Goal: Transaction & Acquisition: Book appointment/travel/reservation

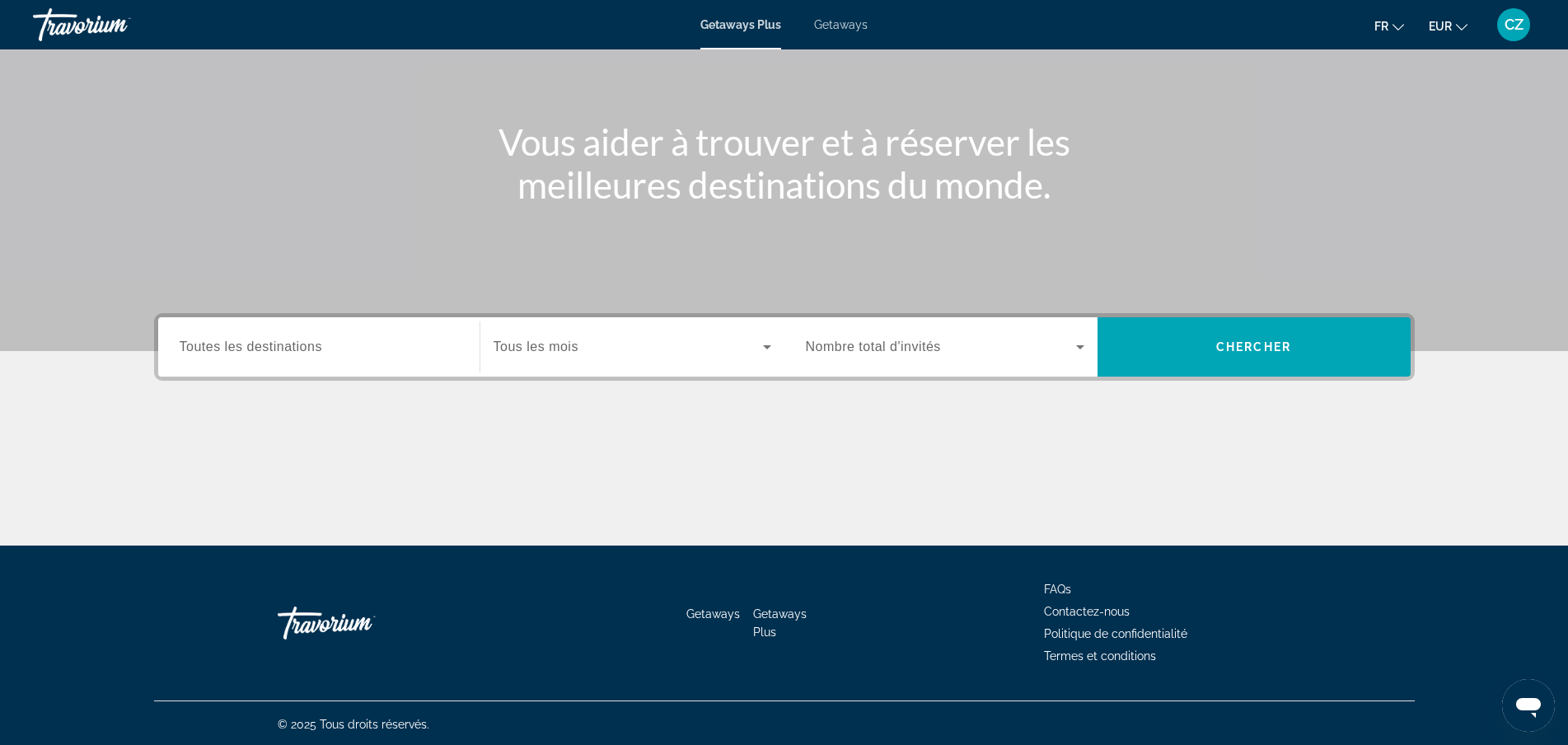
scroll to position [146, 0]
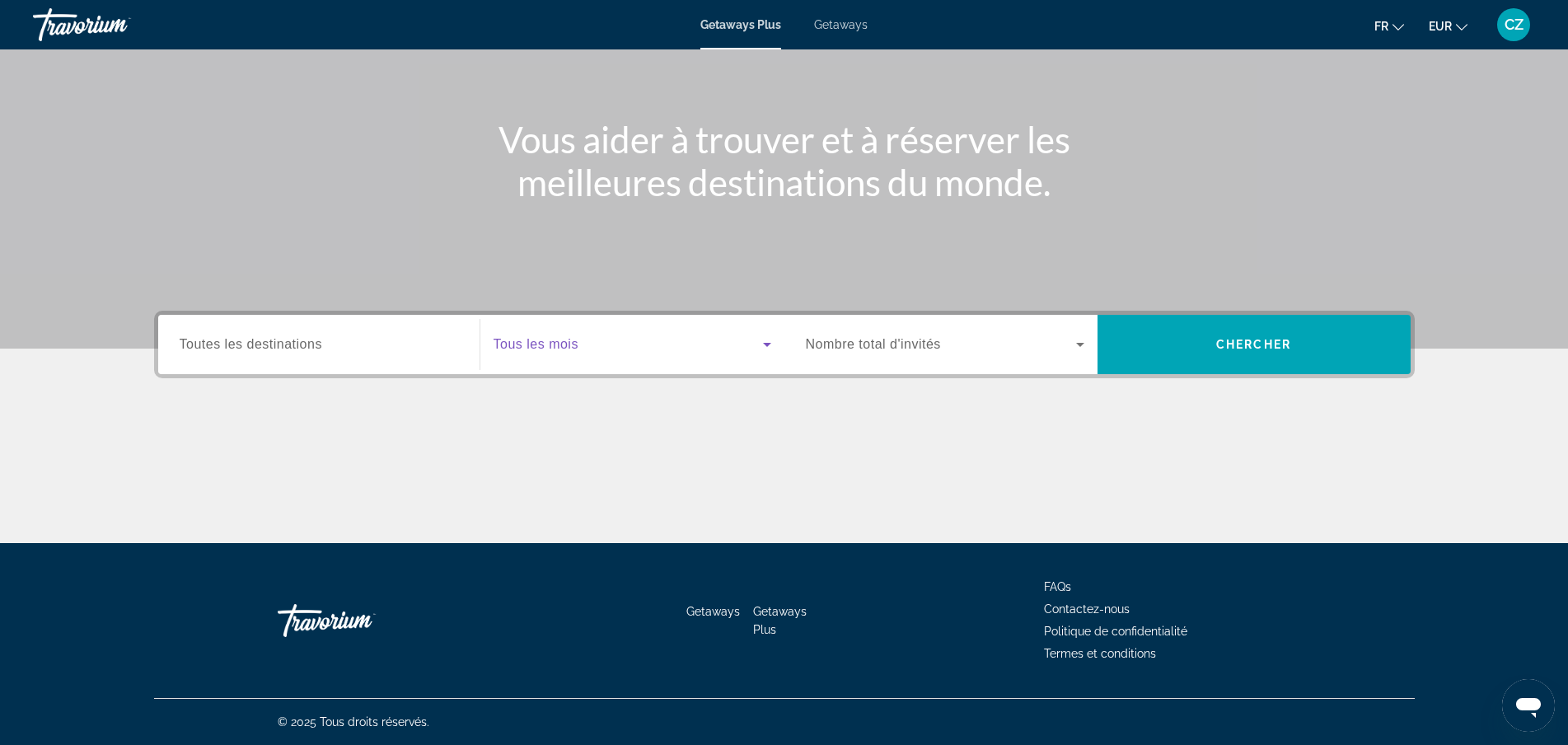
click at [624, 344] on span "Search widget" at bounding box center [628, 344] width 269 height 20
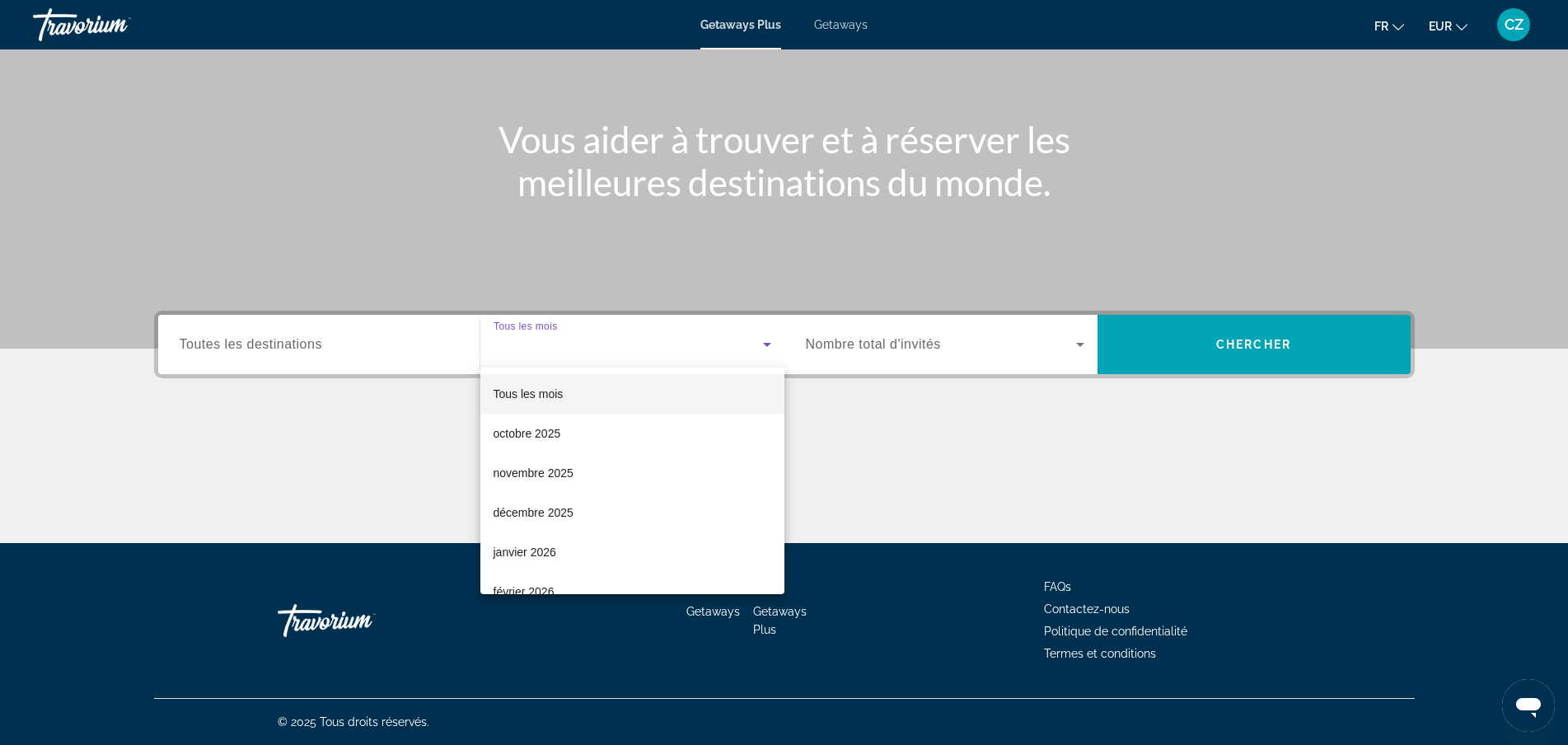
click at [1048, 352] on div at bounding box center [784, 372] width 1568 height 745
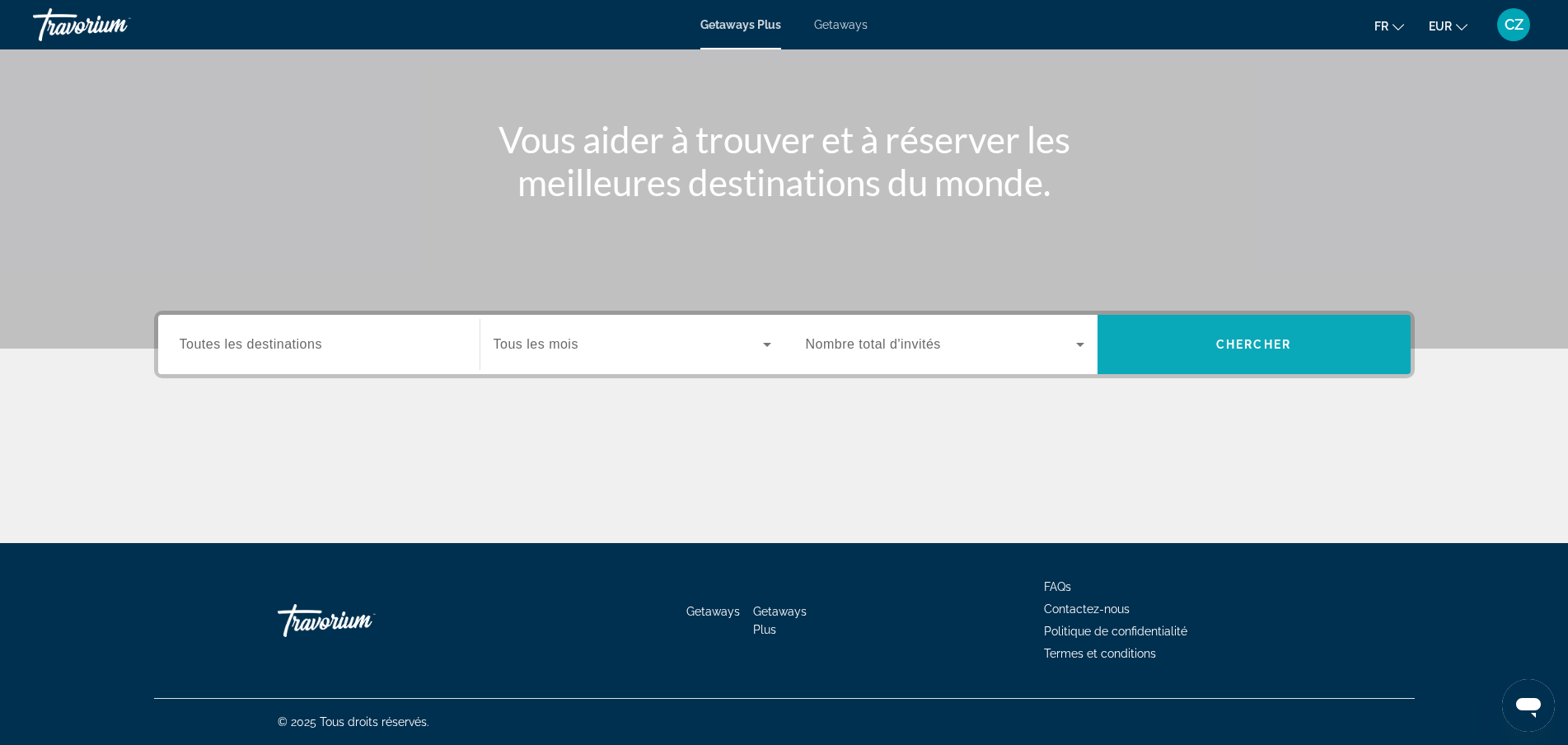
click at [1195, 344] on span "Search" at bounding box center [1254, 344] width 313 height 40
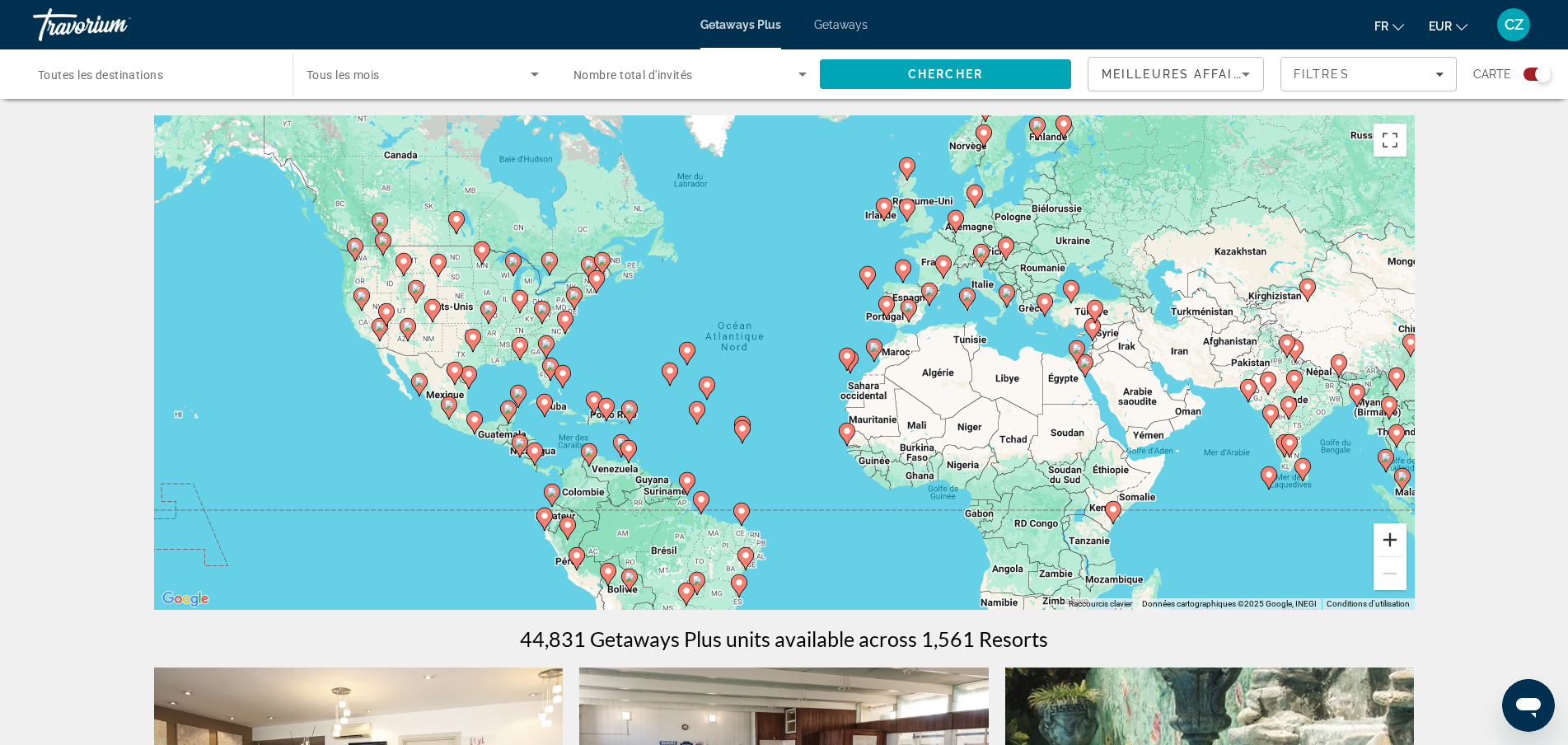
click at [1389, 541] on button "Zoom avant" at bounding box center [1390, 539] width 33 height 33
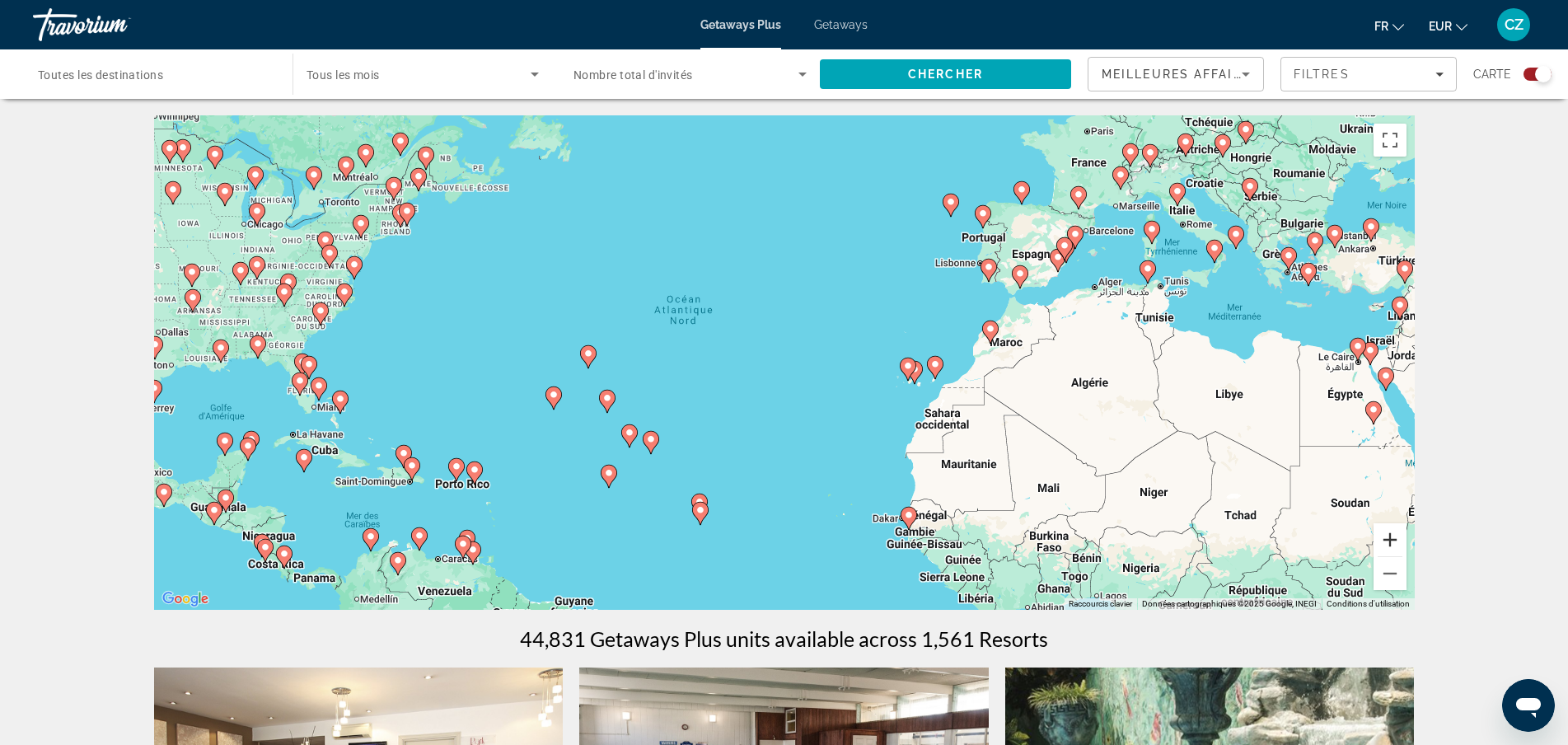
click at [1389, 541] on button "Zoom avant" at bounding box center [1390, 539] width 33 height 33
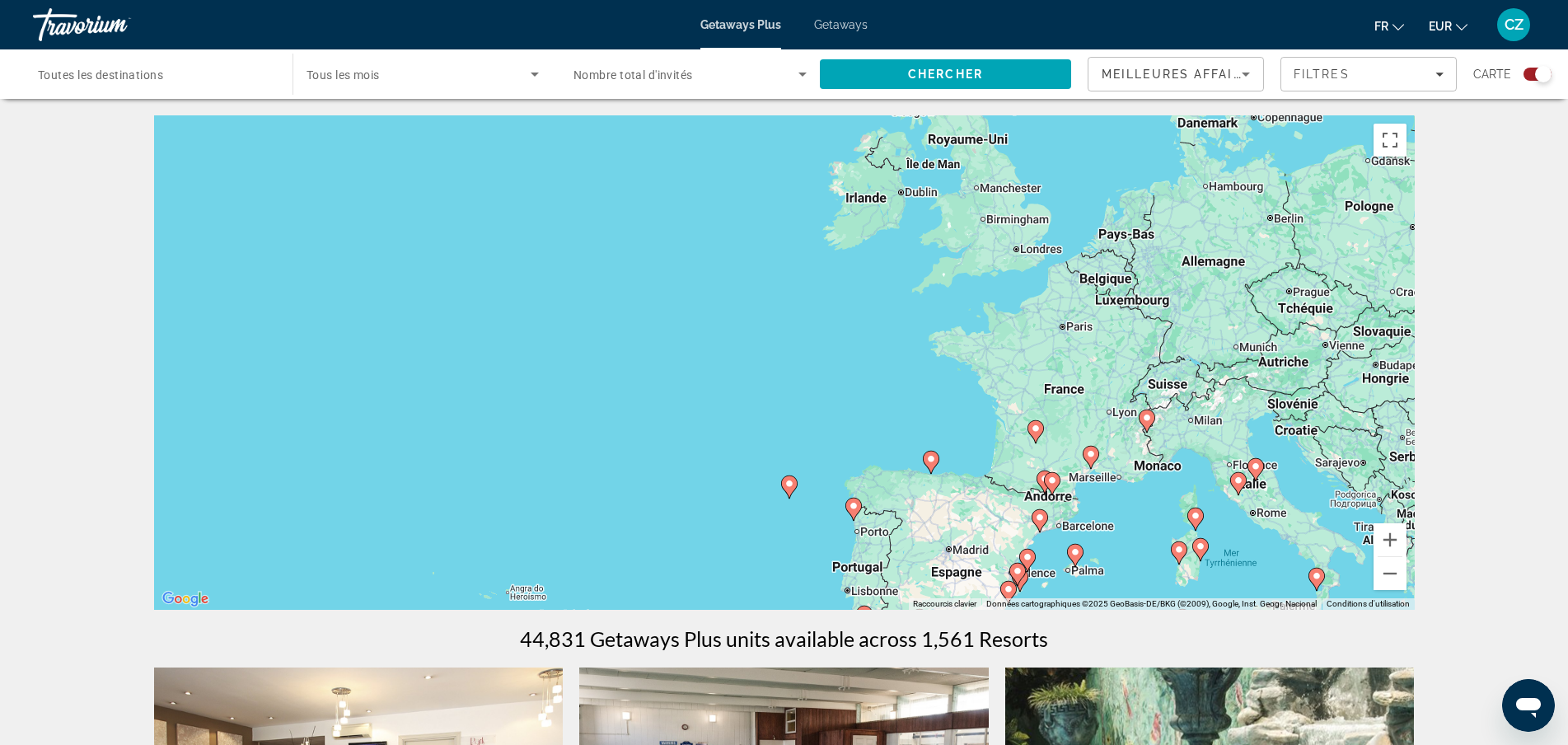
drag, startPoint x: 1178, startPoint y: 187, endPoint x: 896, endPoint y: 588, distance: 490.2
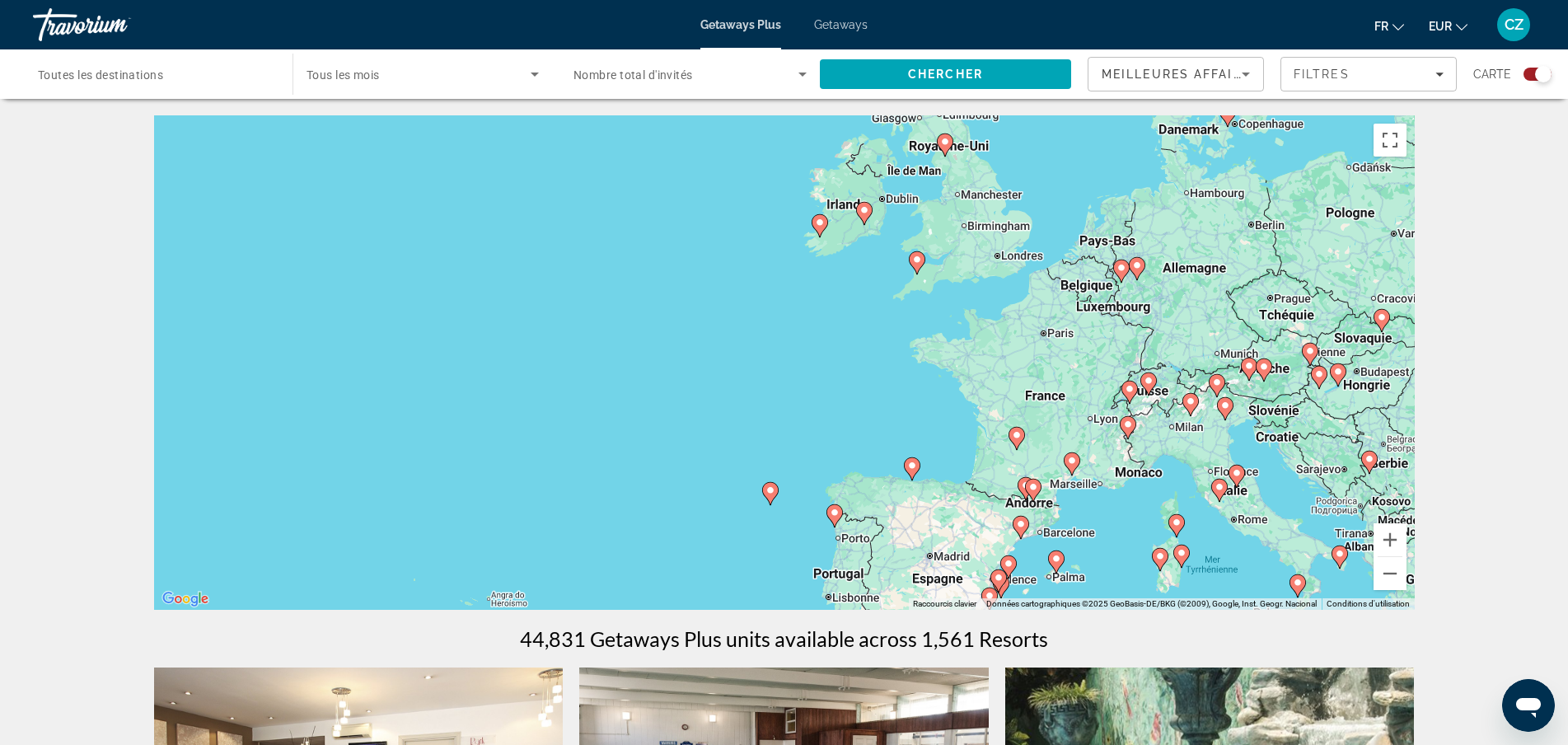
click at [1078, 461] on icon "Main content" at bounding box center [1071, 464] width 15 height 22
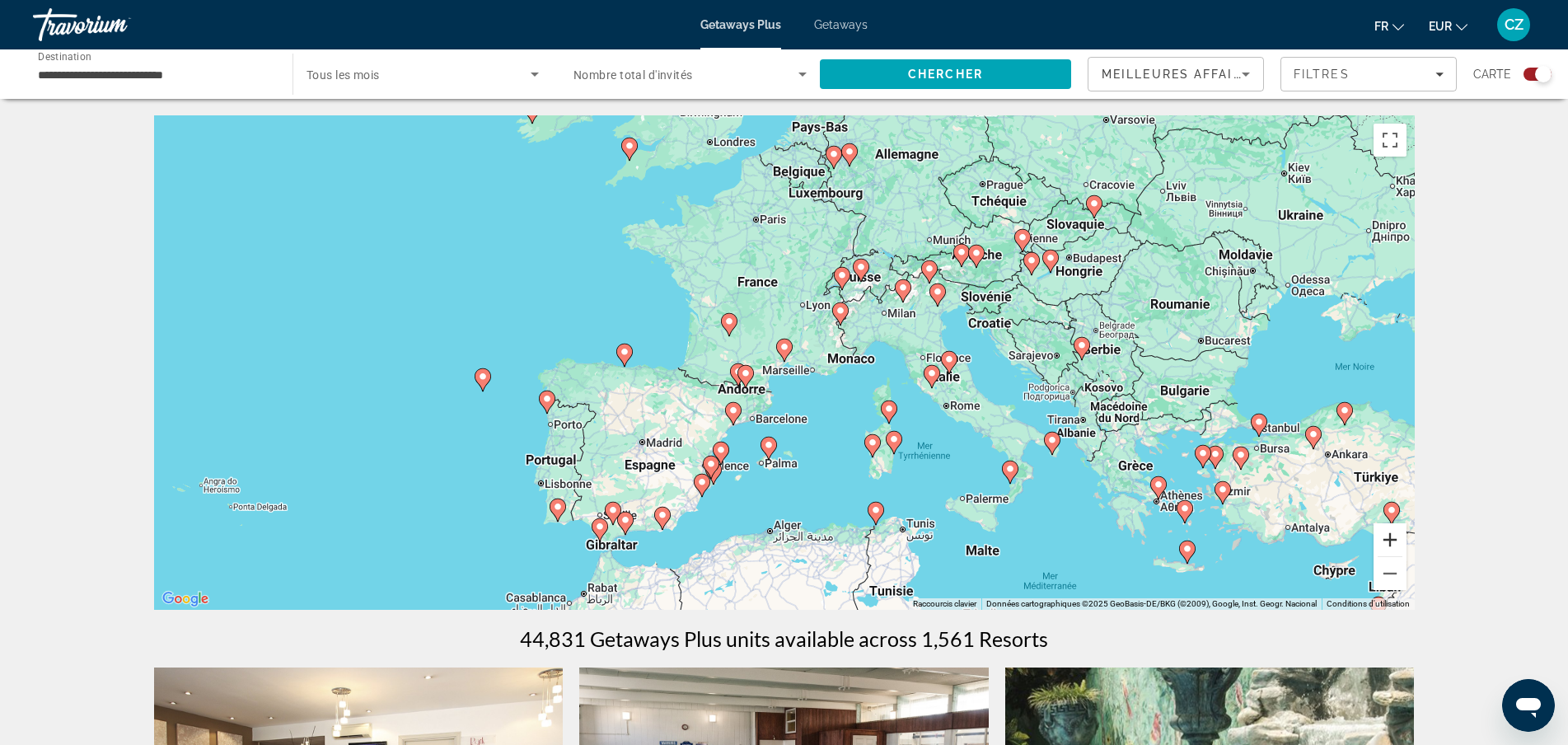
click at [1386, 538] on button "Zoom avant" at bounding box center [1390, 539] width 33 height 33
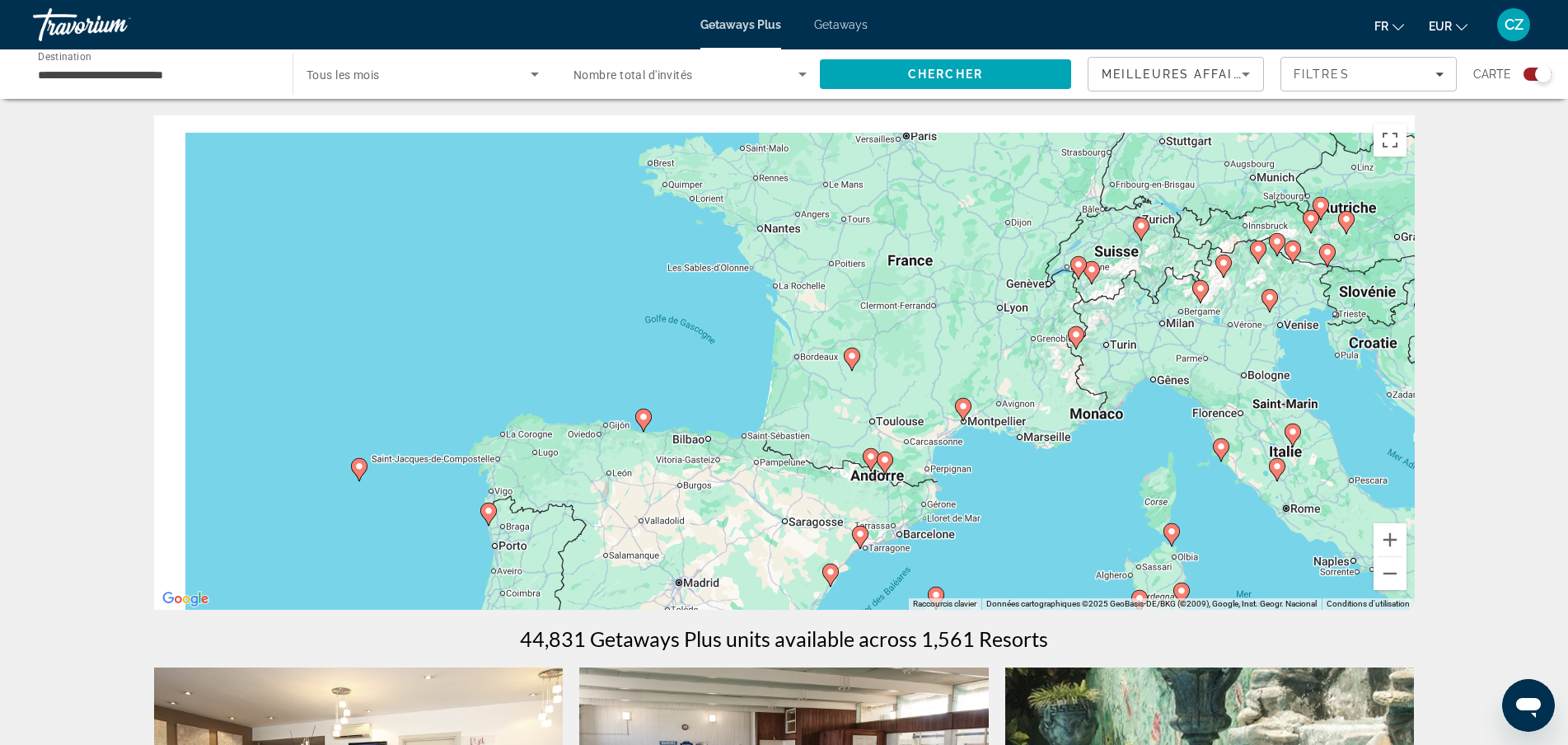
drag, startPoint x: 882, startPoint y: 367, endPoint x: 1093, endPoint y: 440, distance: 223.3
click at [1093, 440] on div "Pour activer le glissement avec le clavier, appuyez sur Alt+Entrée. Une fois ce…" at bounding box center [784, 362] width 1260 height 495
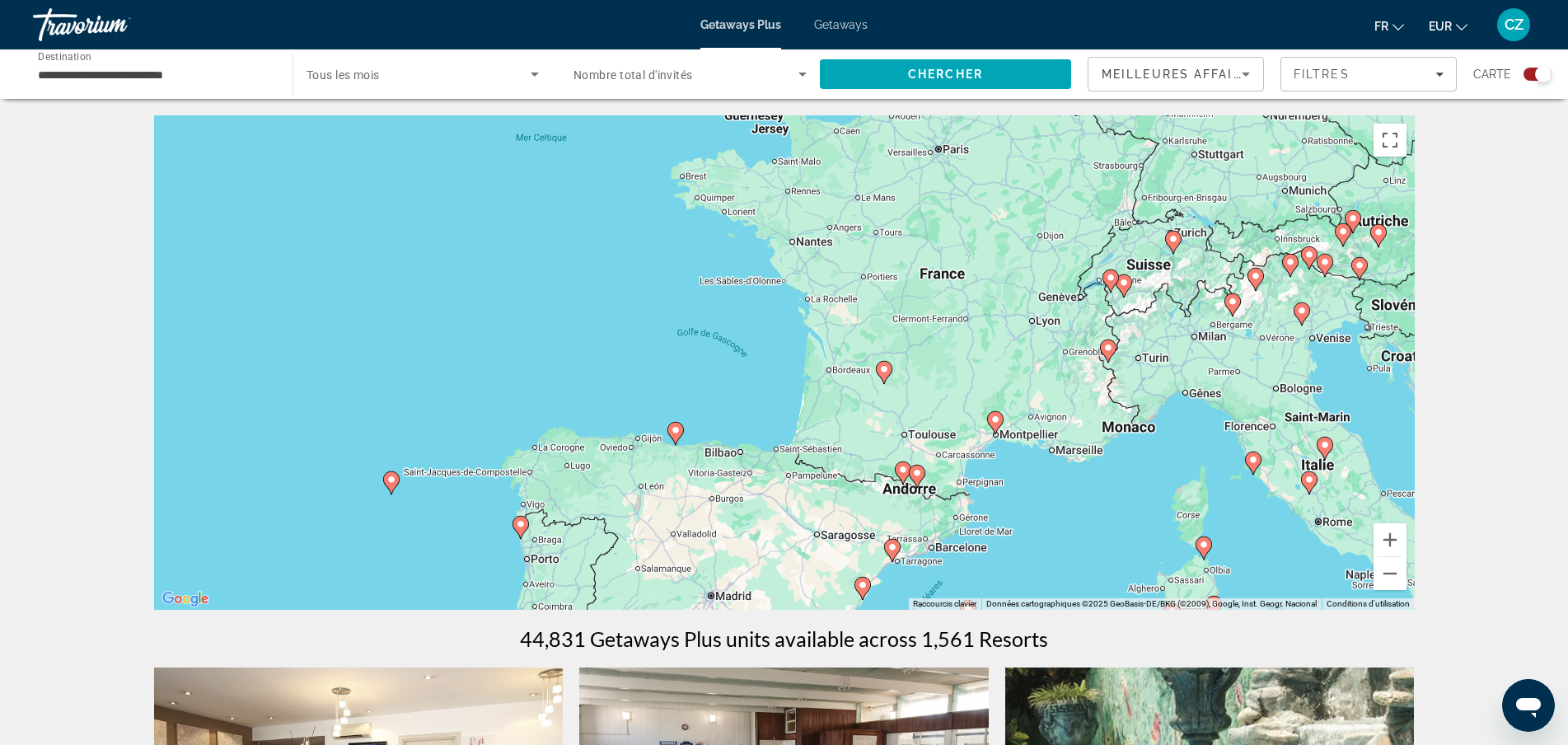
click at [994, 421] on image "Main content" at bounding box center [994, 419] width 9 height 9
type input "**********"
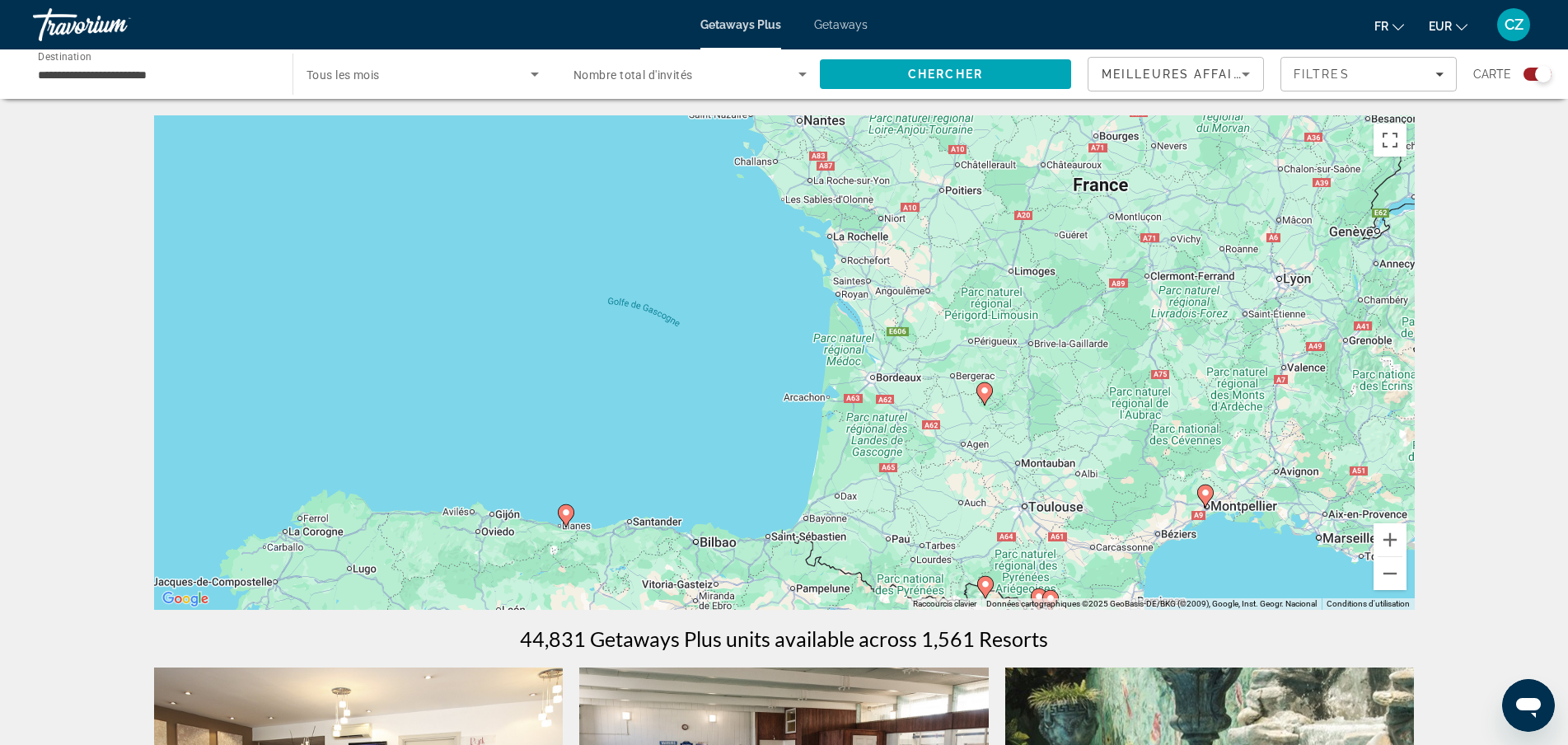
click at [1206, 491] on image "Main content" at bounding box center [1205, 492] width 9 height 9
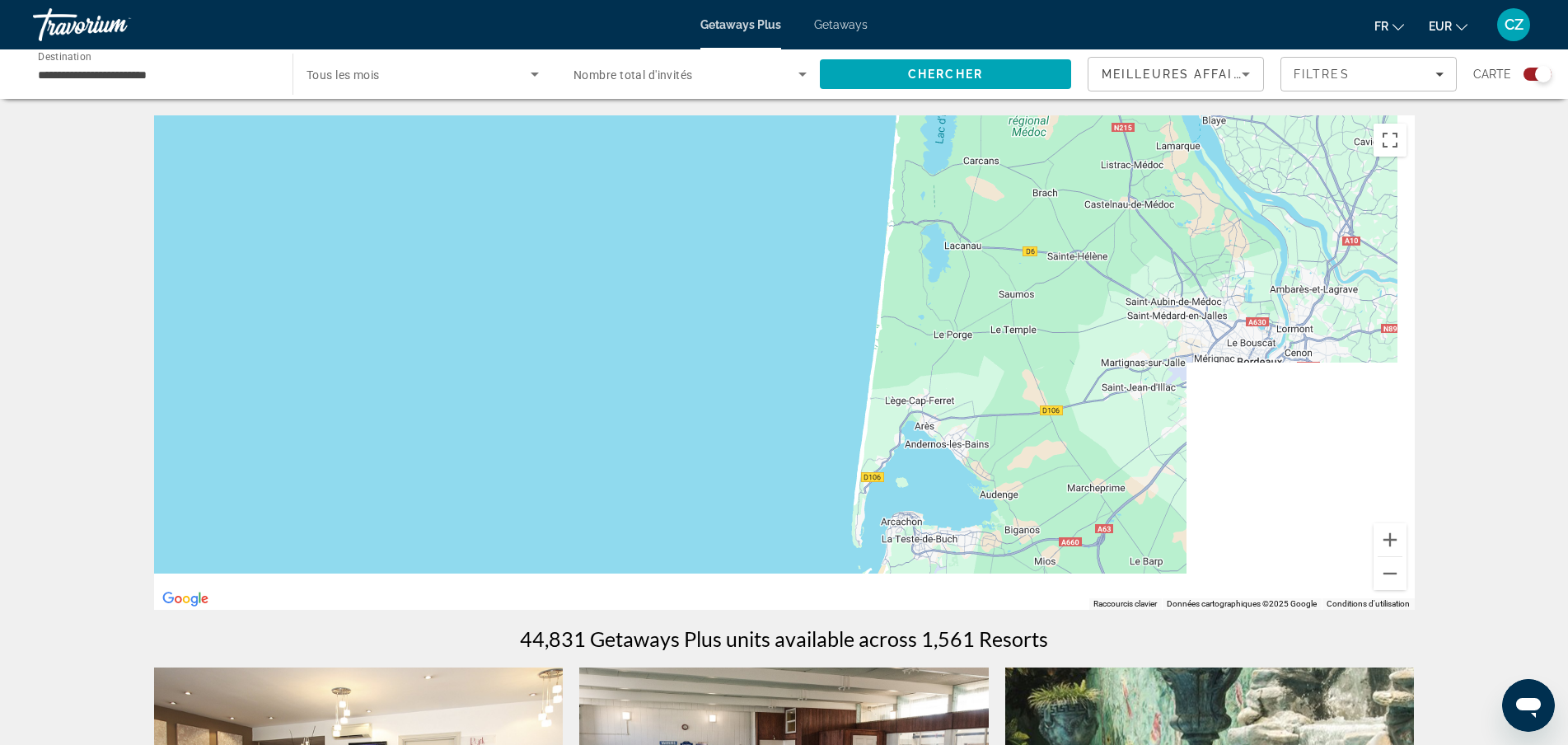
drag, startPoint x: 1208, startPoint y: 479, endPoint x: 333, endPoint y: 42, distance: 978.1
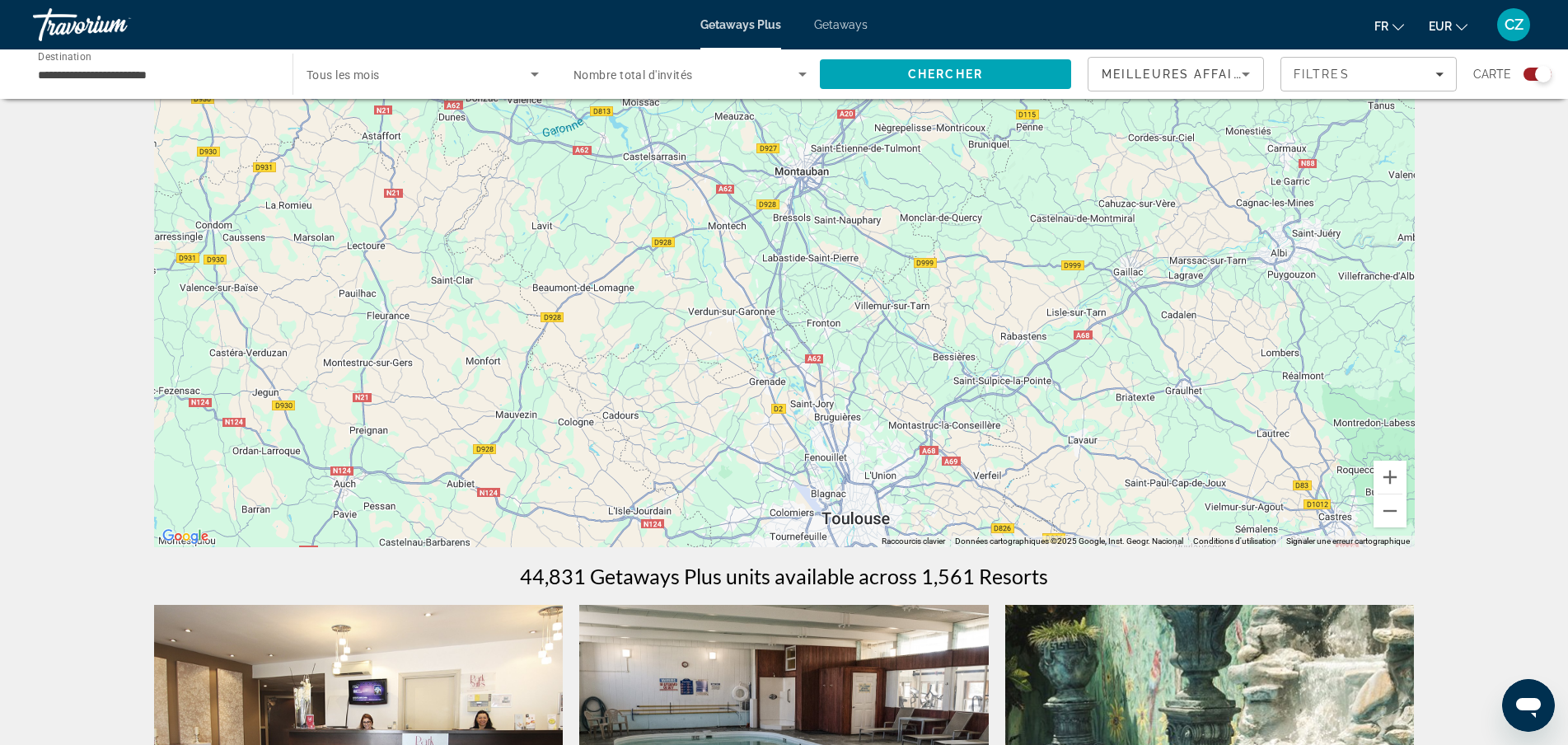
scroll to position [165, 0]
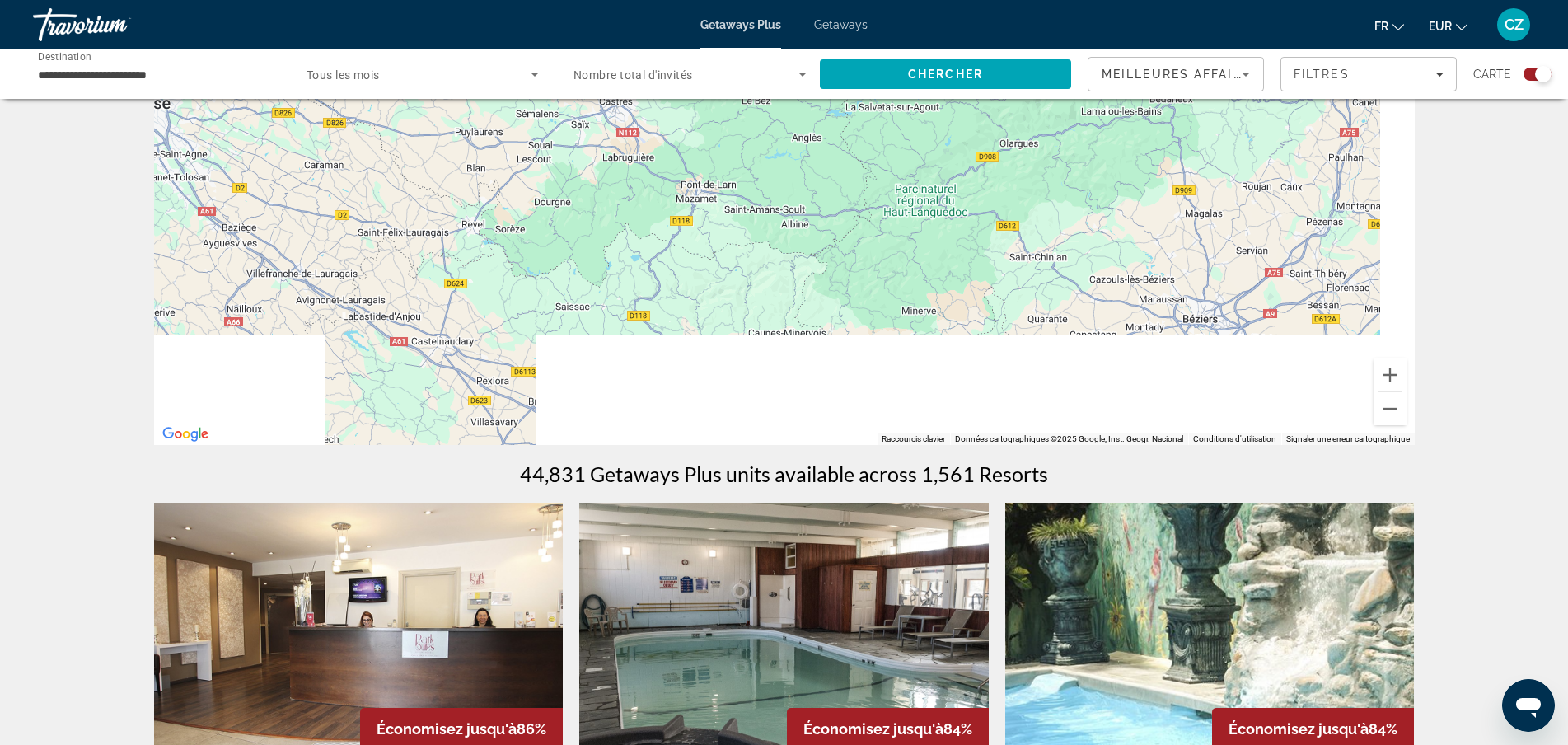
drag, startPoint x: 1098, startPoint y: 308, endPoint x: 355, endPoint y: -29, distance: 815.9
click at [355, 0] on html "**********" at bounding box center [784, 207] width 1568 height 745
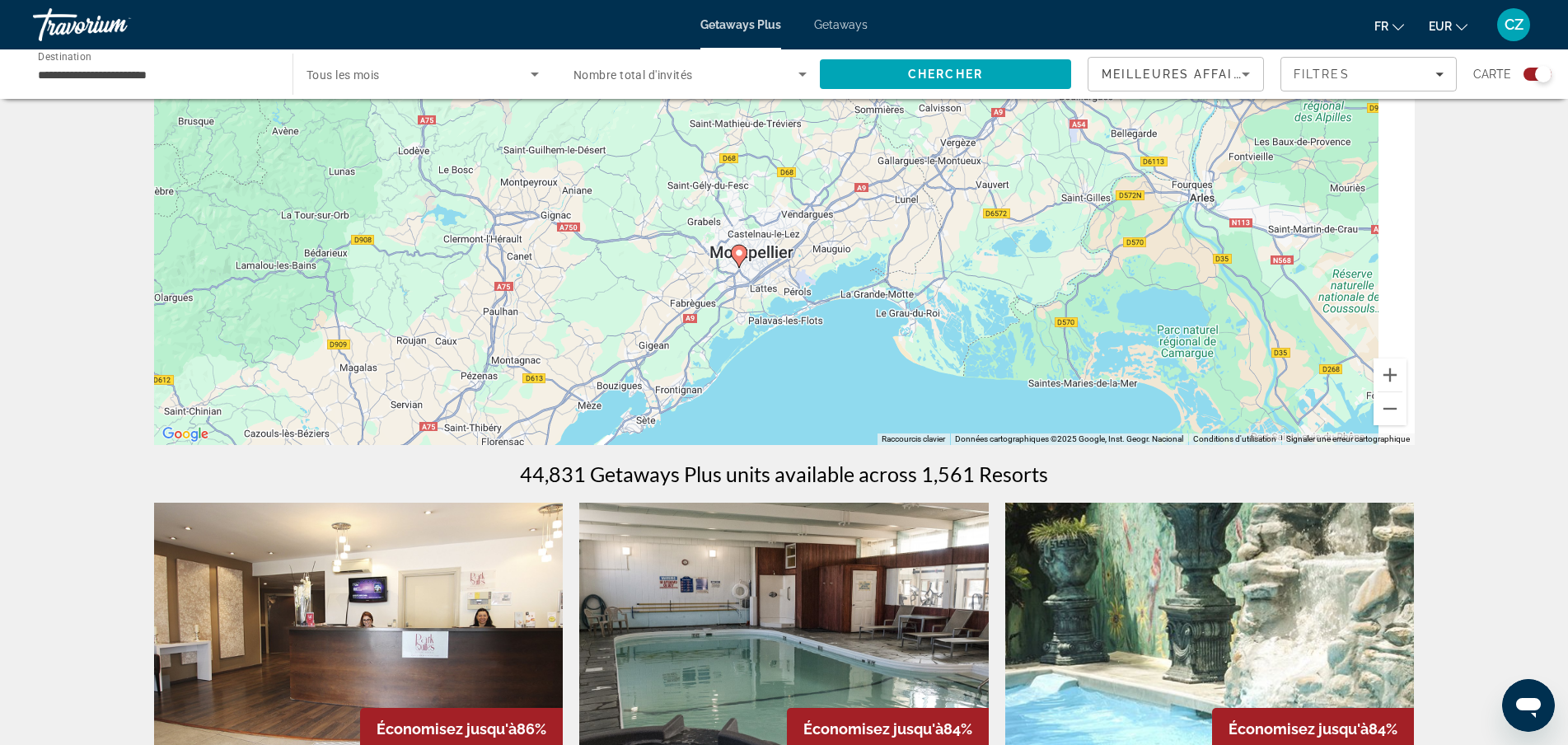
drag, startPoint x: 1182, startPoint y: 256, endPoint x: 440, endPoint y: 443, distance: 765.2
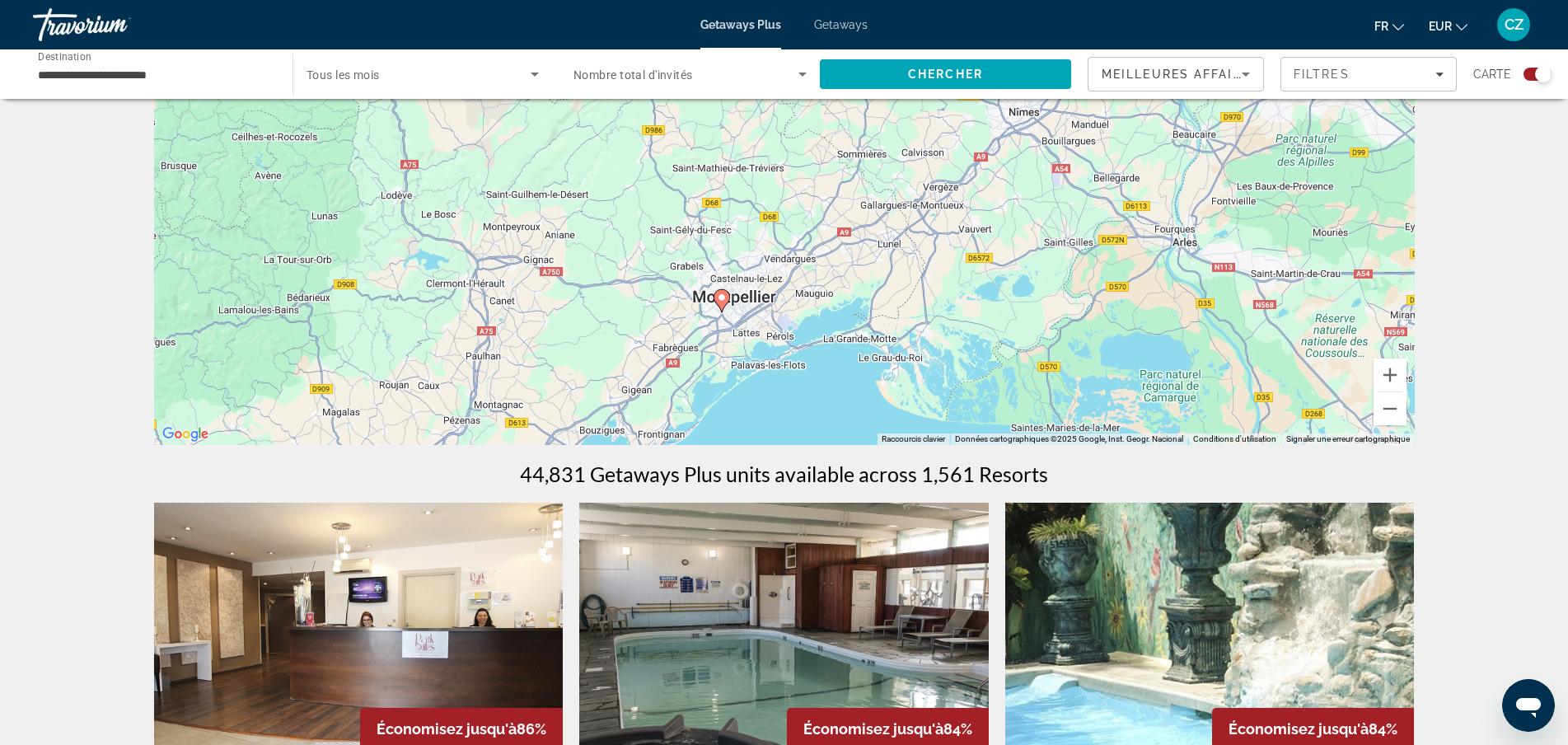
click at [724, 302] on image "Main content" at bounding box center [721, 297] width 9 height 9
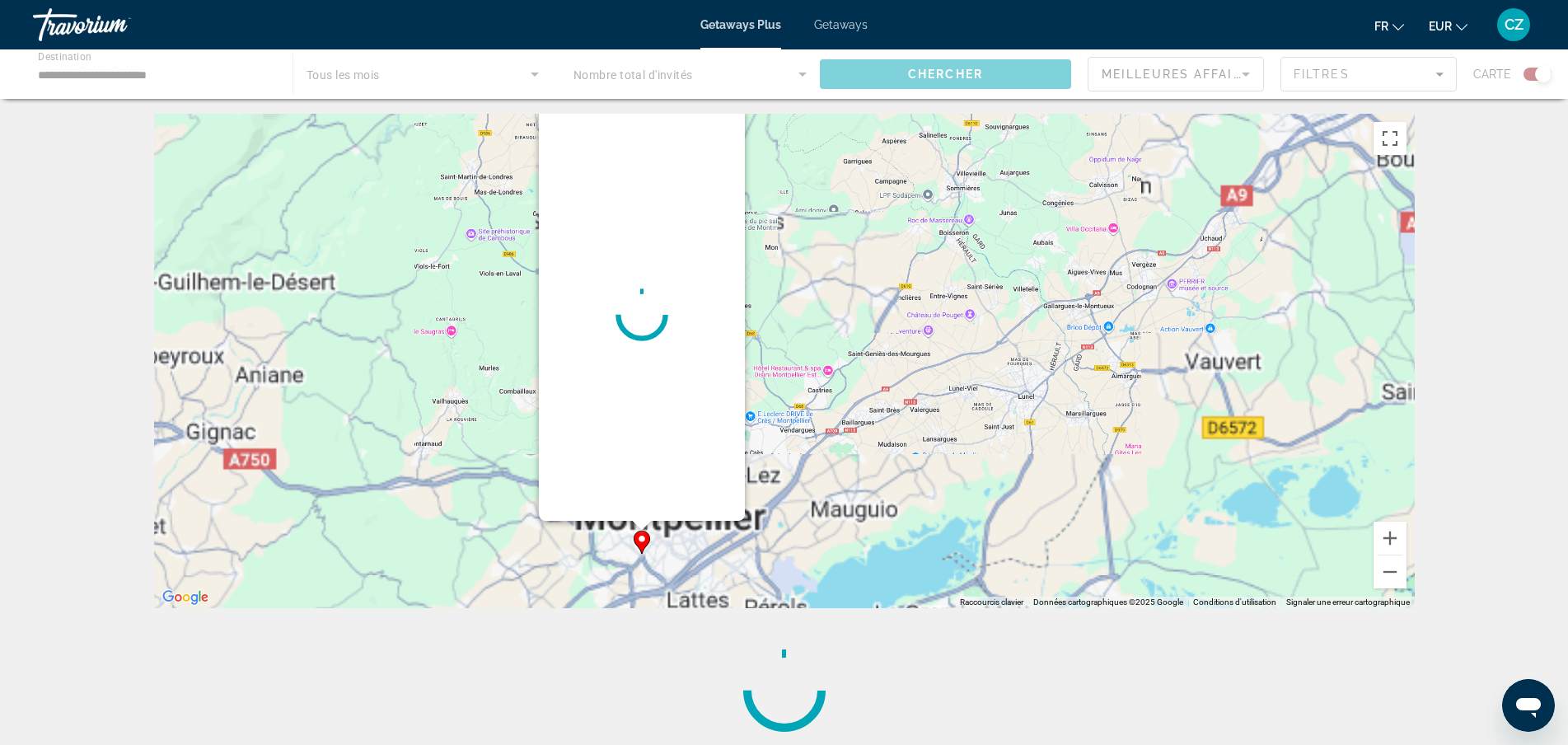
scroll to position [0, 0]
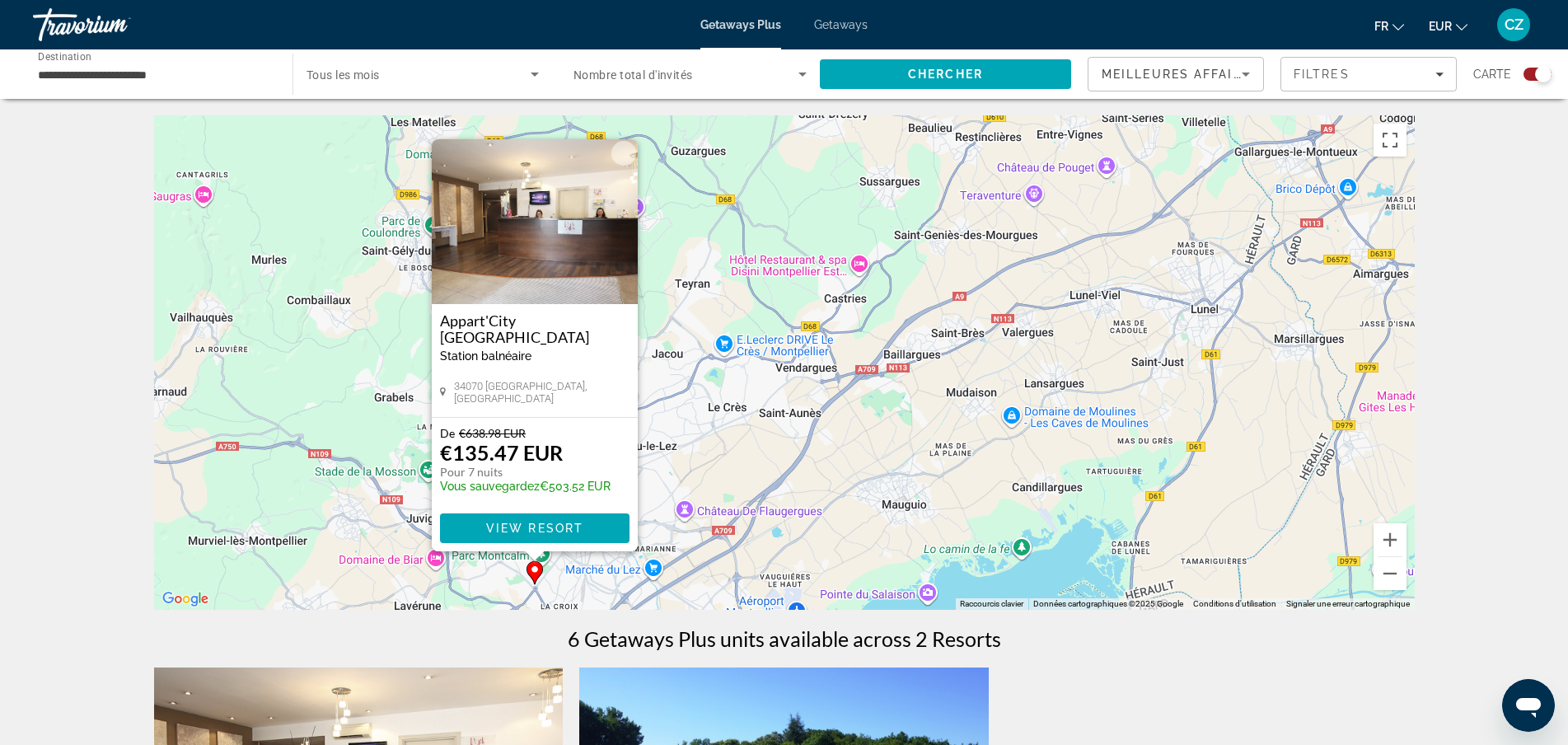
click at [526, 264] on img "Main content" at bounding box center [534, 222] width 206 height 165
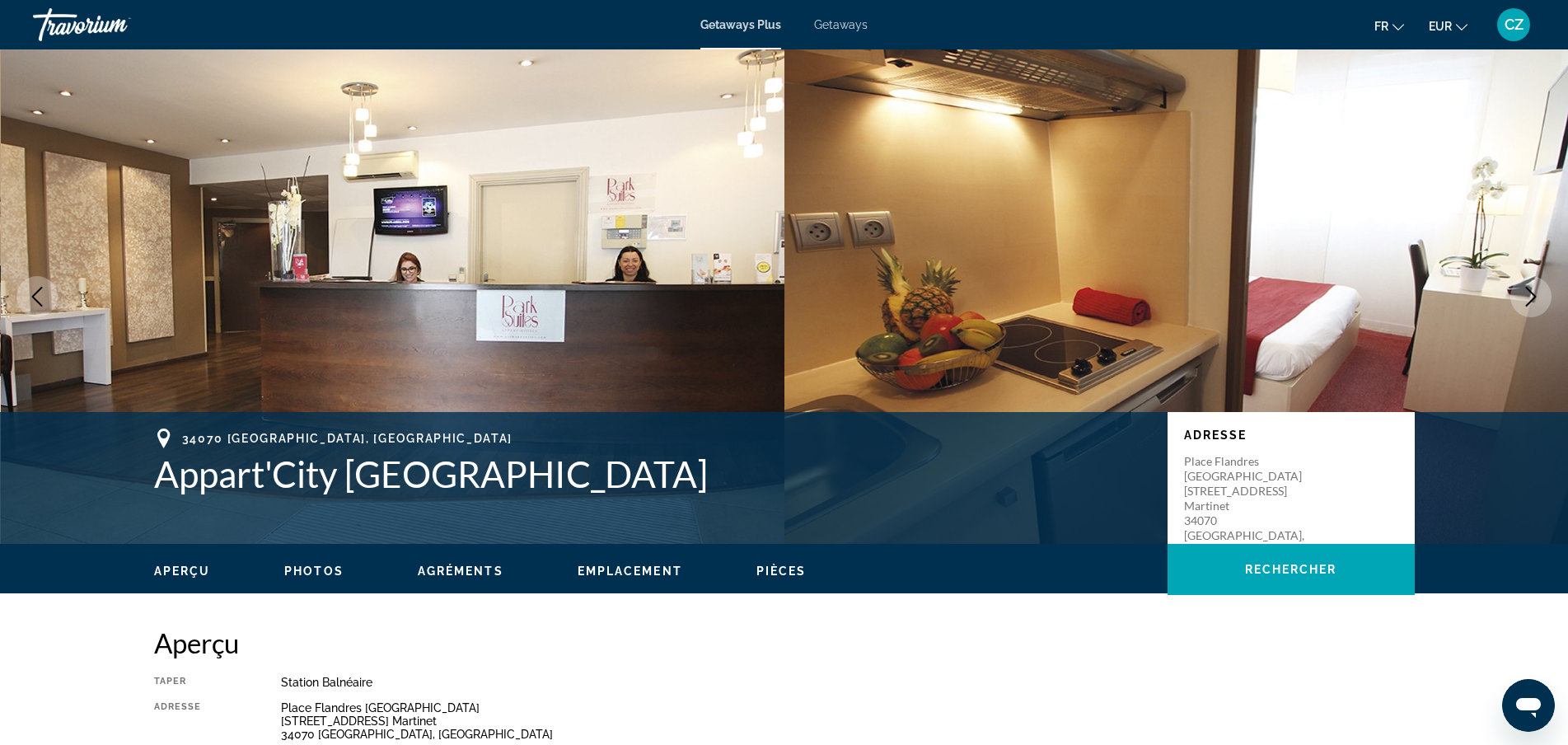
click at [1528, 293] on icon "Next image" at bounding box center [1530, 296] width 20 height 20
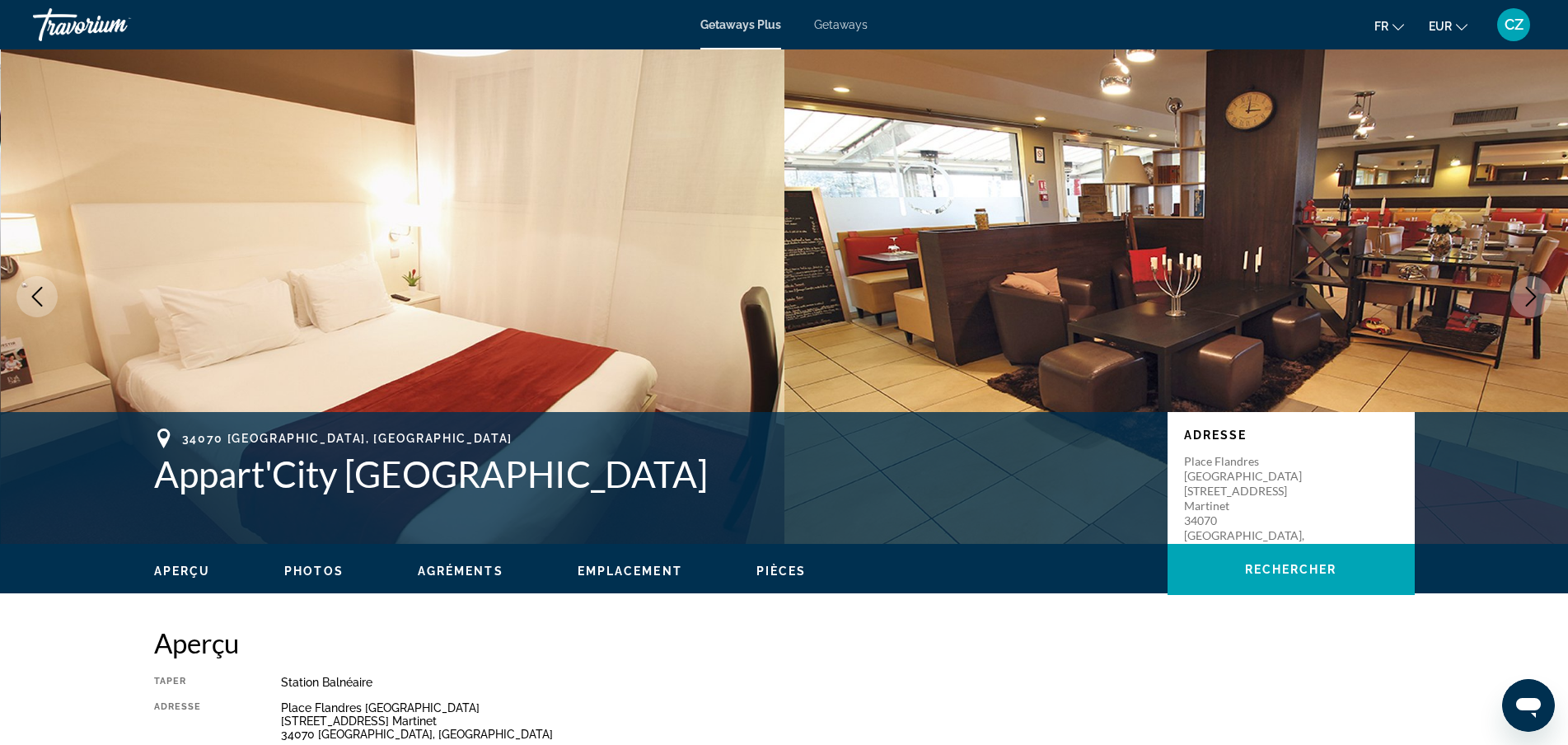
click at [1528, 292] on icon "Next image" at bounding box center [1530, 296] width 20 height 20
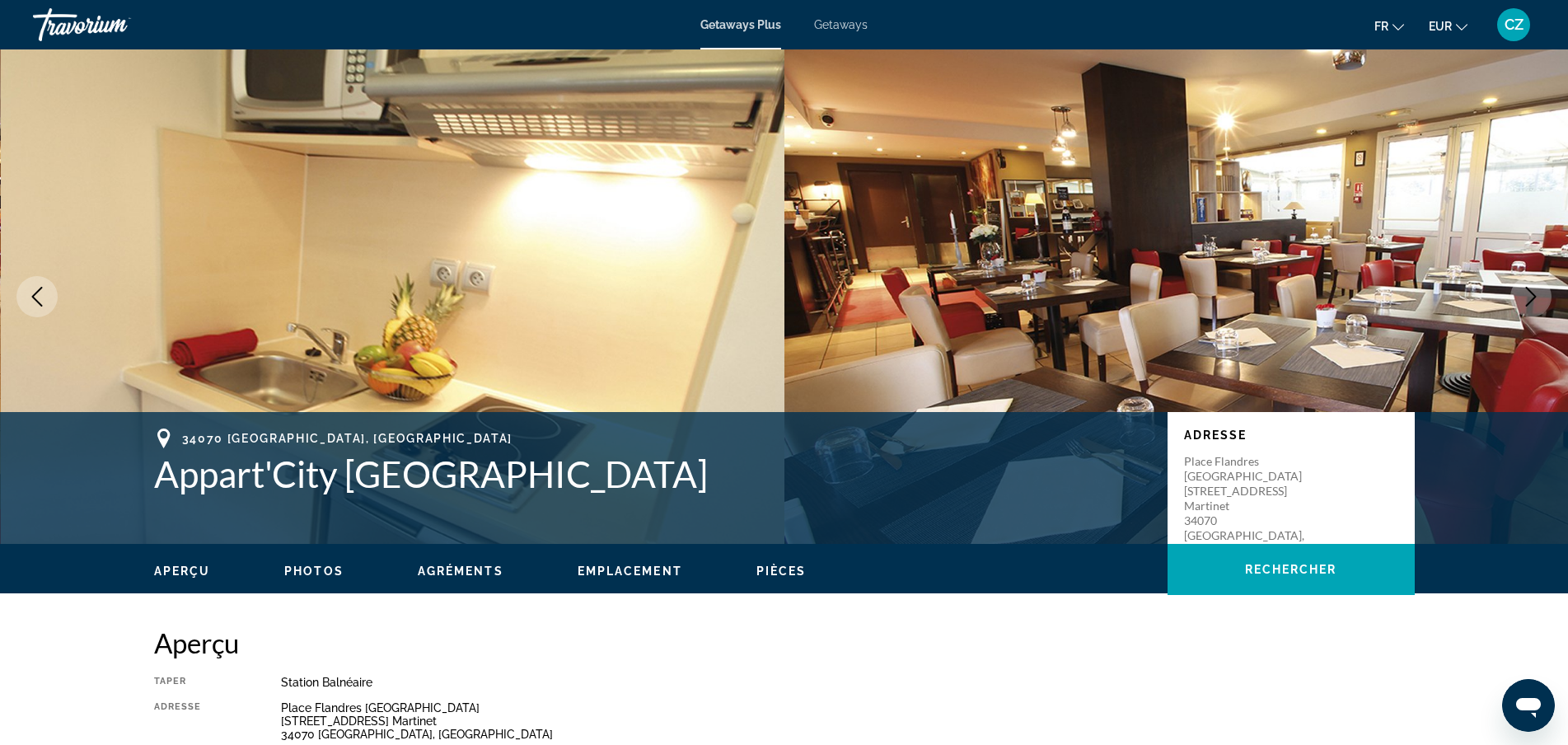
click at [1528, 292] on icon "Next image" at bounding box center [1530, 296] width 20 height 20
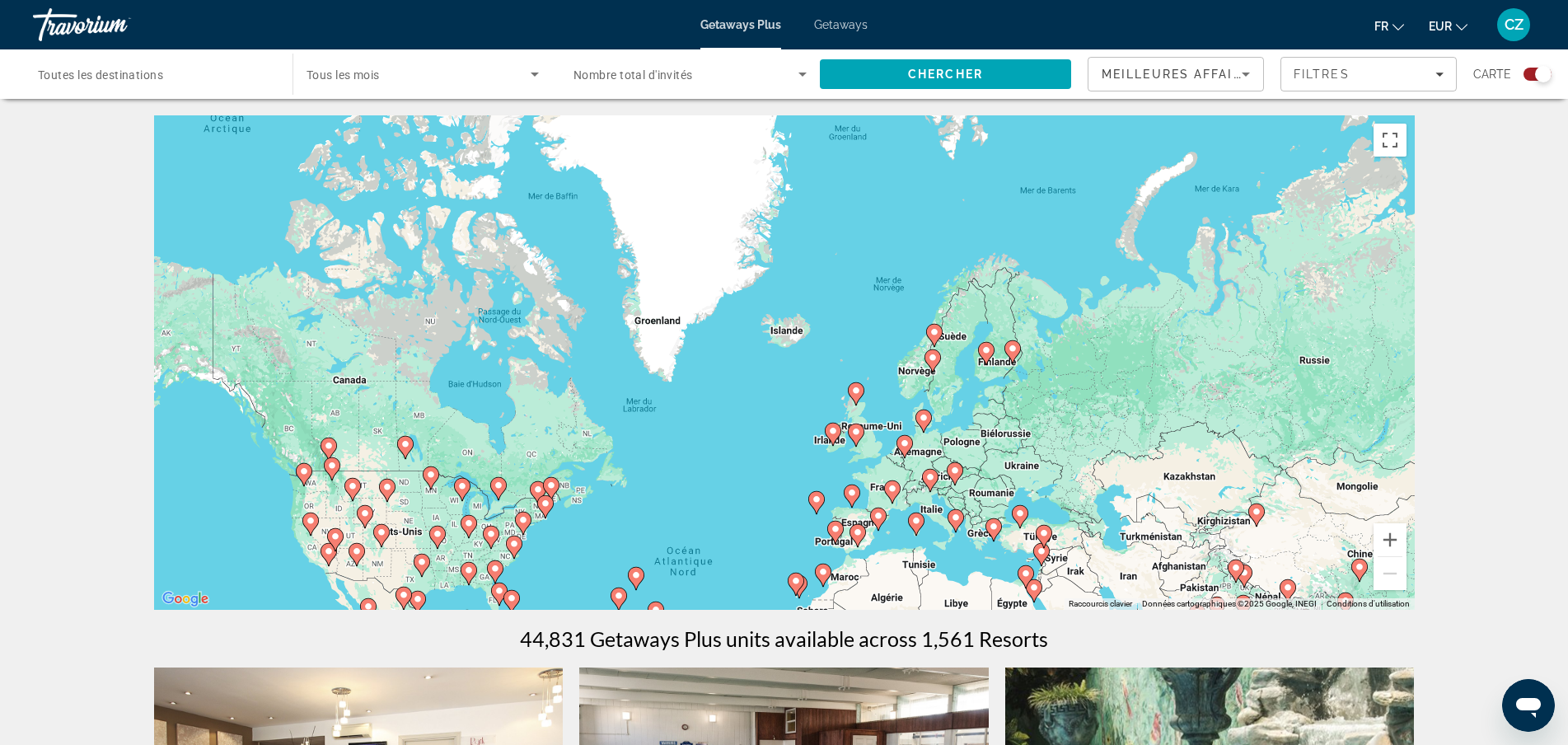
drag, startPoint x: 1138, startPoint y: 279, endPoint x: 1081, endPoint y: 520, distance: 247.6
click at [1081, 520] on div "Pour activer le glissement avec le clavier, appuyez sur Alt+Entrée. Une fois ce…" at bounding box center [784, 362] width 1260 height 495
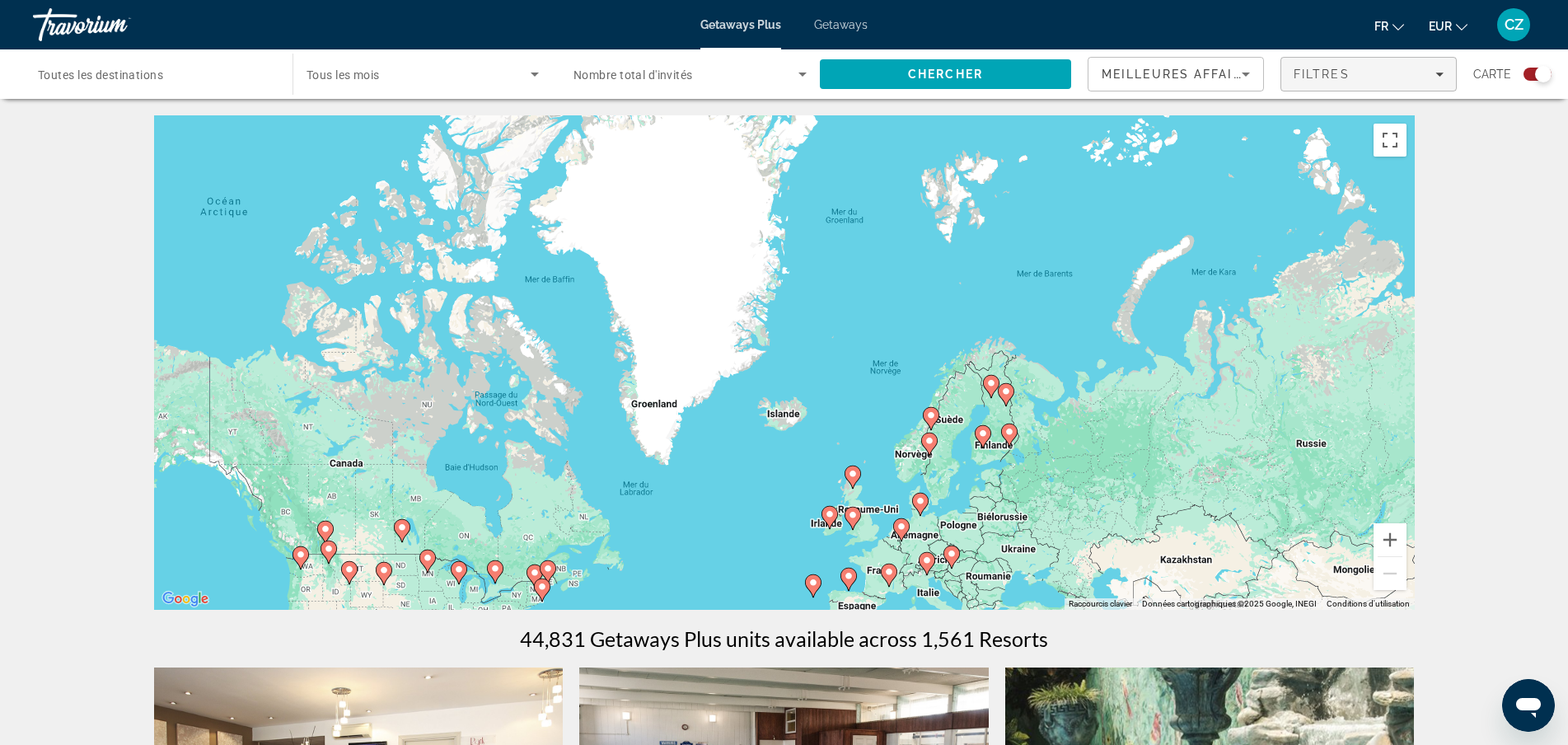
click at [1410, 72] on div "Filtres" at bounding box center [1368, 74] width 150 height 13
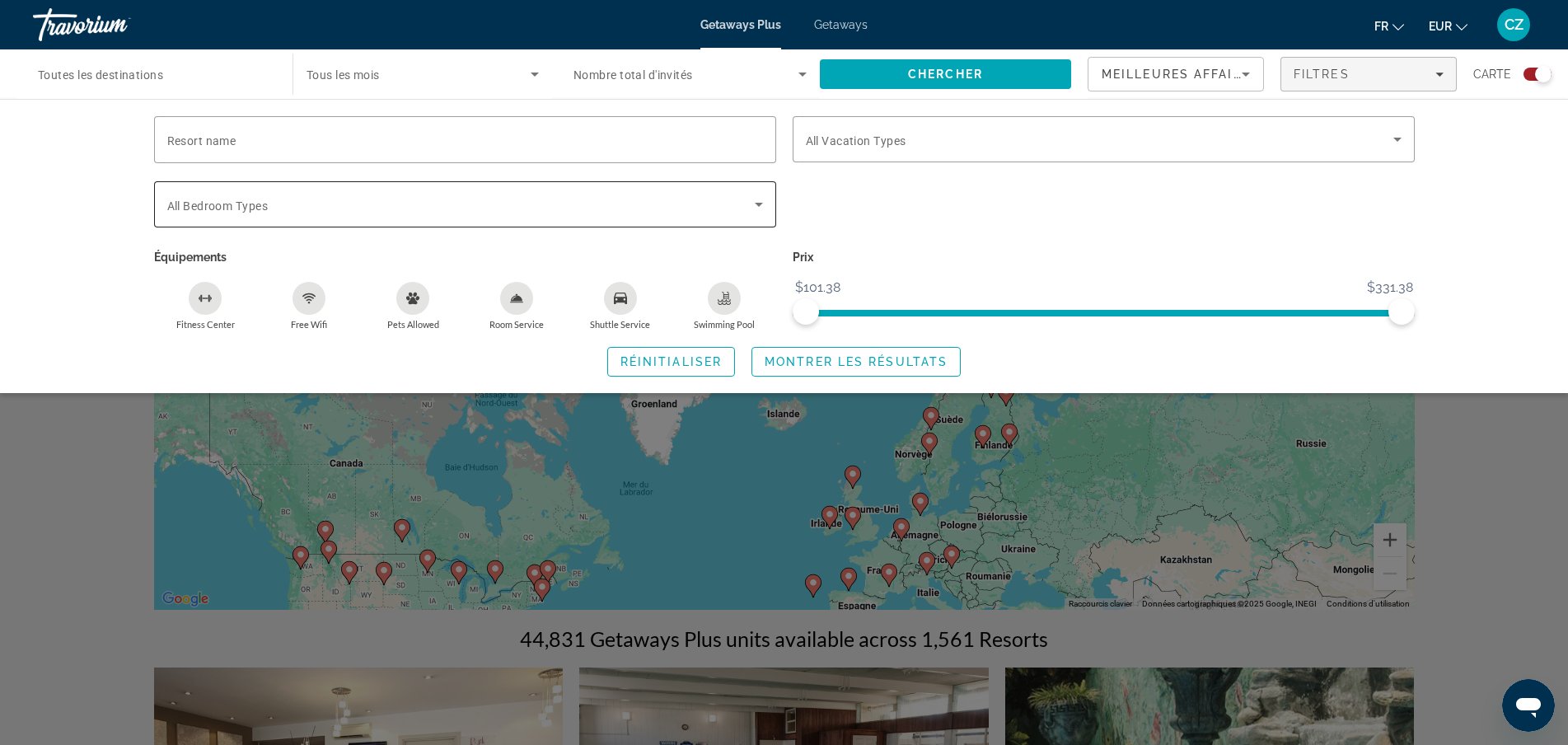
click at [476, 219] on div "Search widget" at bounding box center [464, 205] width 596 height 46
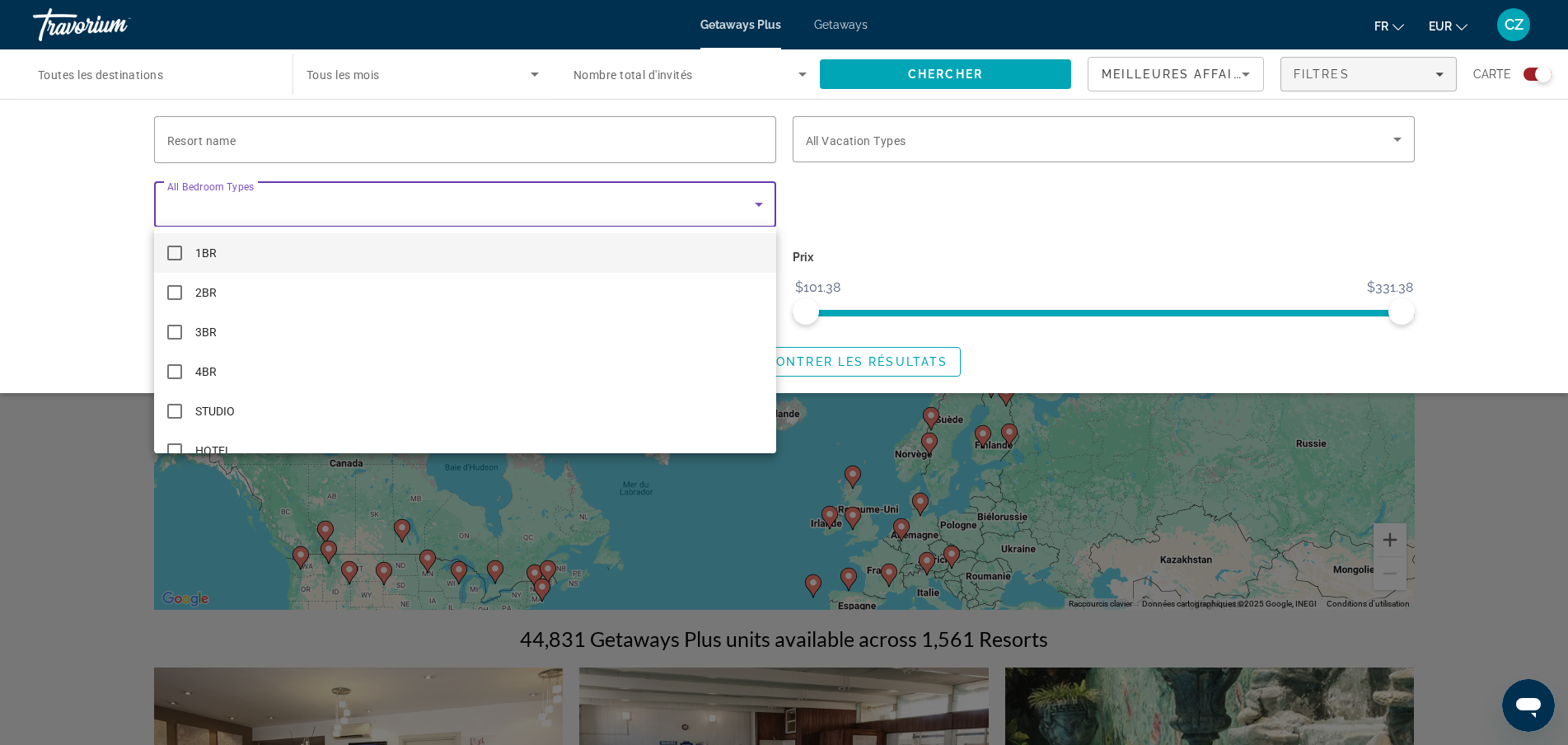
click at [476, 219] on div at bounding box center [784, 372] width 1568 height 745
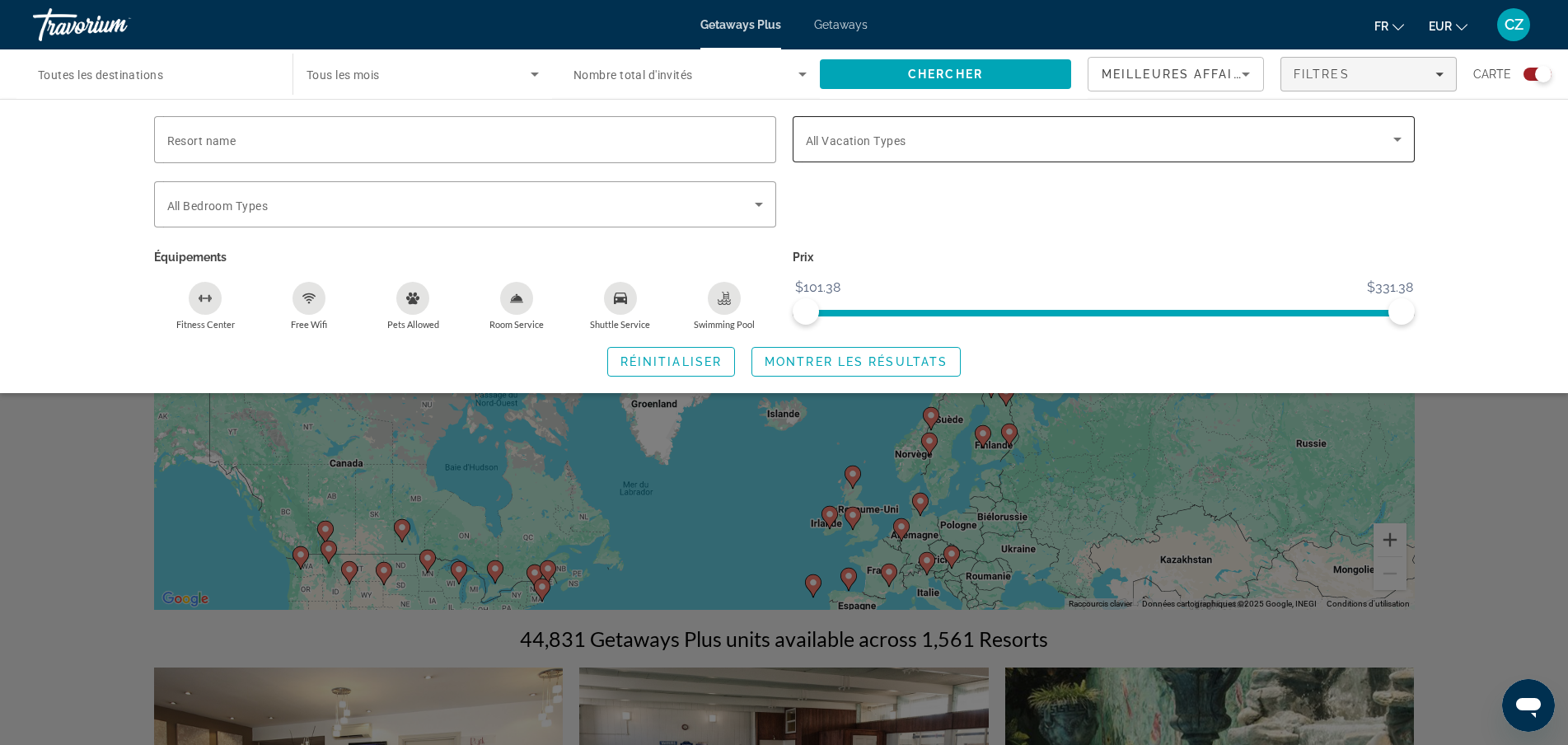
click at [888, 134] on span "All Vacation Types" at bounding box center [856, 140] width 101 height 13
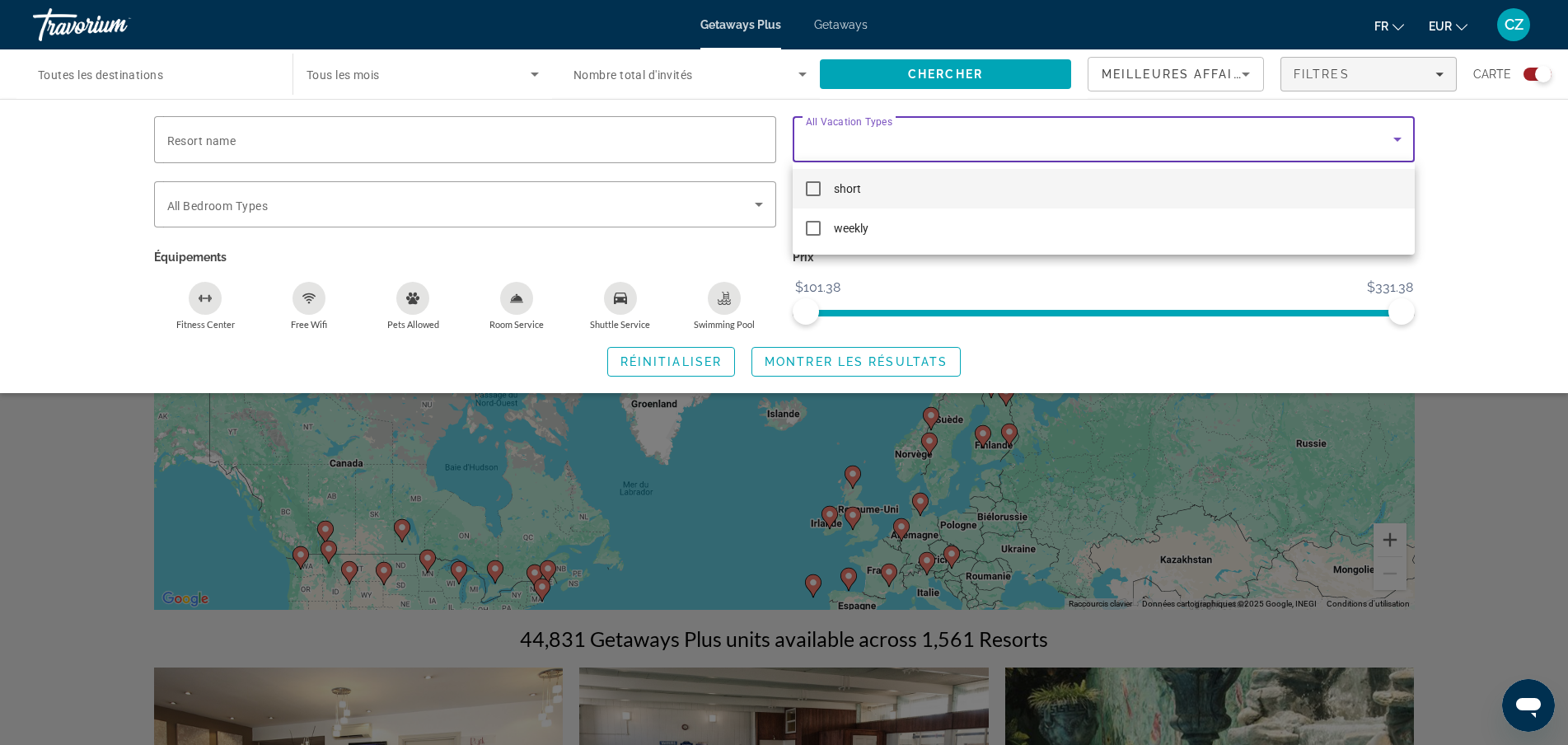
click at [889, 133] on div at bounding box center [784, 372] width 1568 height 745
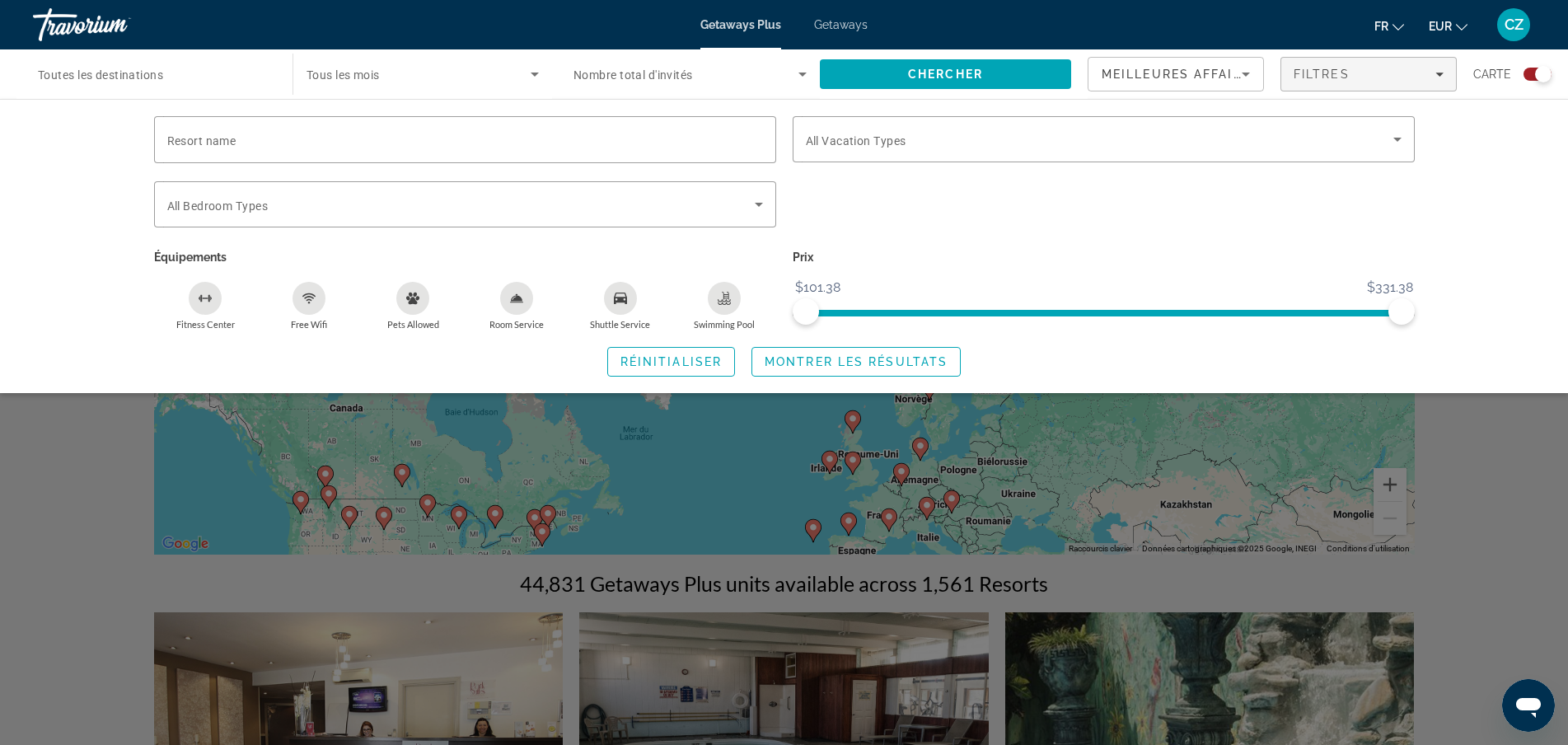
scroll to position [83, 0]
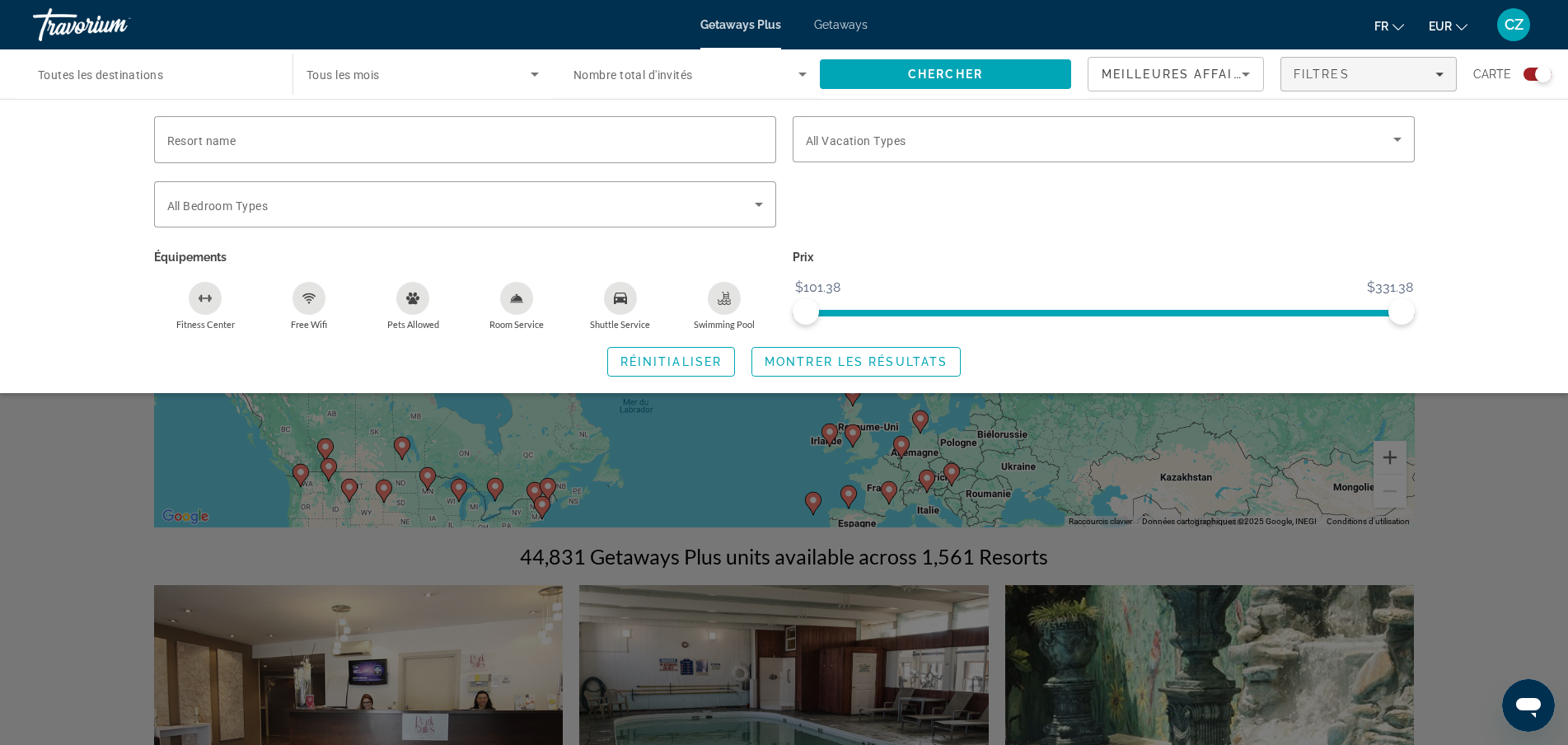
click at [1249, 84] on div "Meilleures affaires" at bounding box center [1176, 81] width 148 height 46
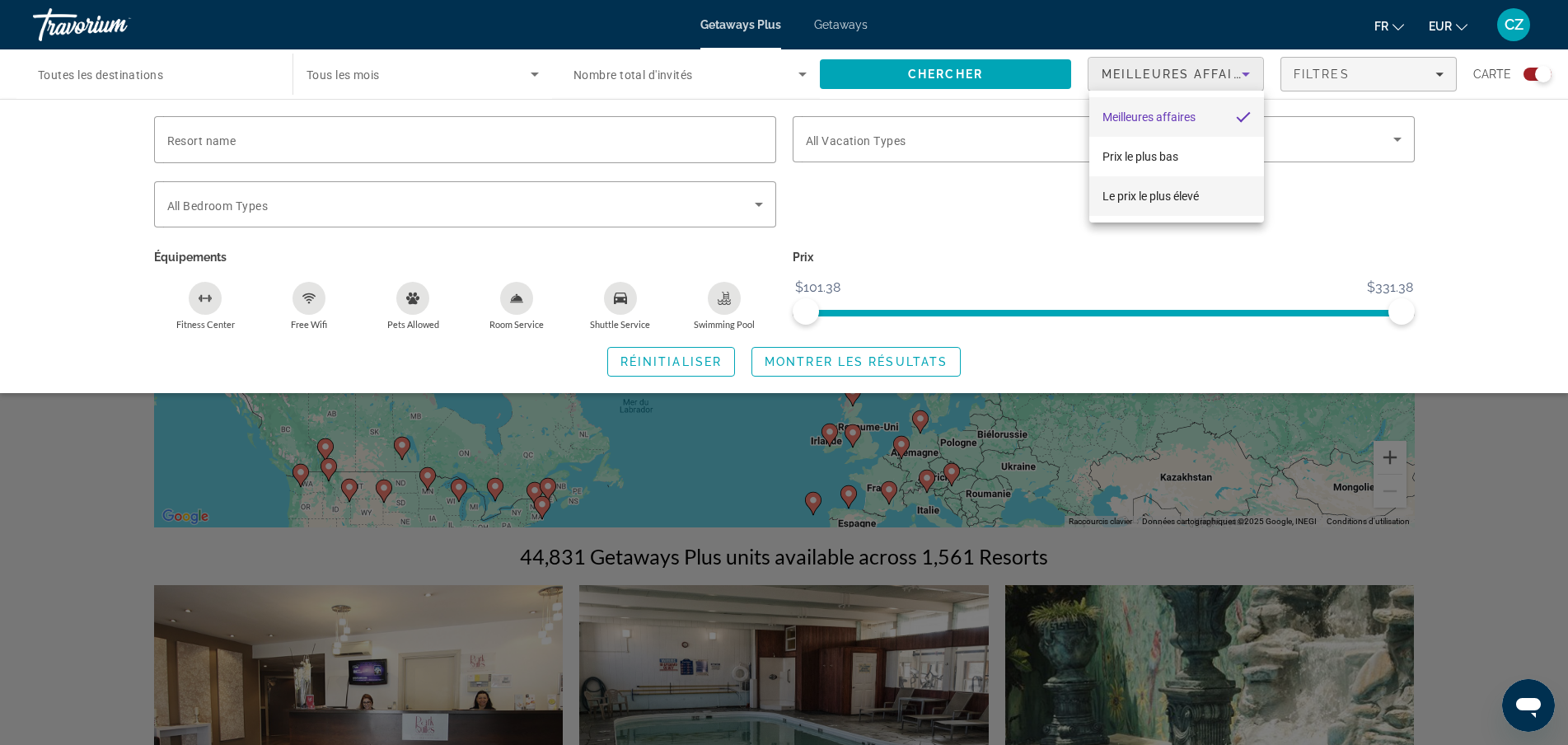
click at [1145, 201] on span "Le prix le plus élevé" at bounding box center [1151, 195] width 96 height 13
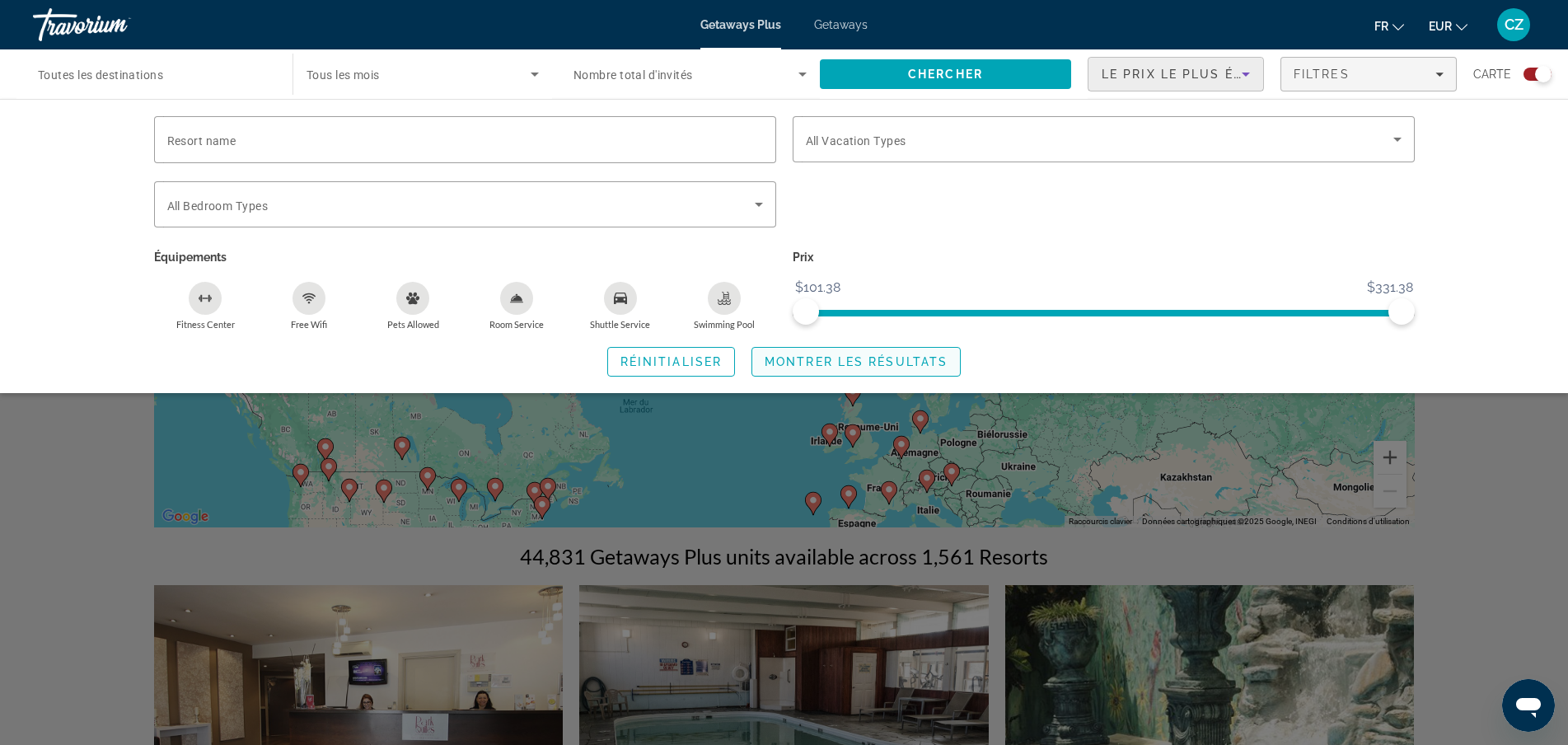
click at [839, 365] on span "Montrer les résultats" at bounding box center [856, 361] width 183 height 13
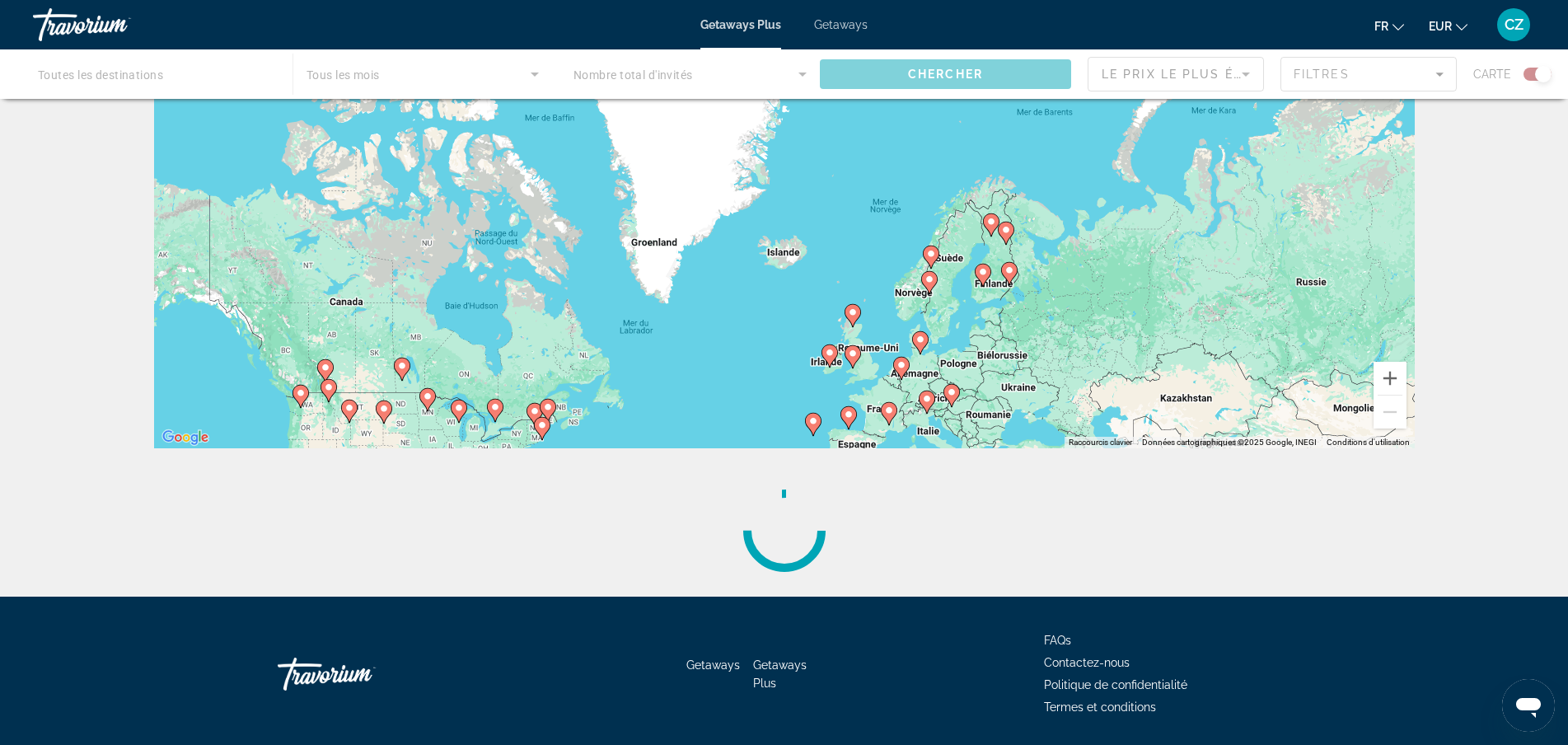
scroll to position [132, 0]
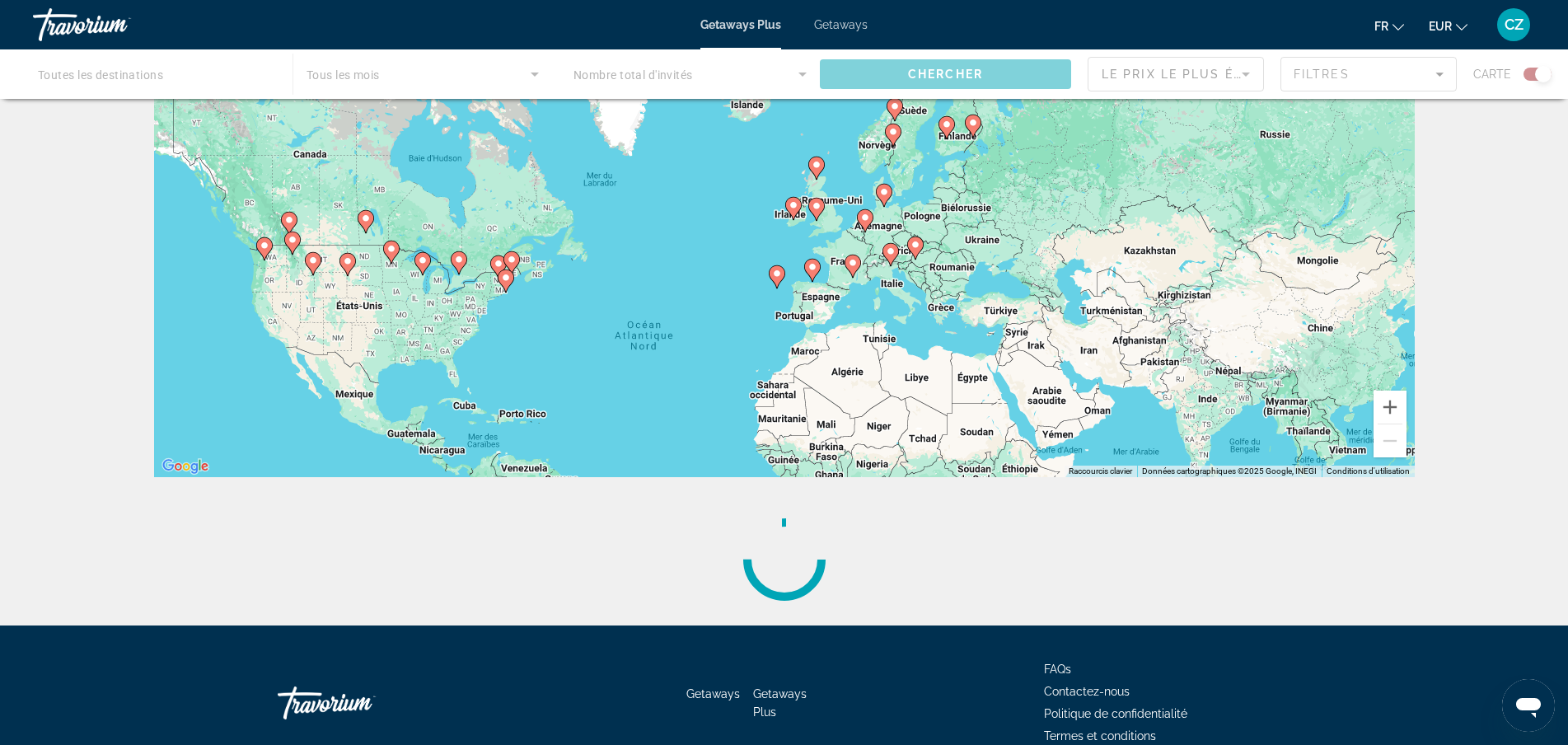
drag, startPoint x: 1110, startPoint y: 345, endPoint x: 1074, endPoint y: 162, distance: 186.5
click at [1074, 162] on div "Pour activer le glissement avec le clavier, appuyez sur Alt+Entrée. Une fois ce…" at bounding box center [784, 230] width 1260 height 495
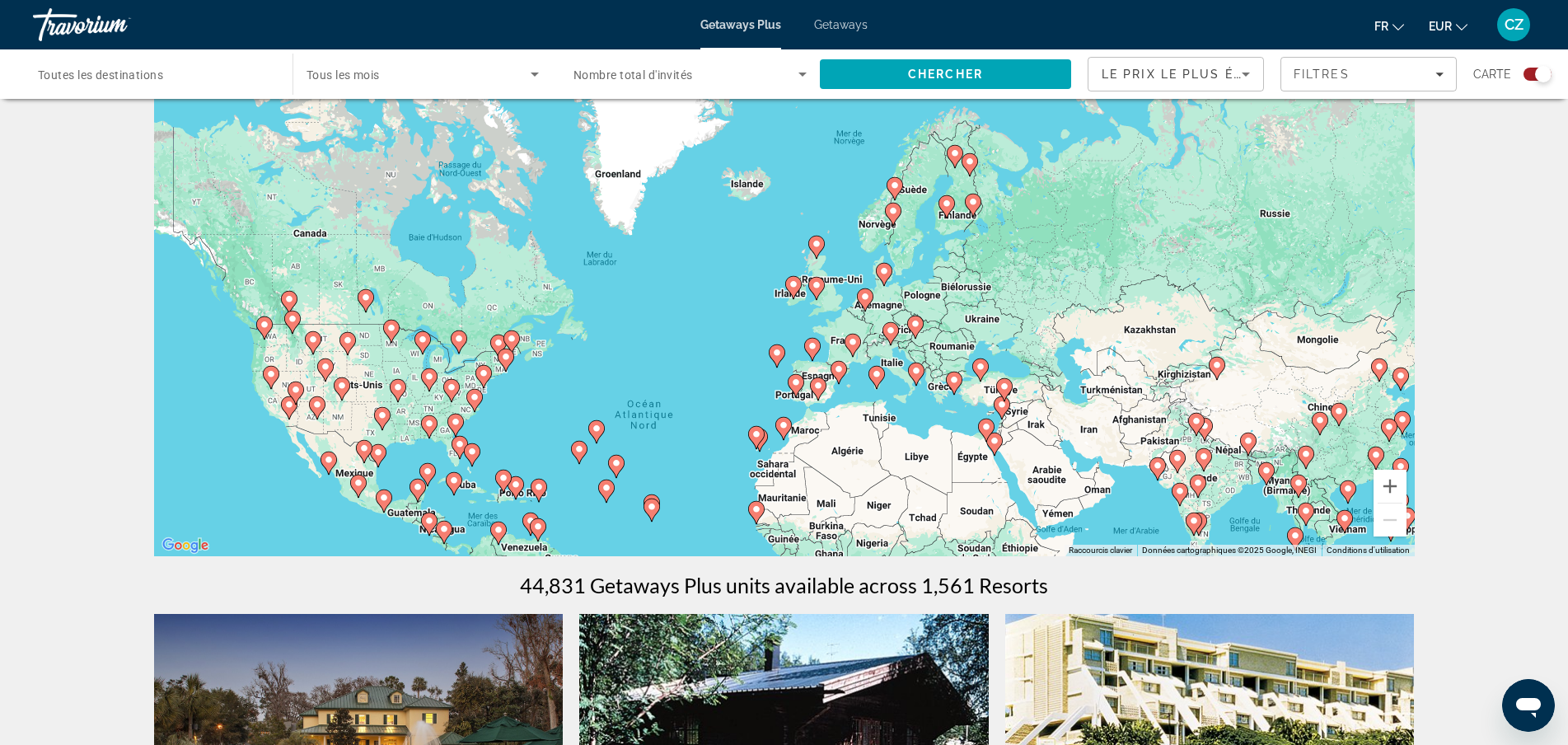
scroll to position [0, 0]
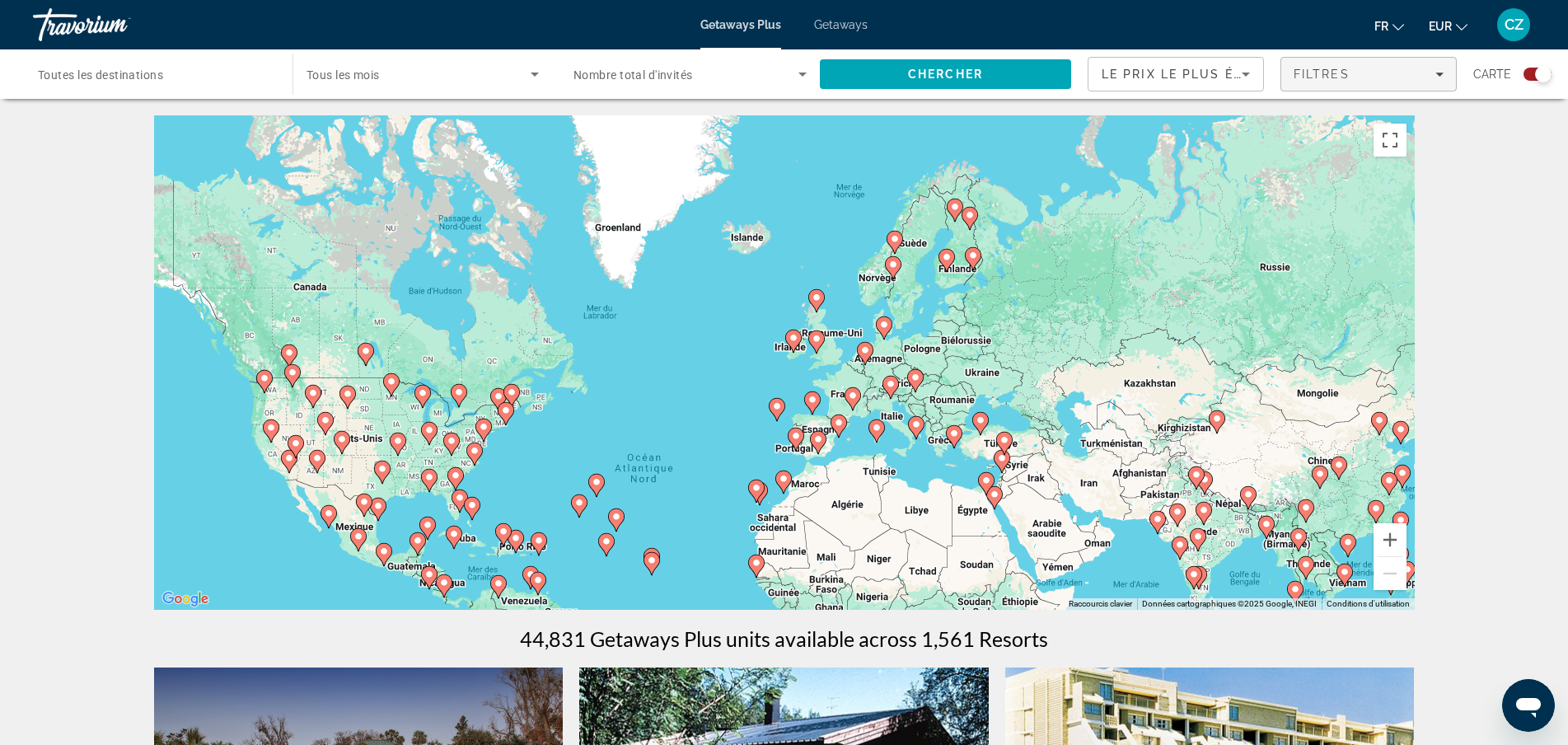
click at [1311, 65] on span "Filters" at bounding box center [1368, 74] width 175 height 40
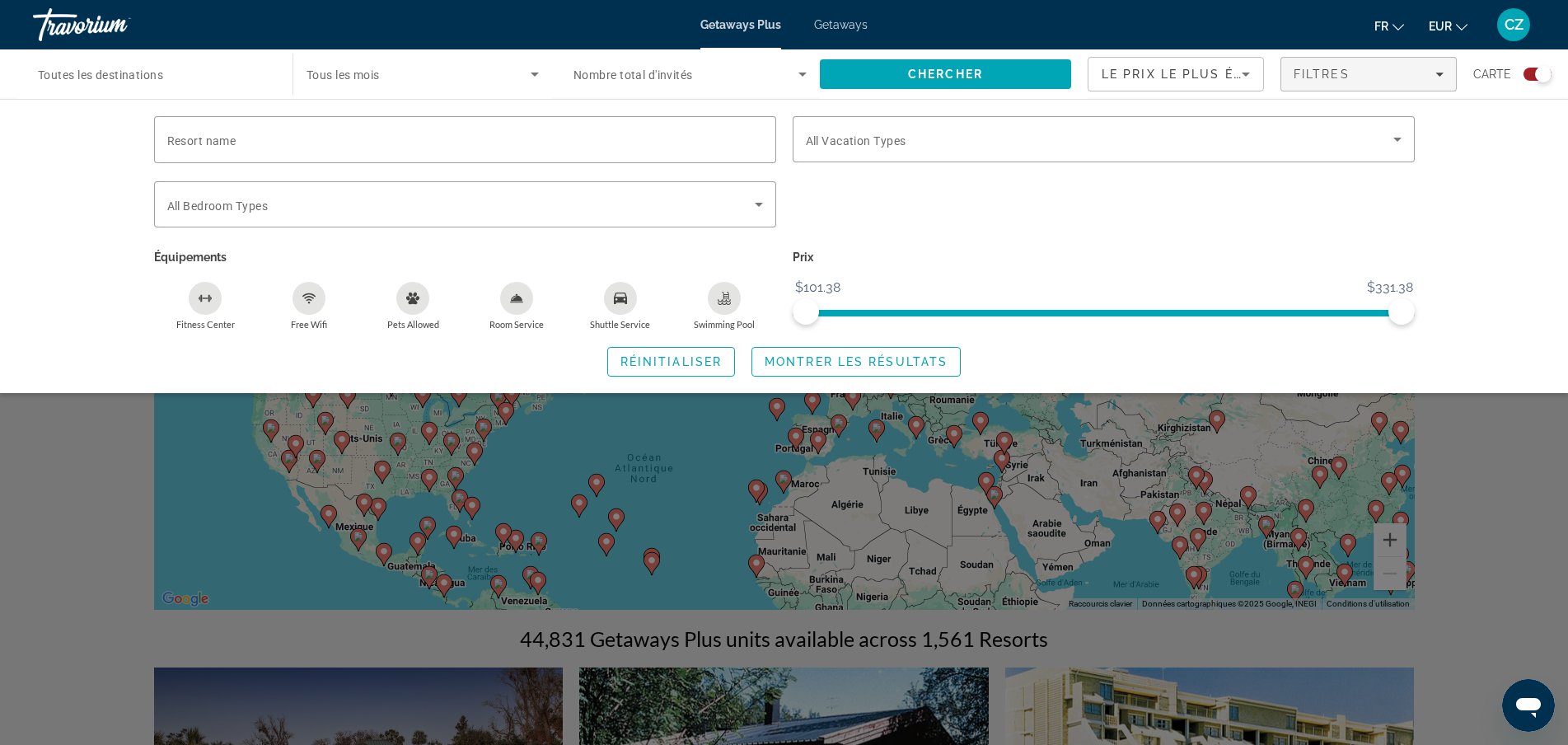
click at [111, 551] on div "Search widget" at bounding box center [784, 496] width 1568 height 498
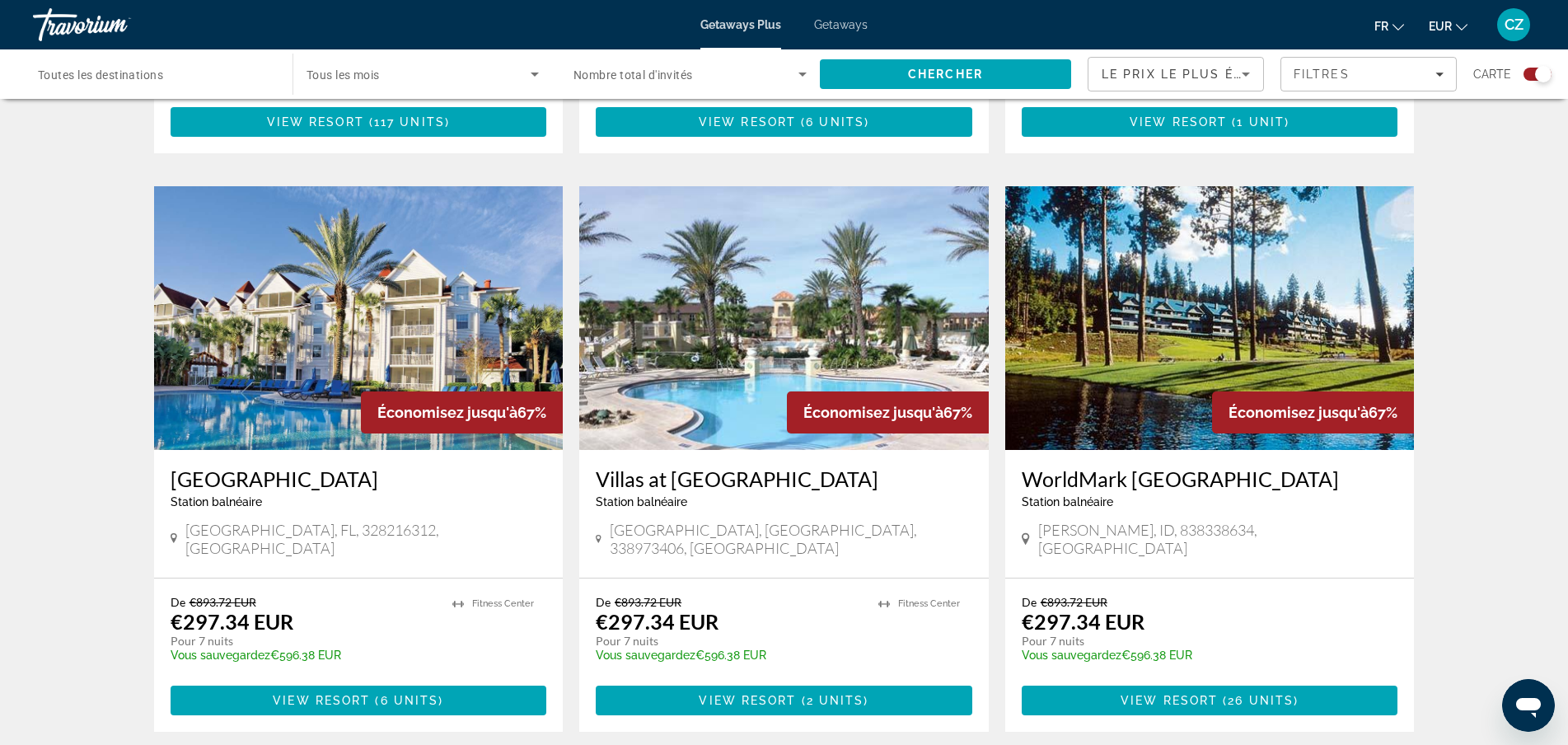
scroll to position [2225, 0]
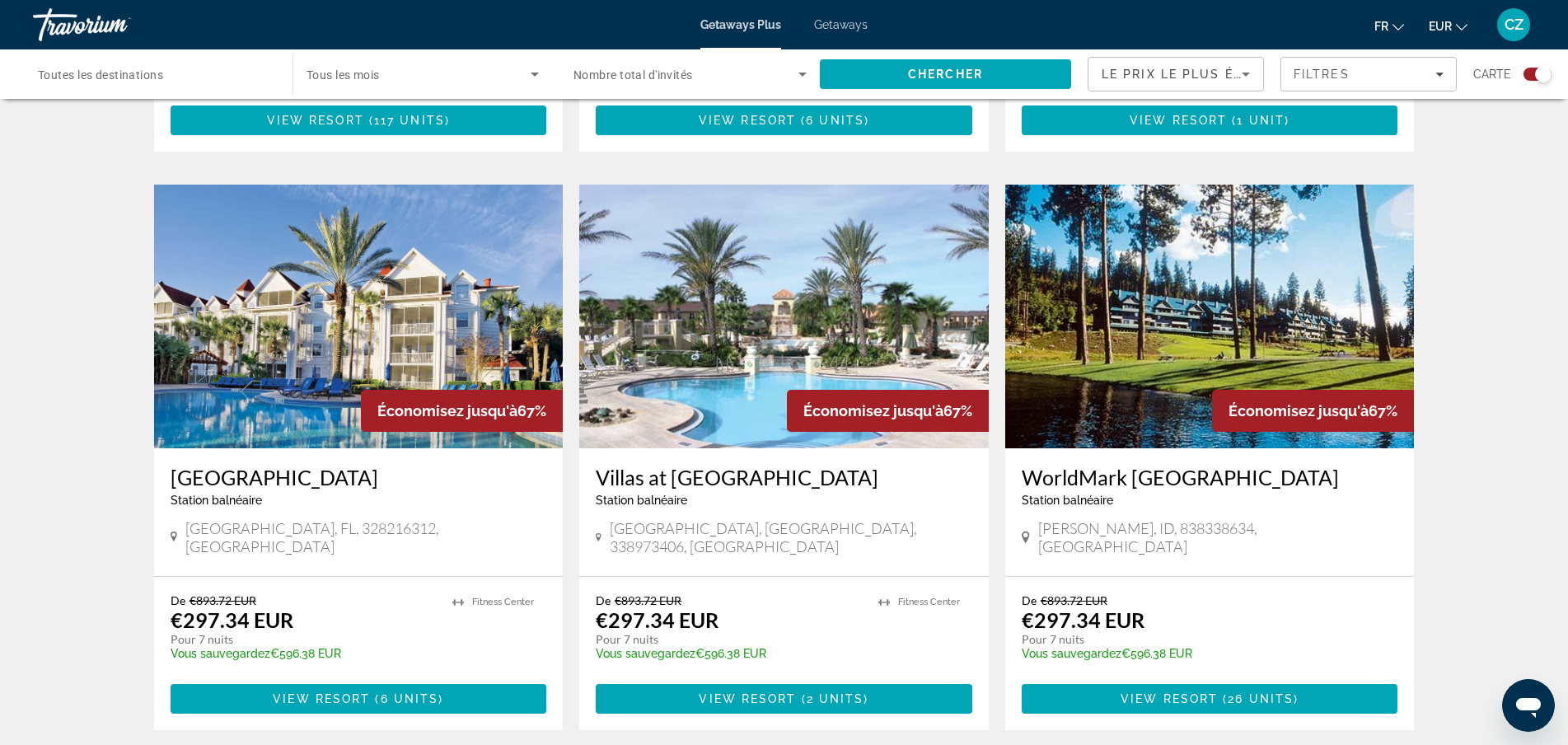
click at [843, 30] on span "Getaways" at bounding box center [840, 24] width 53 height 13
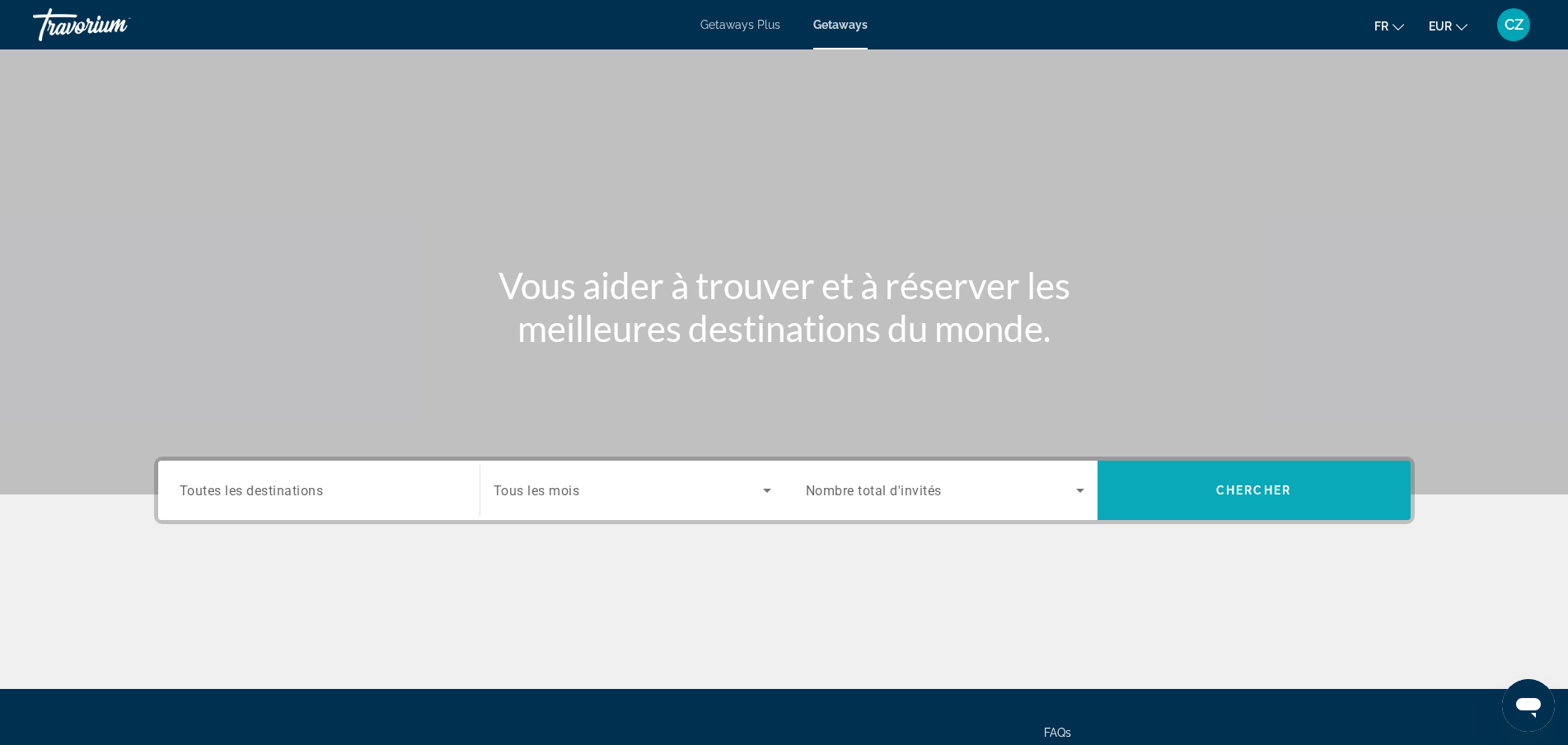
click at [1227, 499] on span "Search" at bounding box center [1254, 490] width 313 height 40
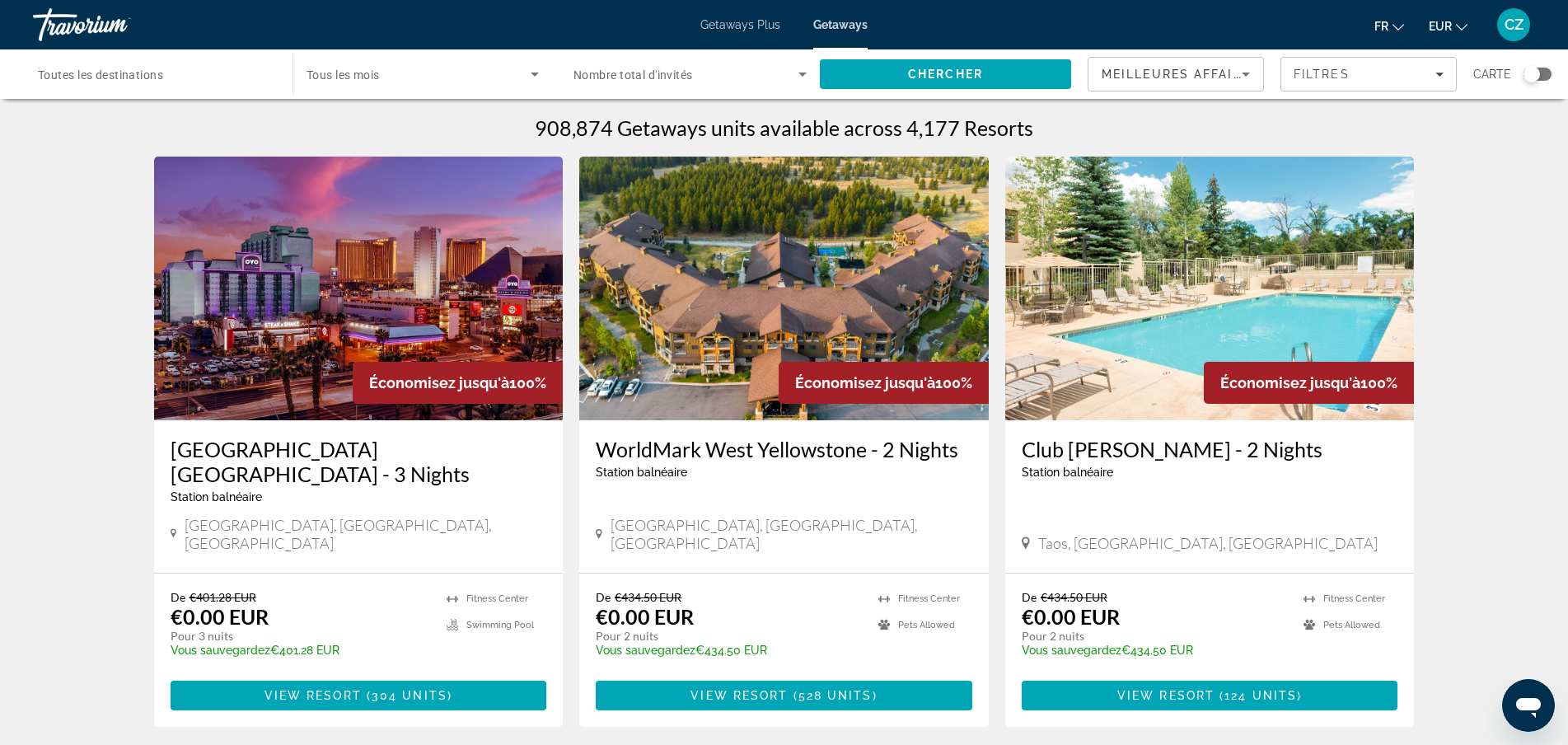
click at [1227, 76] on span "Meilleures affaires" at bounding box center [1181, 74] width 158 height 13
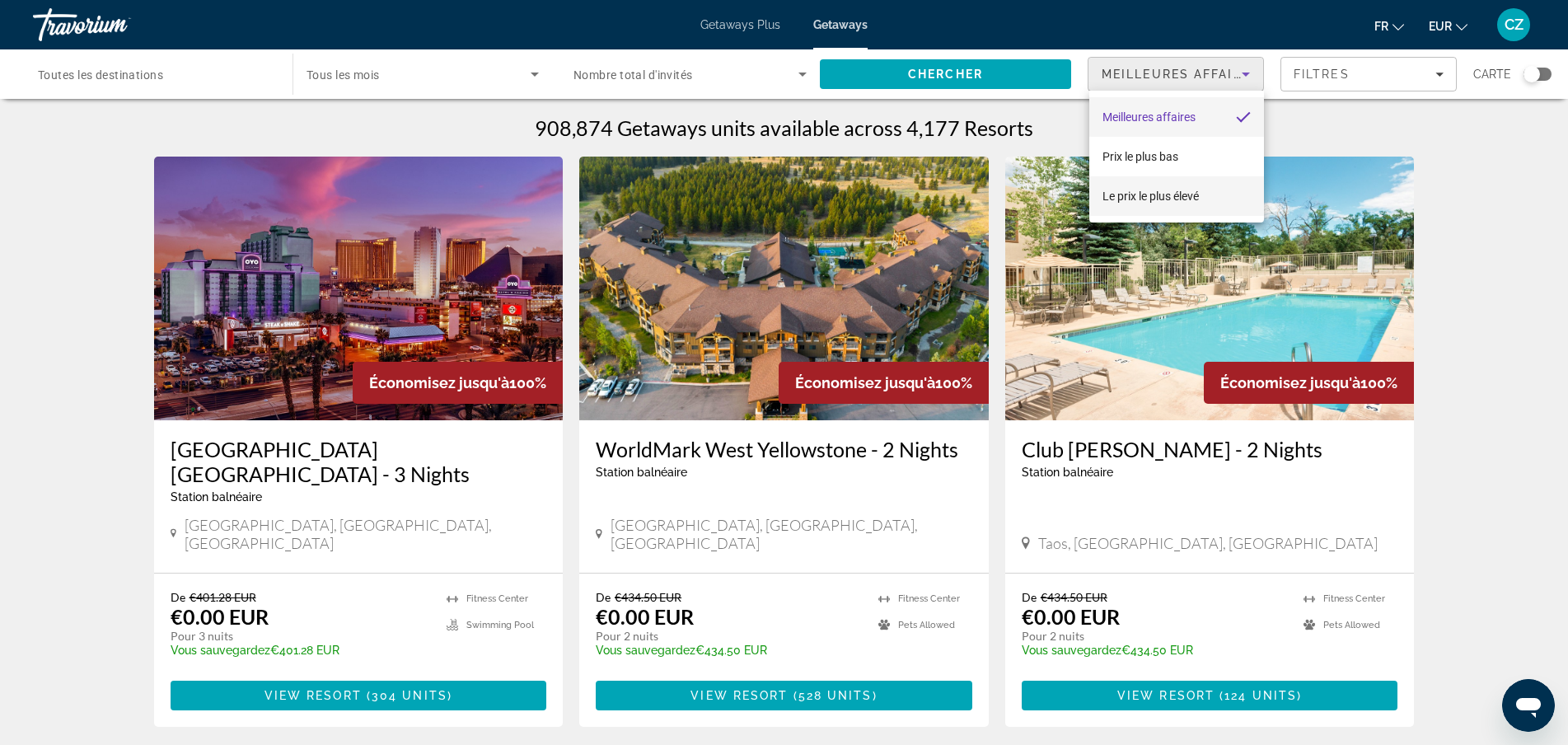
click at [1133, 197] on span "Le prix le plus élevé" at bounding box center [1151, 195] width 96 height 13
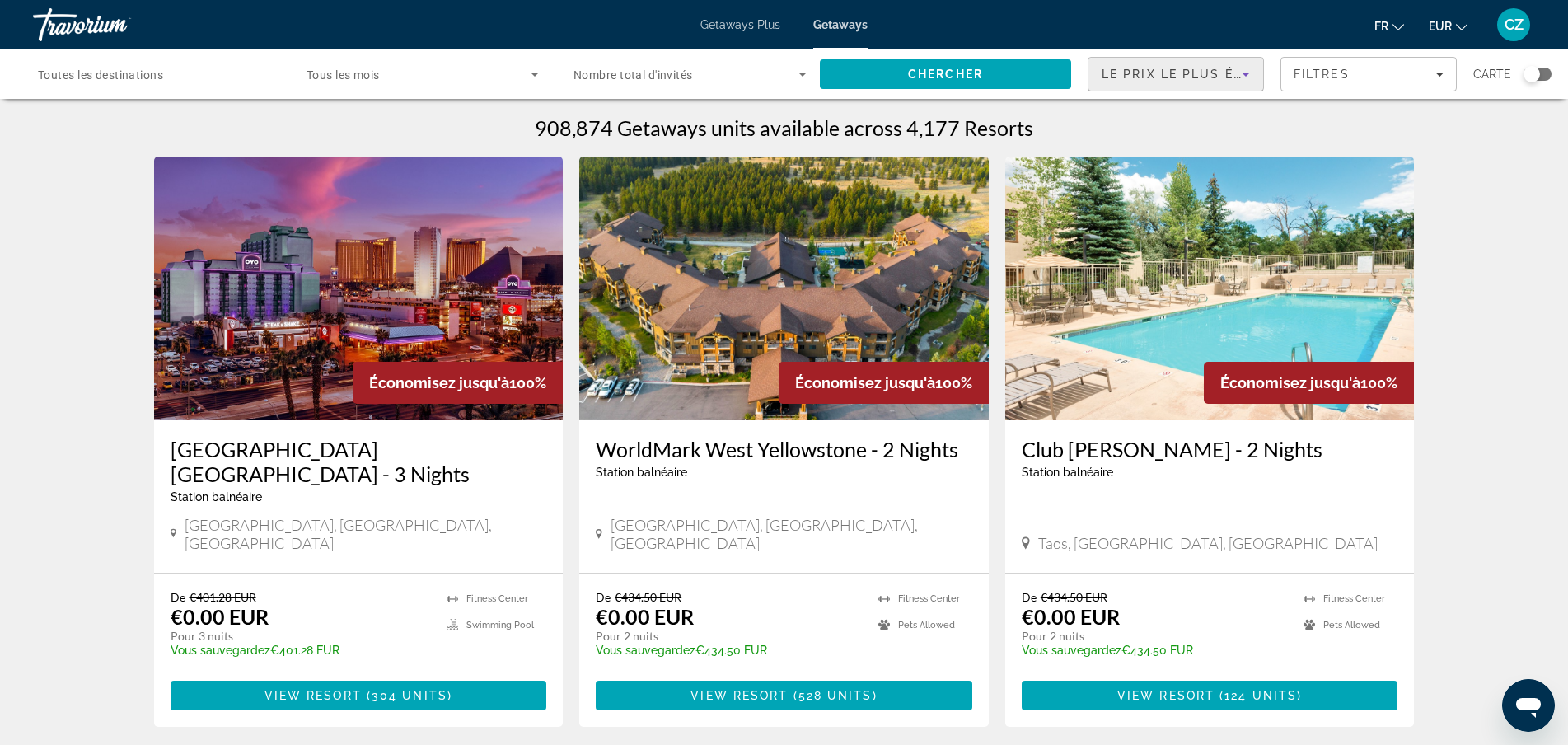
click at [1168, 79] on span "Le prix le plus élevé" at bounding box center [1184, 74] width 166 height 13
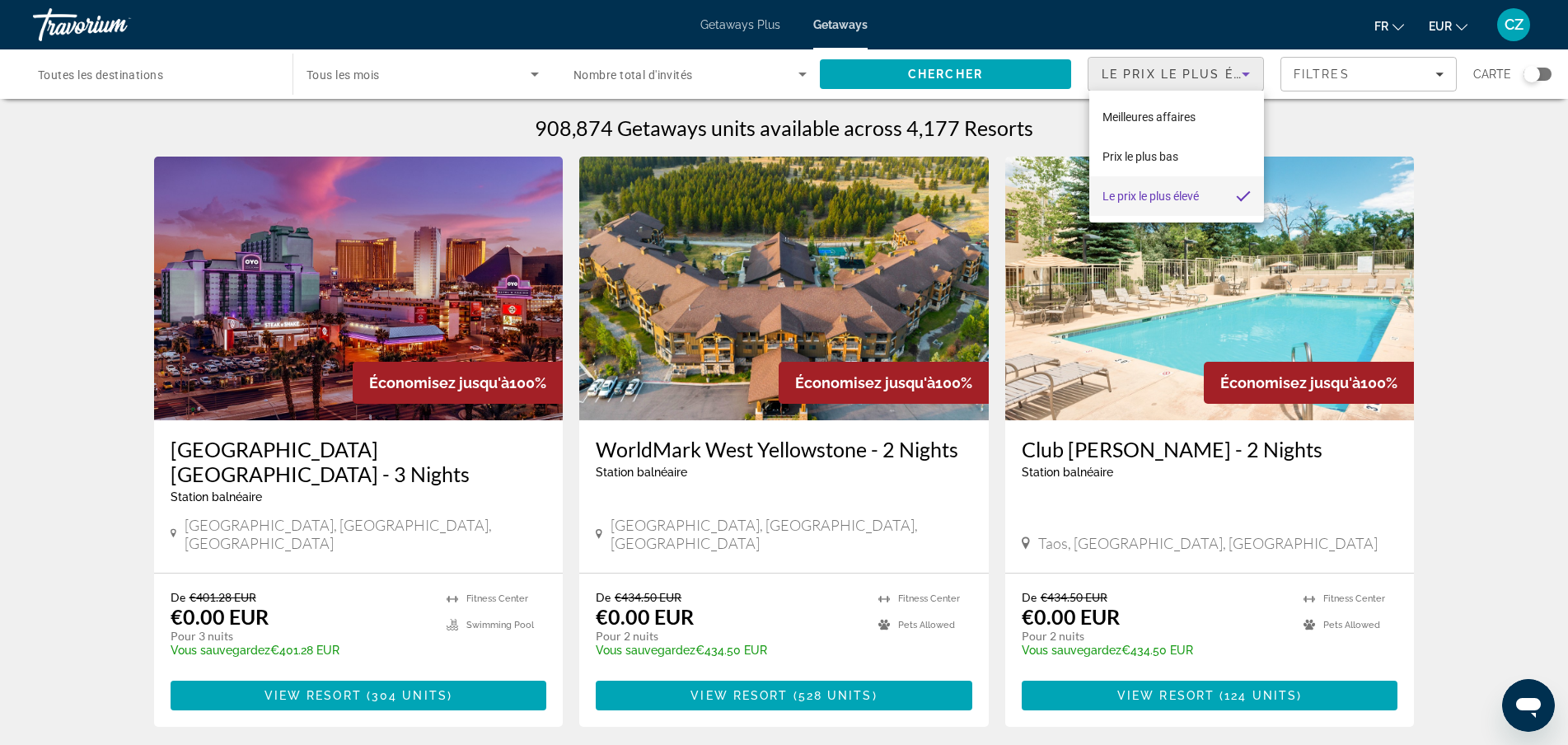
click at [1167, 191] on span "Le prix le plus élevé" at bounding box center [1151, 195] width 96 height 13
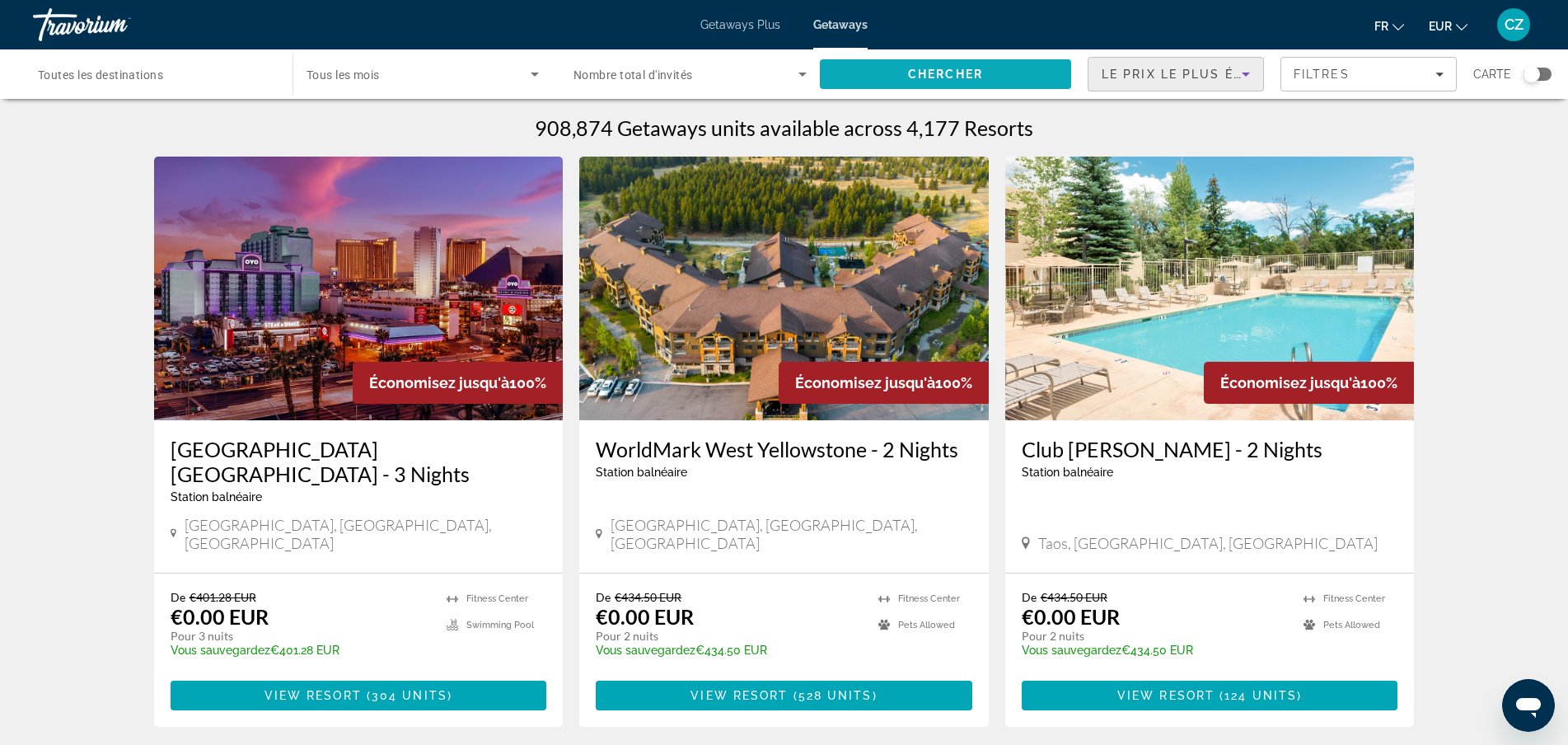
click at [981, 77] on span "Chercher" at bounding box center [945, 74] width 75 height 13
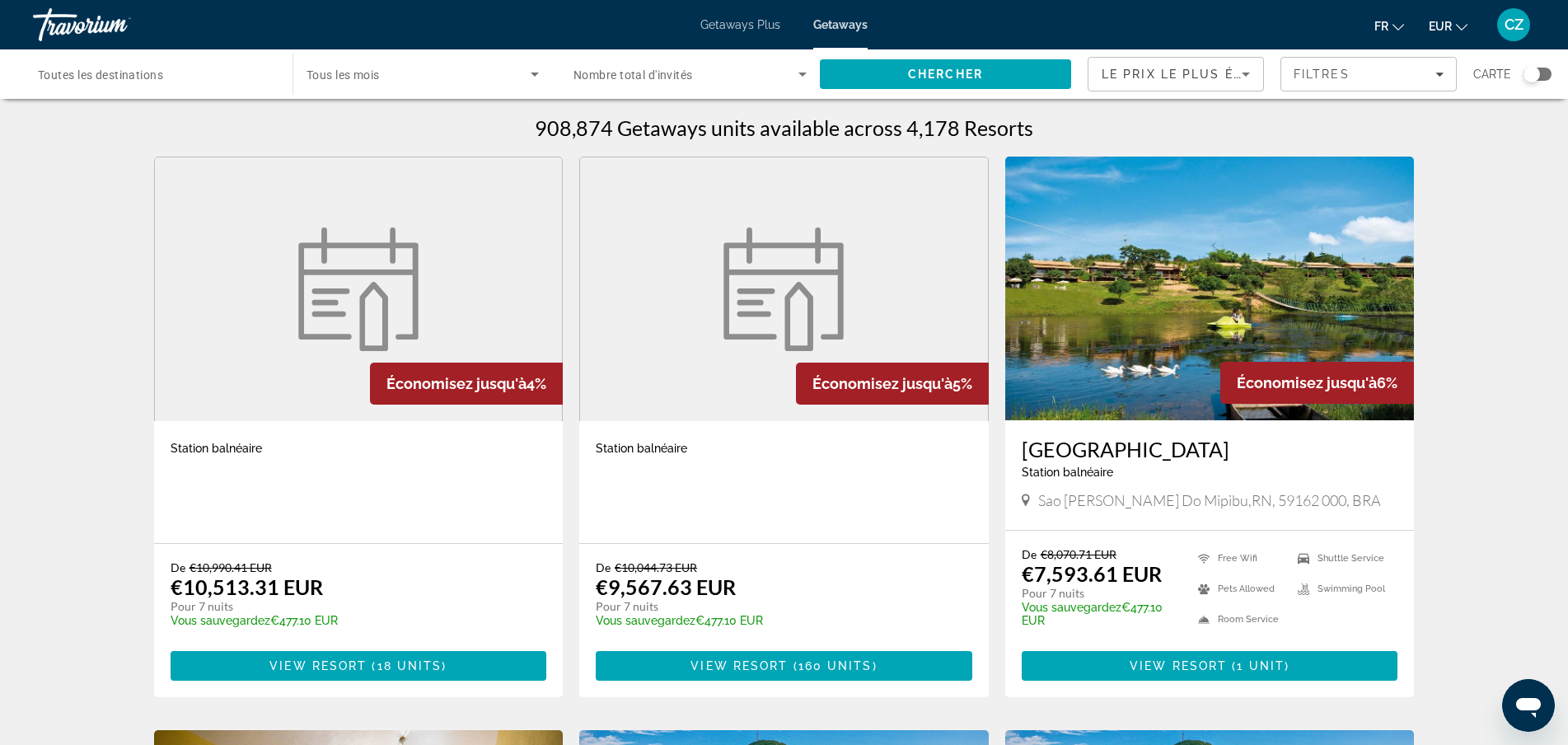
click at [1534, 77] on div "Search widget" at bounding box center [1531, 74] width 16 height 16
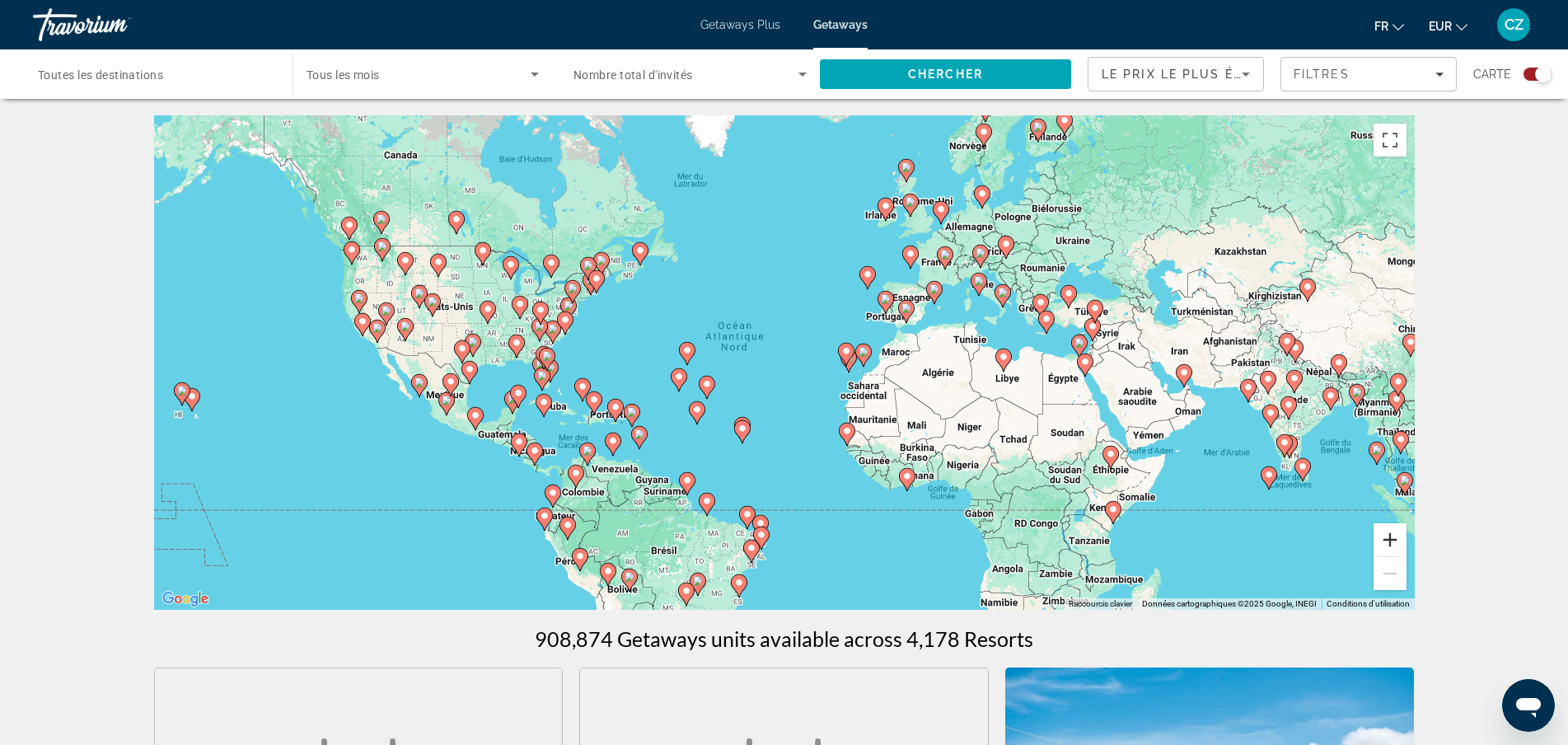
click at [1383, 539] on button "Zoom avant" at bounding box center [1390, 539] width 33 height 33
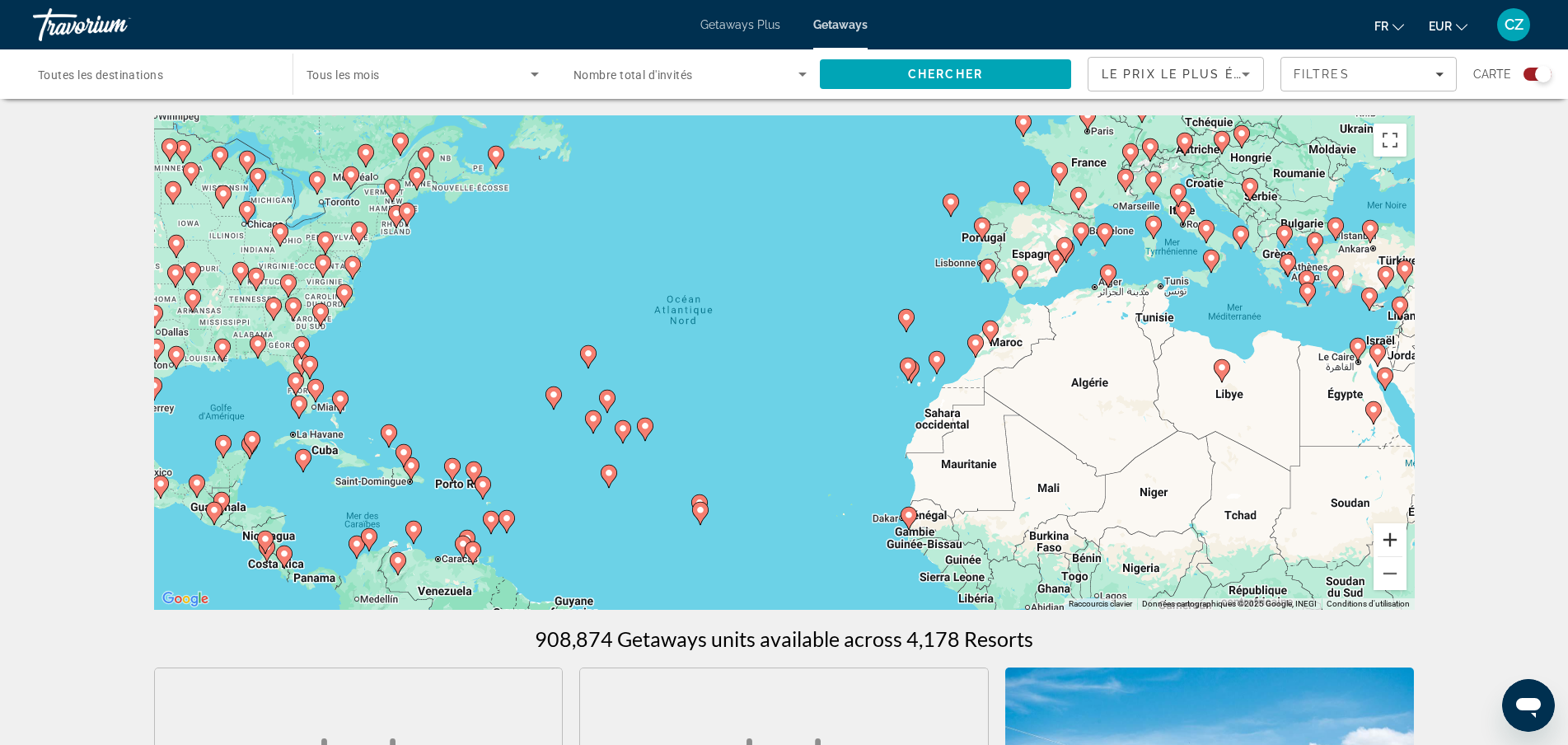
click at [1393, 538] on button "Zoom avant" at bounding box center [1390, 539] width 33 height 33
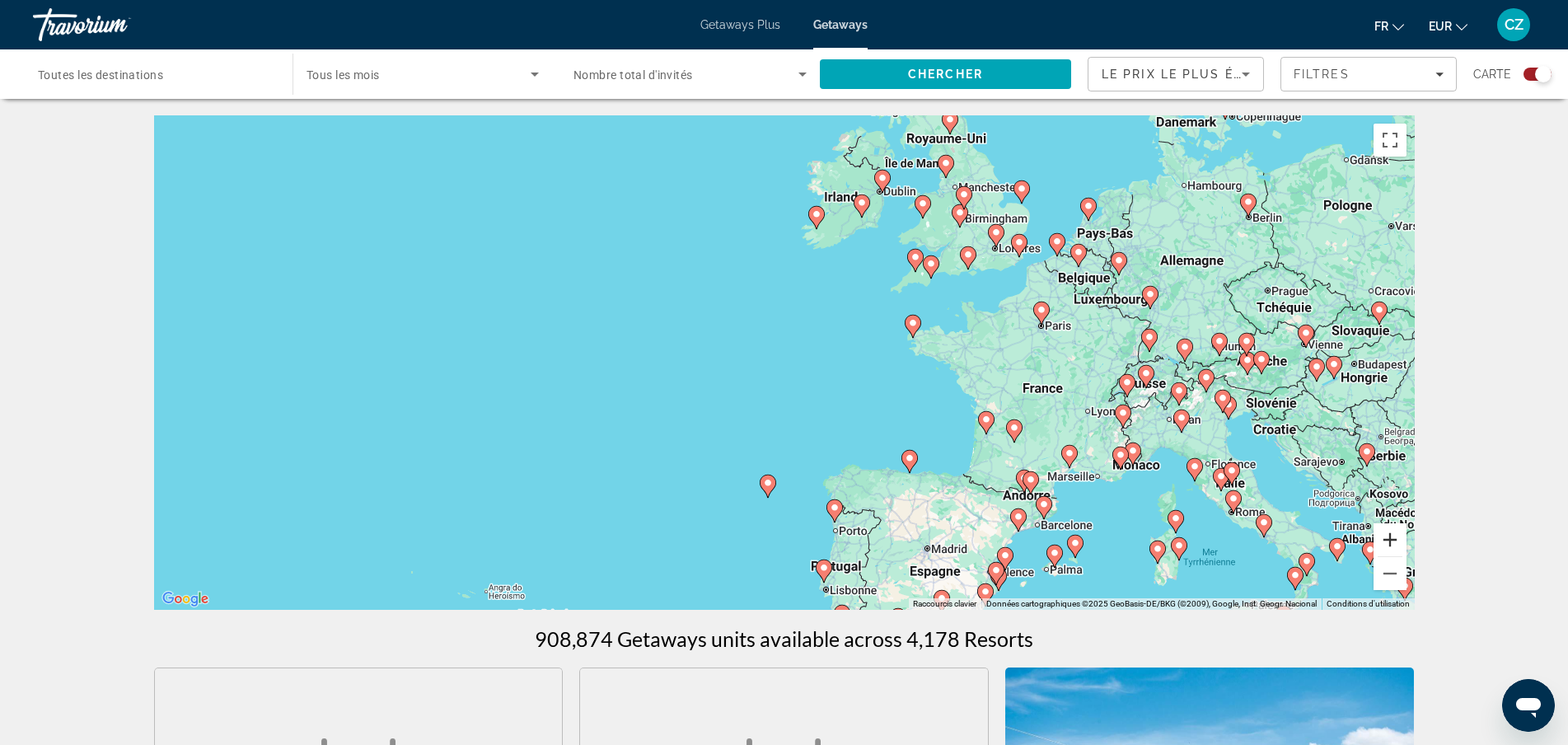
click at [1399, 533] on button "Zoom avant" at bounding box center [1390, 539] width 33 height 33
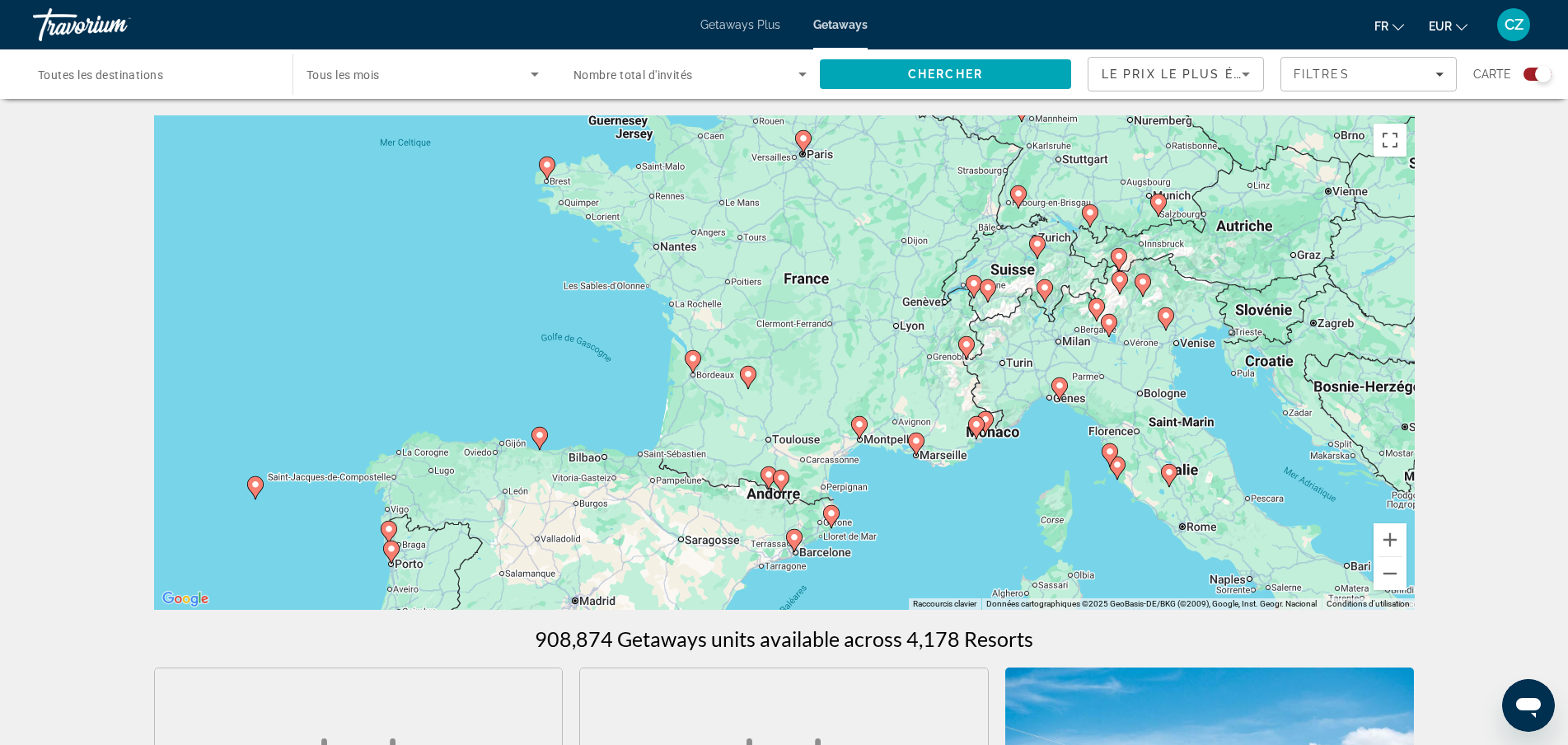
drag, startPoint x: 1260, startPoint y: 475, endPoint x: 744, endPoint y: 342, distance: 532.9
click at [744, 342] on div "Pour activer le glissement avec le clavier, appuyez sur Alt+Entrée. Une fois ce…" at bounding box center [784, 362] width 1260 height 495
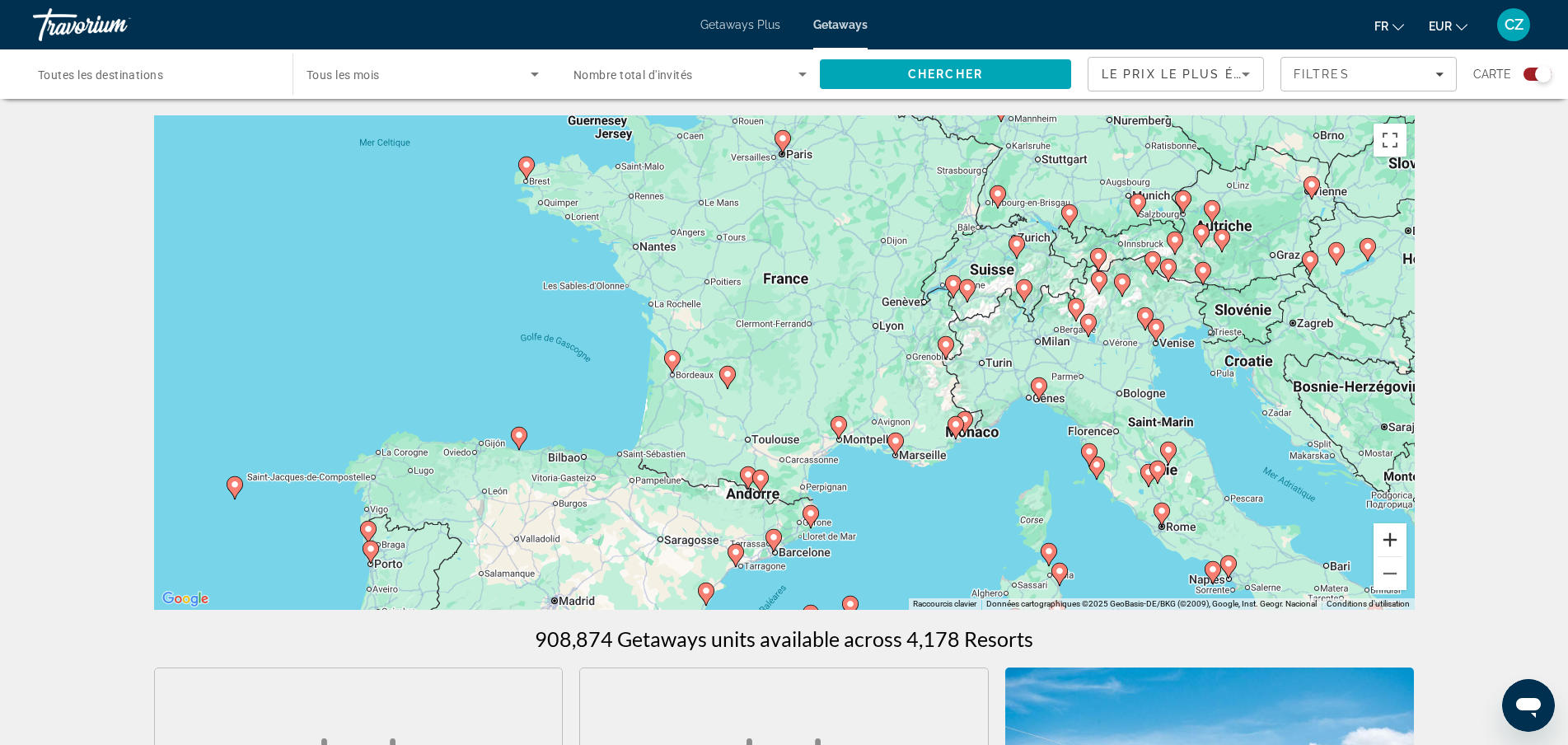
click at [1387, 539] on button "Zoom avant" at bounding box center [1390, 539] width 33 height 33
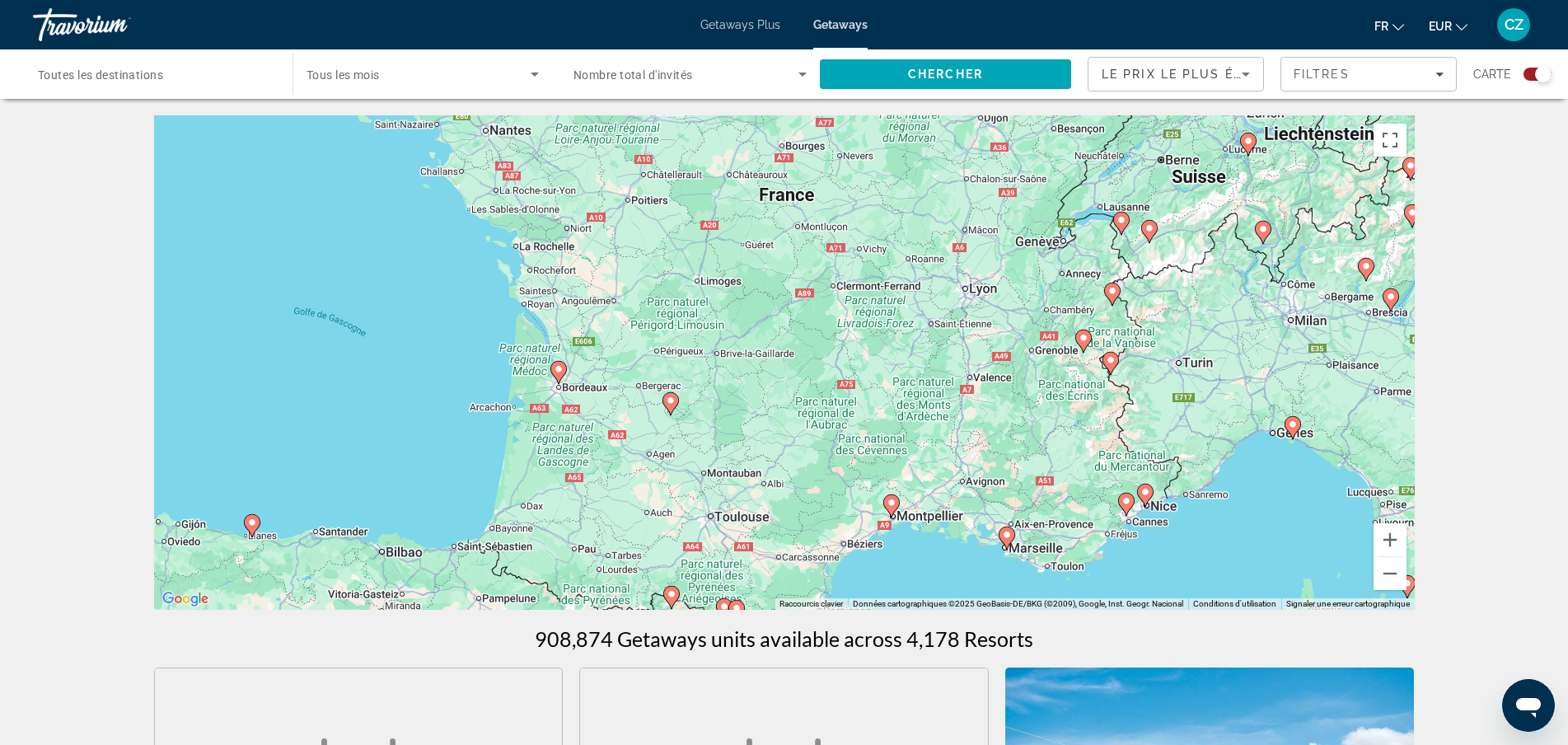
click at [1010, 536] on image "Main content" at bounding box center [1006, 534] width 9 height 9
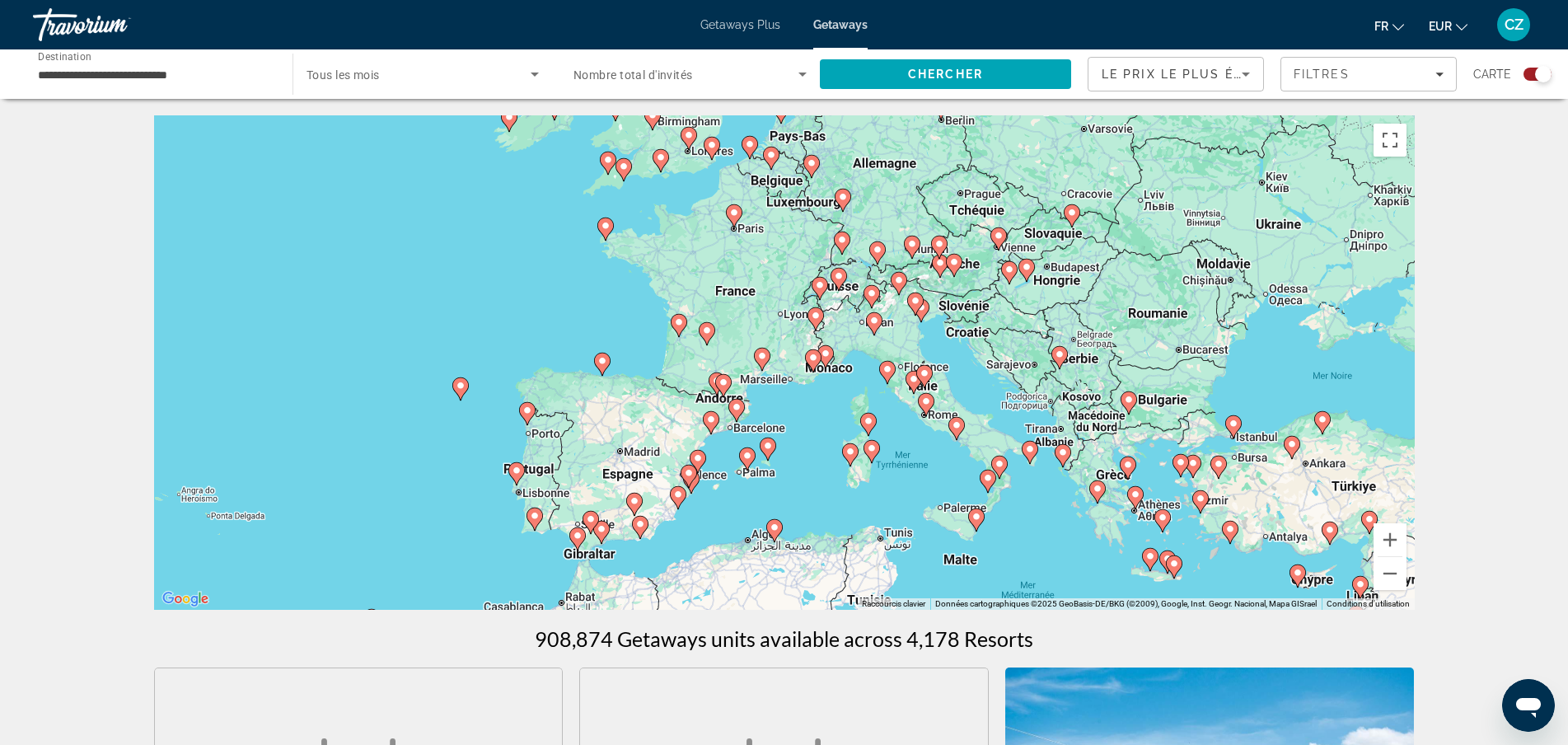
drag, startPoint x: 809, startPoint y: 394, endPoint x: 848, endPoint y: 421, distance: 47.4
click at [846, 420] on div "Pour activer le glissement avec le clavier, appuyez sur Alt+Entrée. Une fois ce…" at bounding box center [784, 362] width 1260 height 495
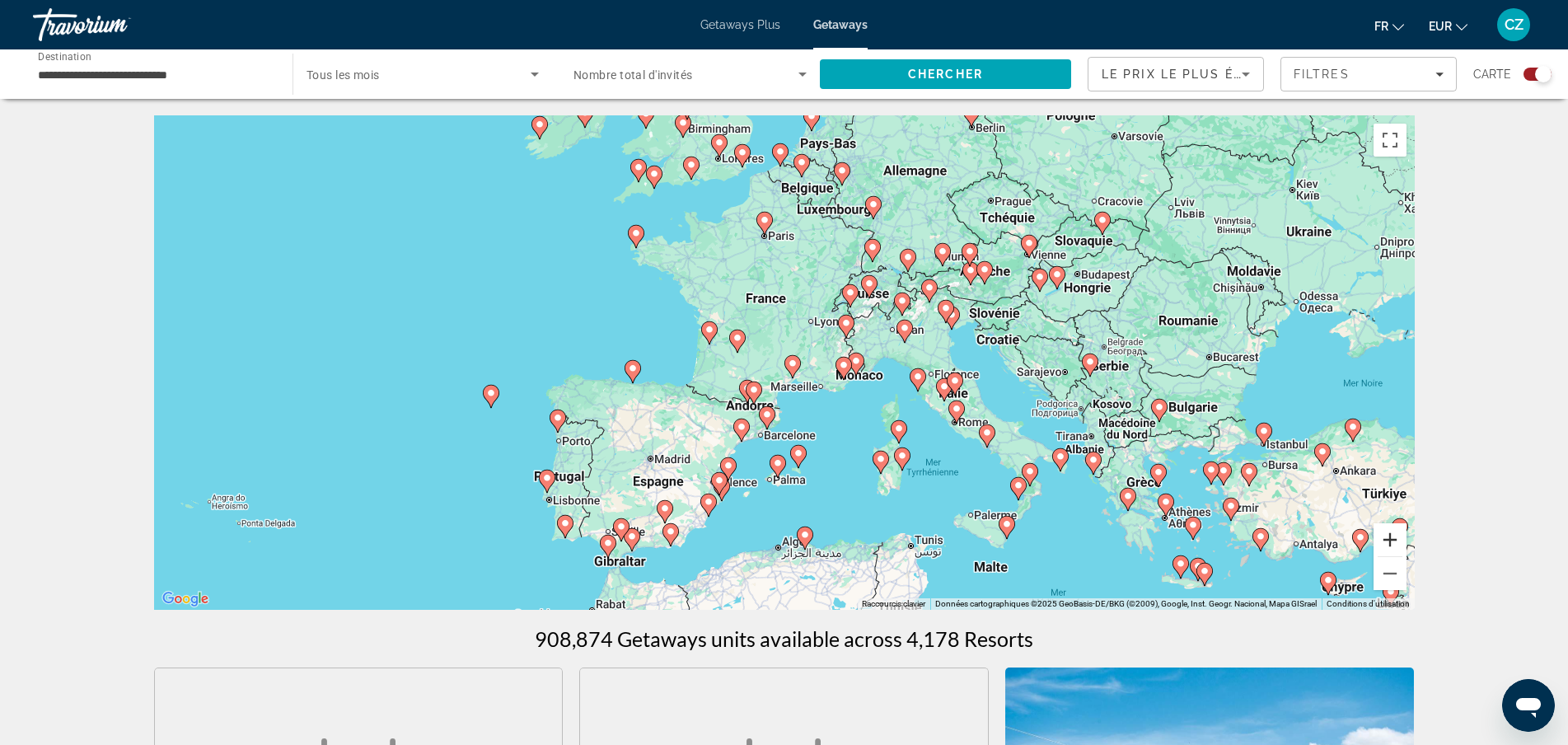
click at [1381, 534] on button "Zoom avant" at bounding box center [1390, 539] width 33 height 33
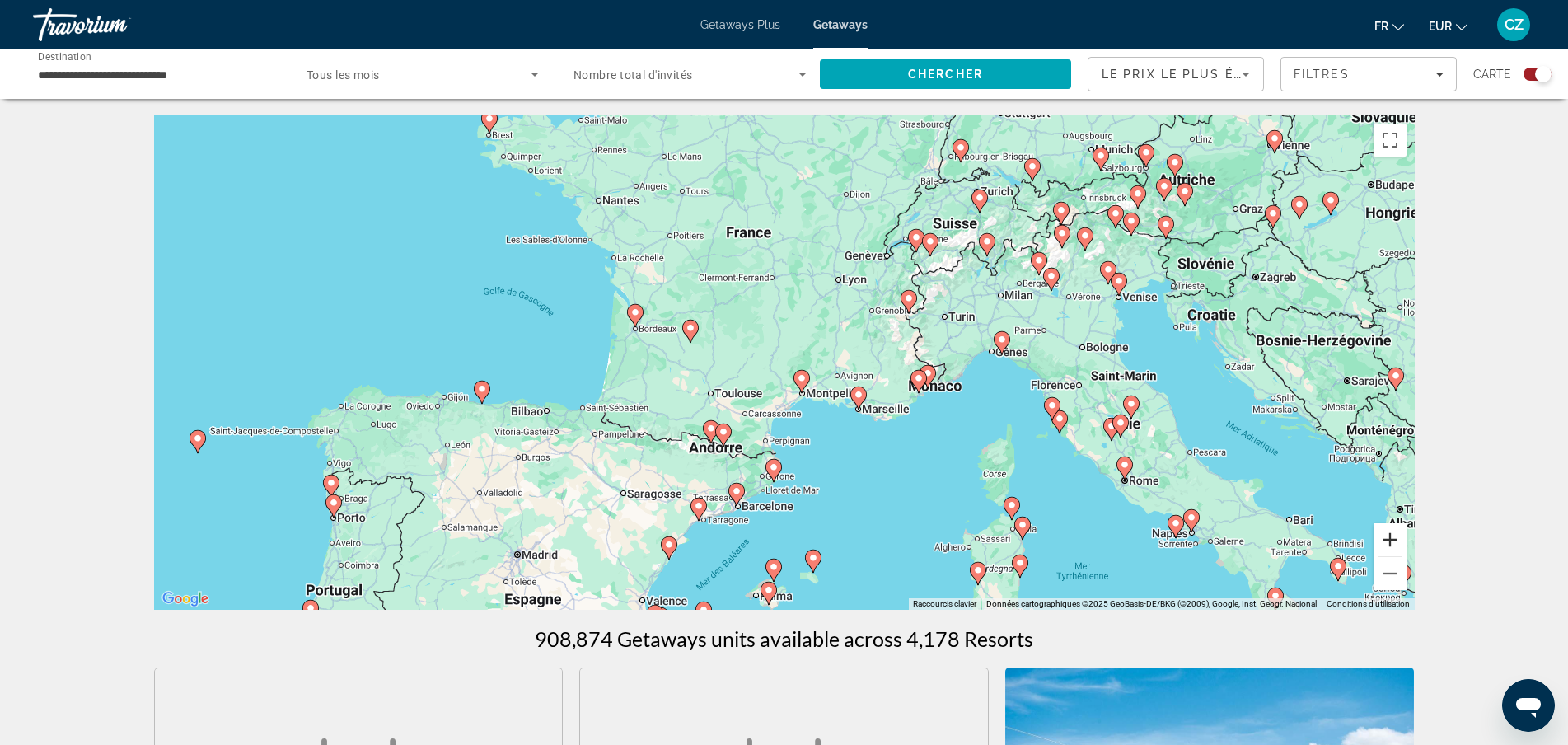
click at [1384, 534] on button "Zoom avant" at bounding box center [1390, 539] width 33 height 33
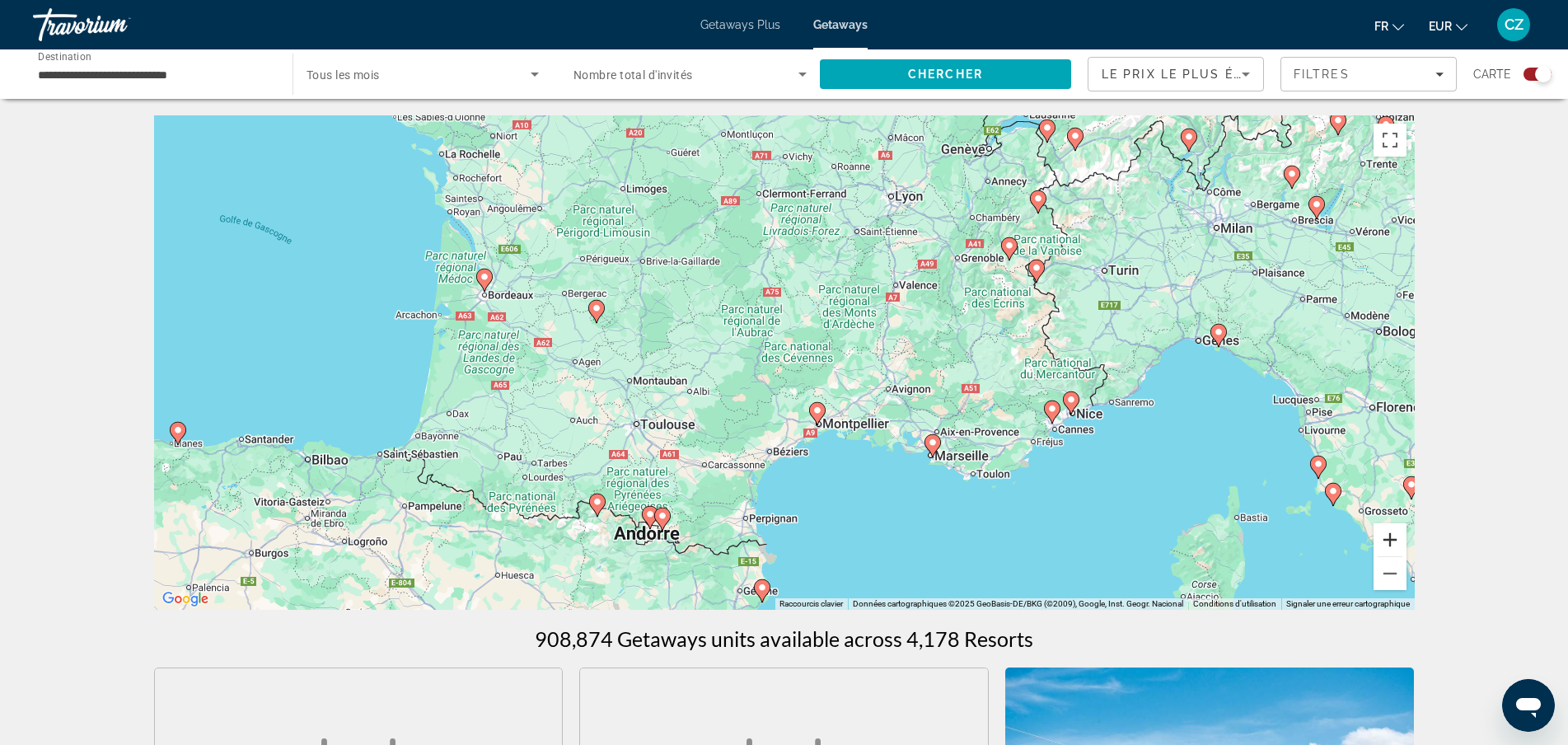
click at [1384, 534] on button "Zoom avant" at bounding box center [1390, 539] width 33 height 33
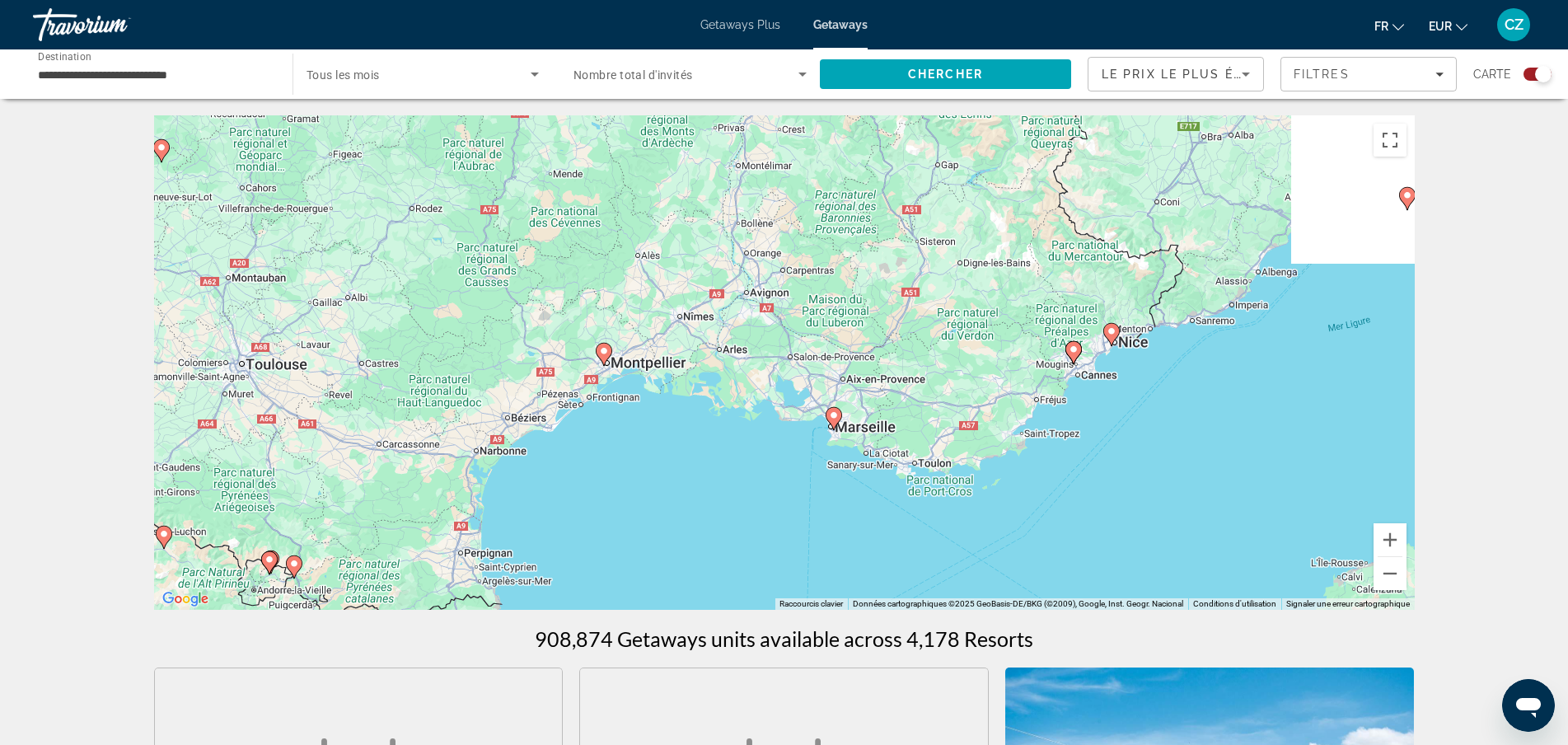
drag, startPoint x: 1131, startPoint y: 476, endPoint x: 906, endPoint y: 373, distance: 247.5
click at [906, 373] on div "Pour activer le glissement avec le clavier, appuyez sur Alt+Entrée. Une fois ce…" at bounding box center [784, 362] width 1260 height 495
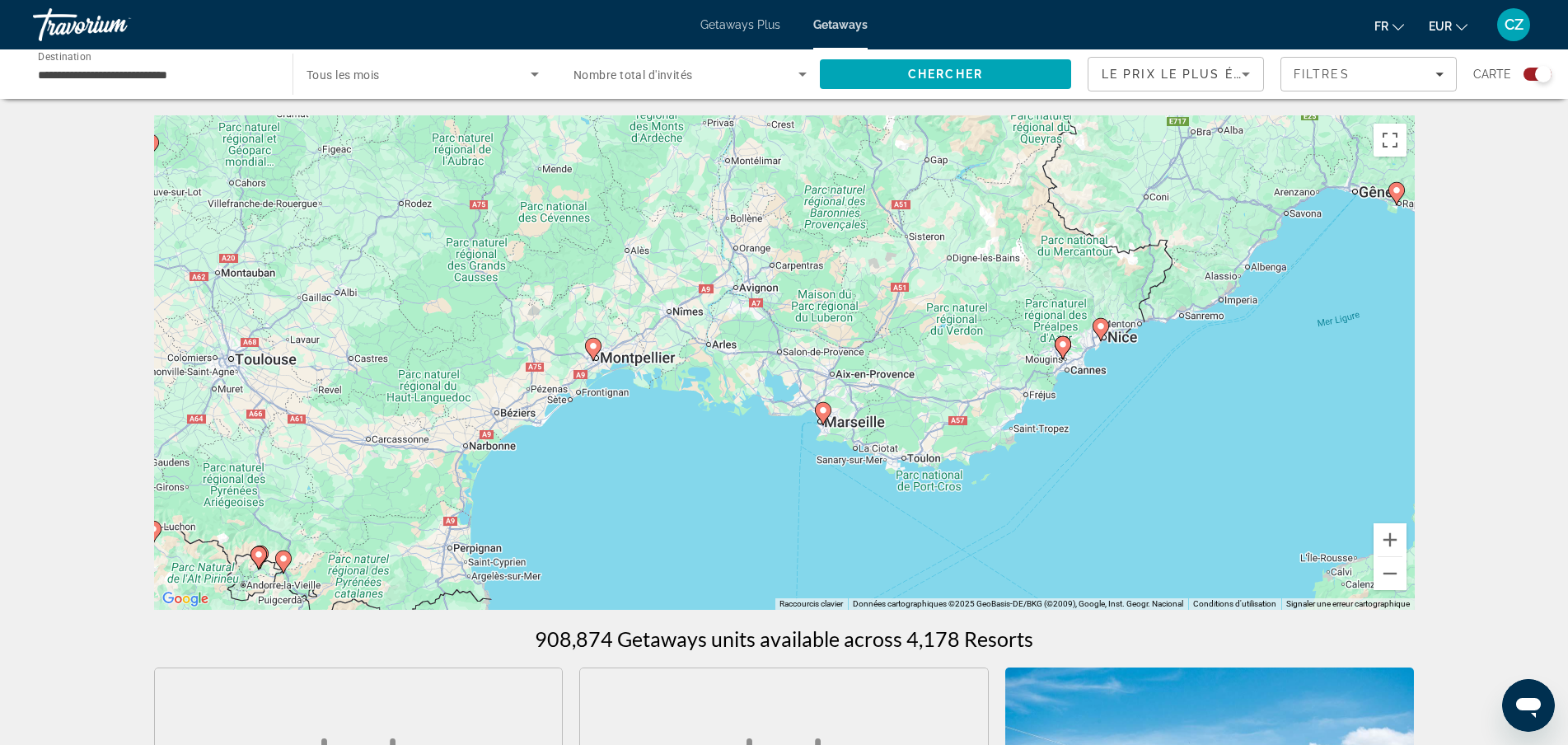
click at [822, 409] on image "Main content" at bounding box center [822, 409] width 9 height 9
type input "**********"
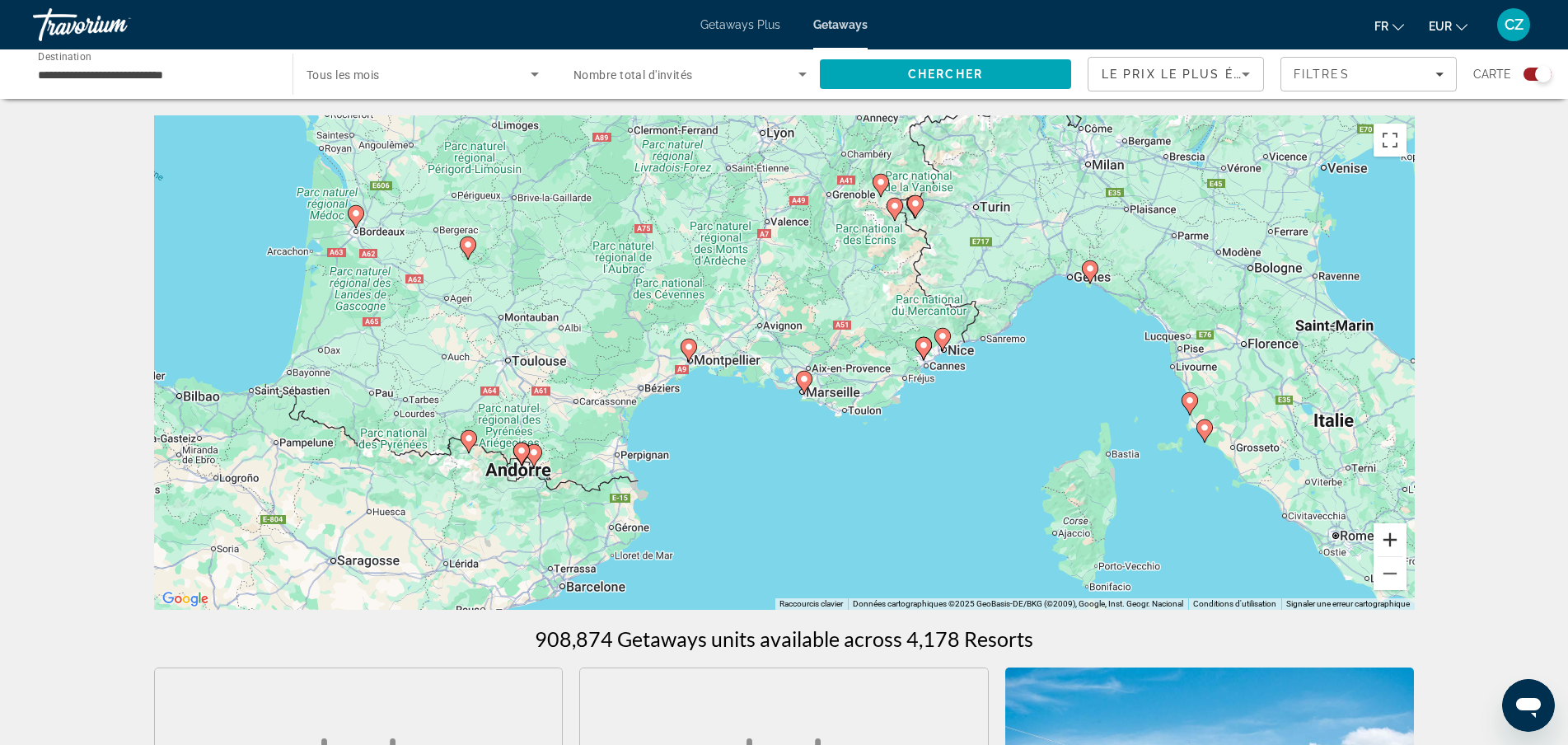
click at [1393, 539] on button "Zoom avant" at bounding box center [1390, 539] width 33 height 33
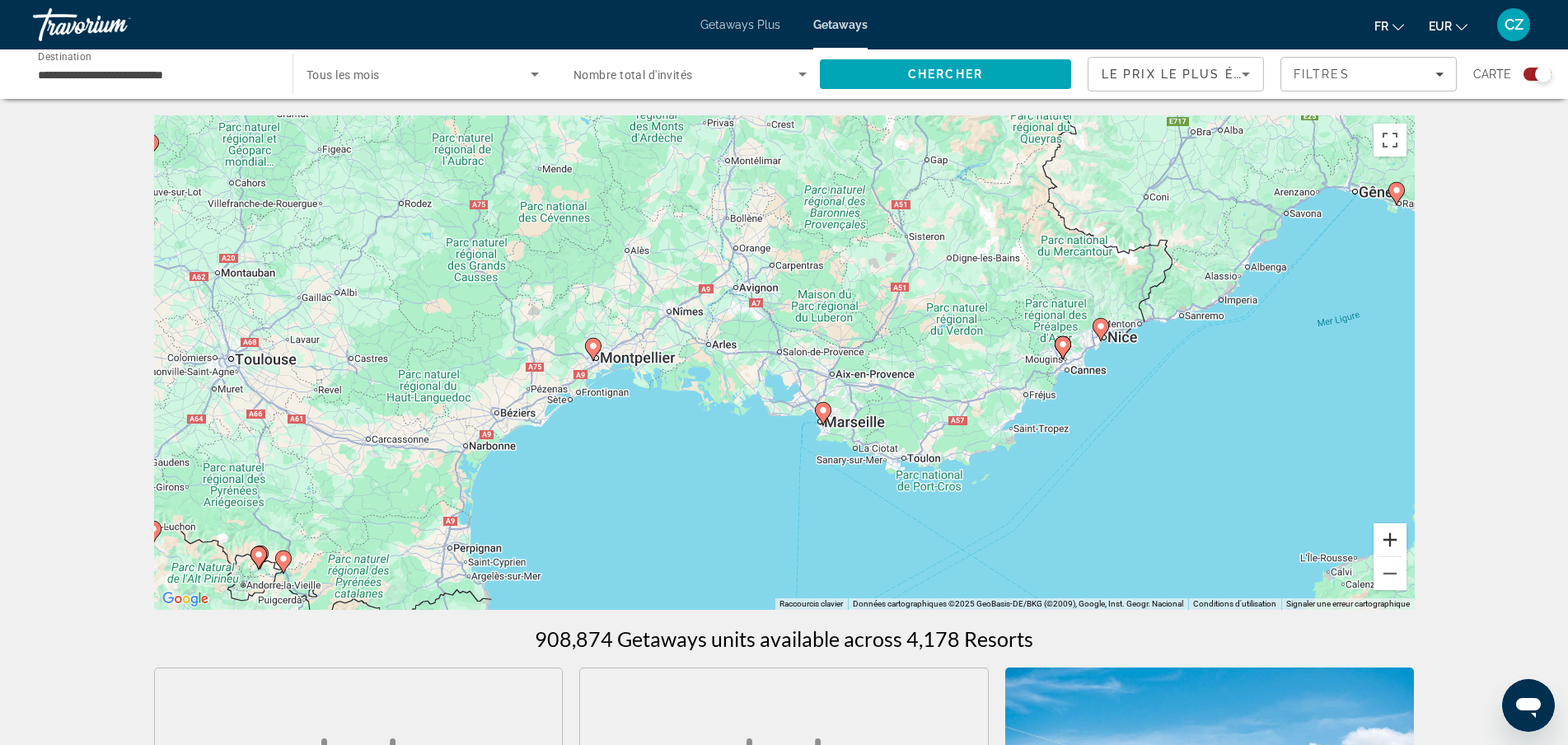
click at [1393, 539] on button "Zoom avant" at bounding box center [1390, 539] width 33 height 33
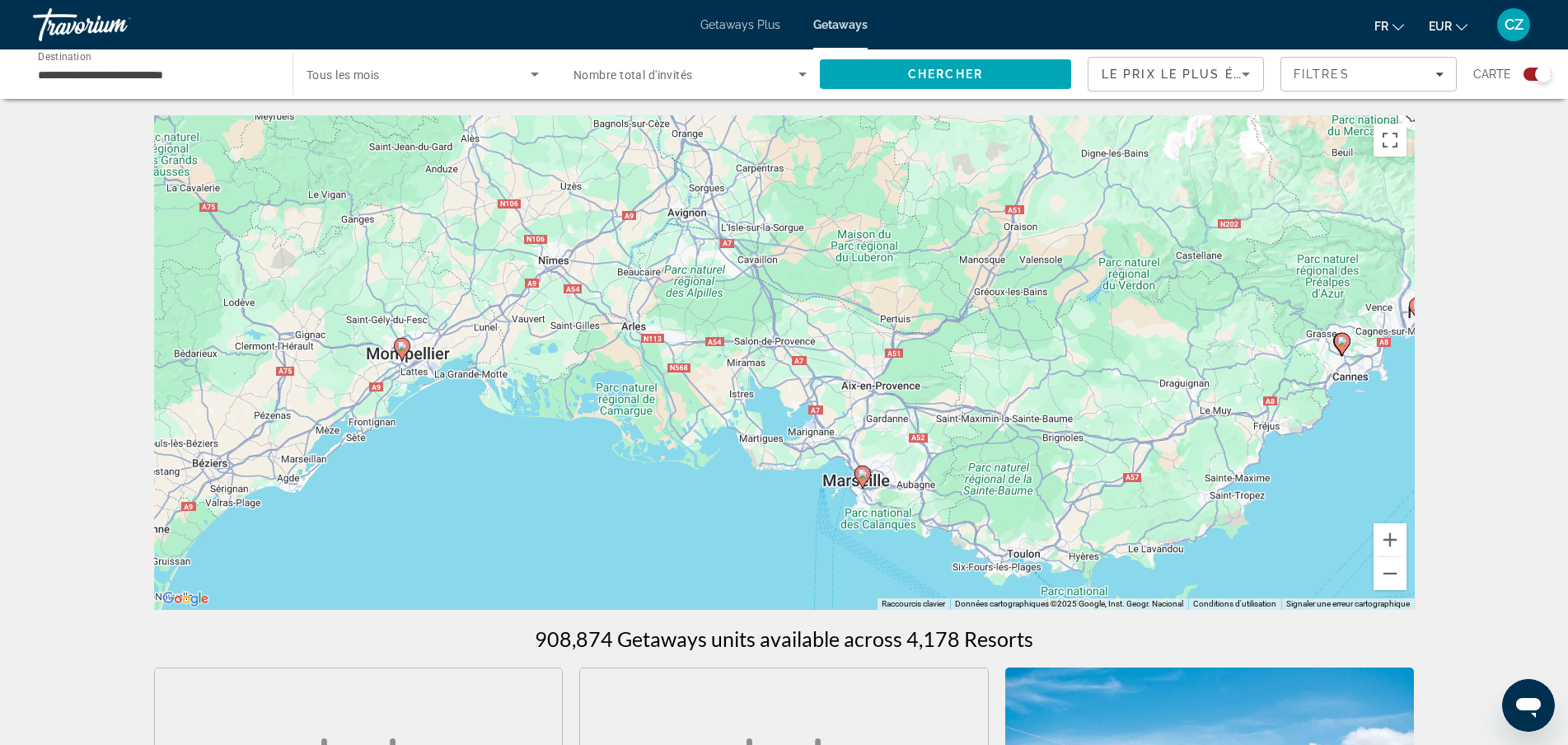
click at [862, 475] on image "Main content" at bounding box center [862, 473] width 9 height 9
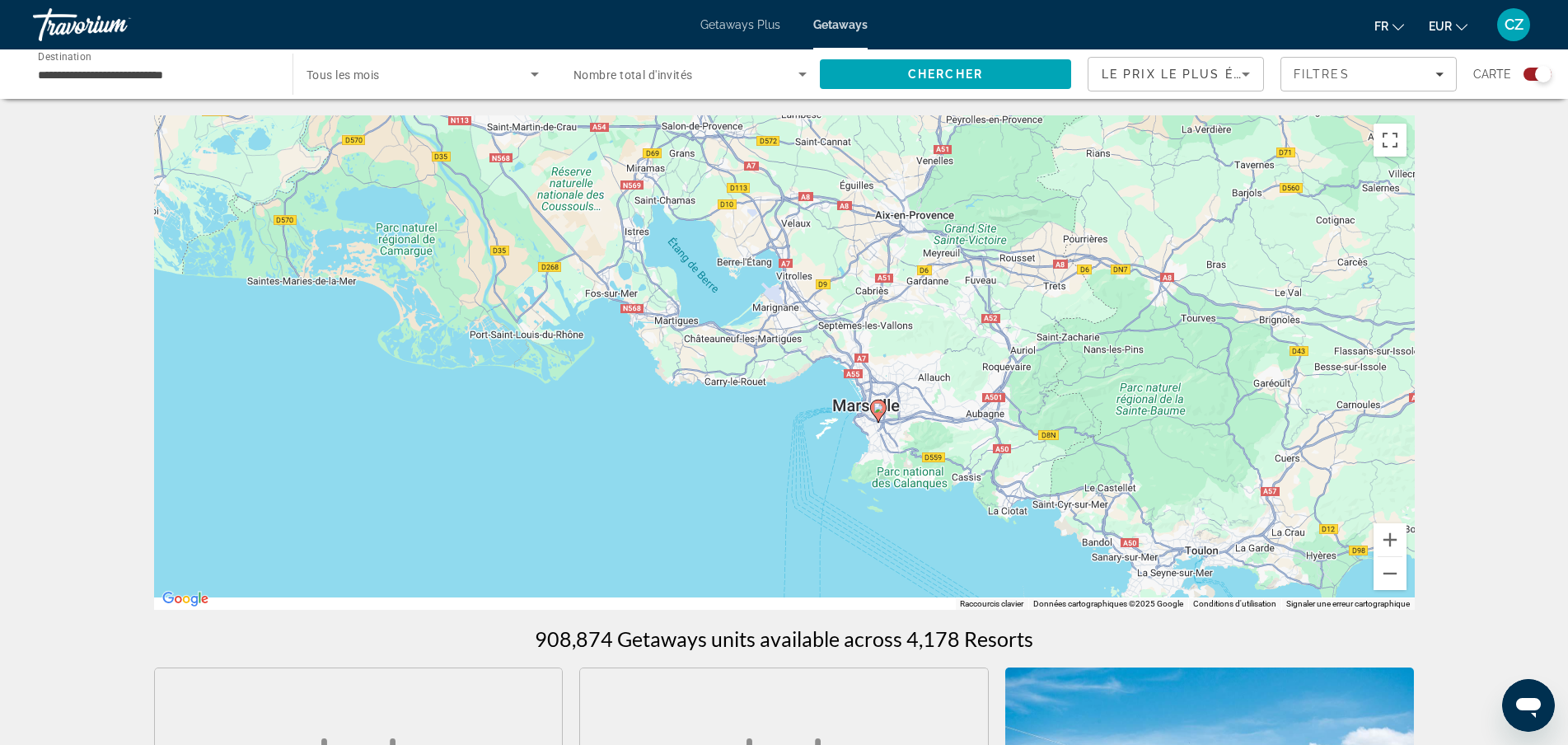
drag, startPoint x: 962, startPoint y: 538, endPoint x: 897, endPoint y: 343, distance: 205.5
click at [901, 338] on div "Pour activer le glissement avec le clavier, appuyez sur Alt+Entrée. Une fois ce…" at bounding box center [784, 362] width 1260 height 495
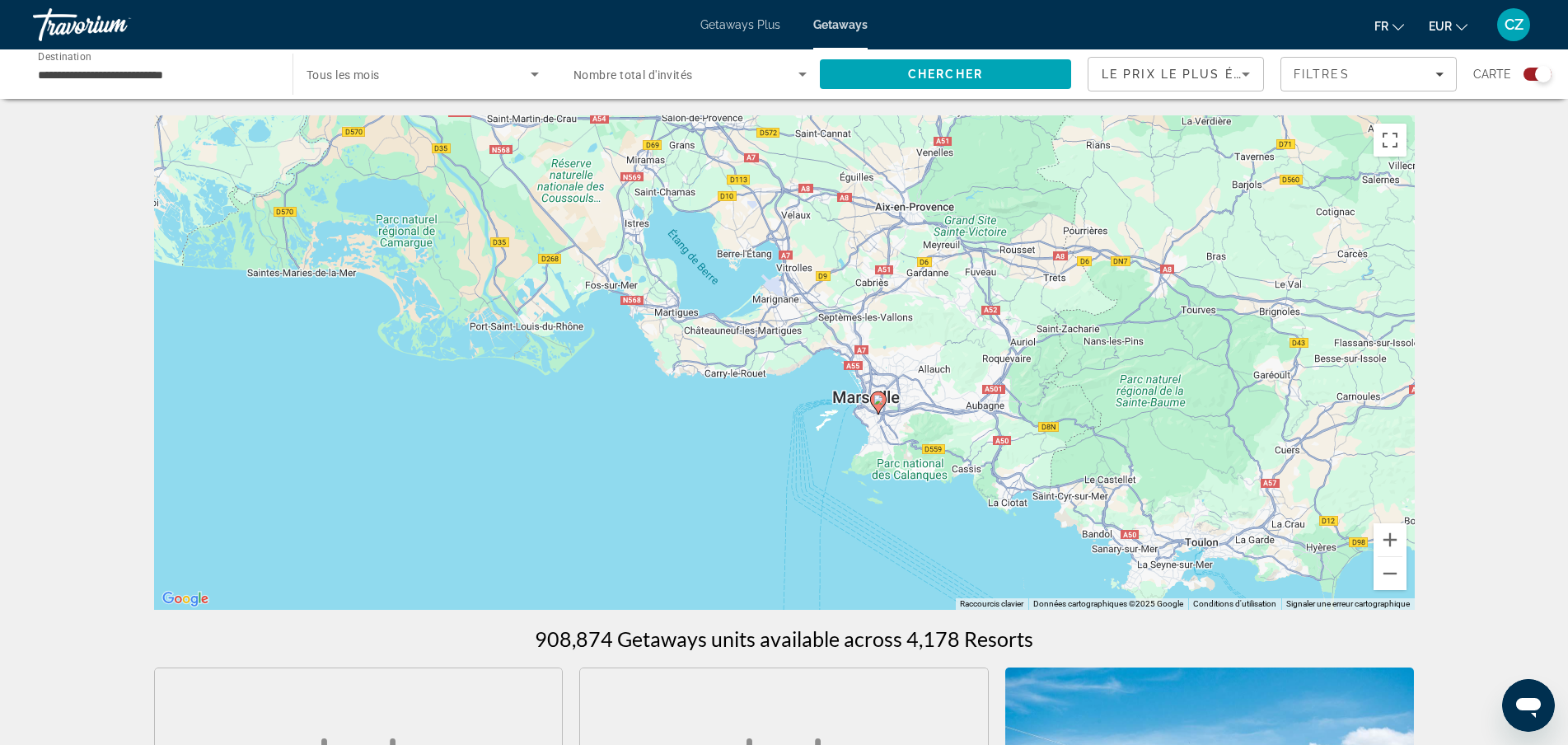
click at [879, 406] on icon "Main content" at bounding box center [876, 403] width 15 height 22
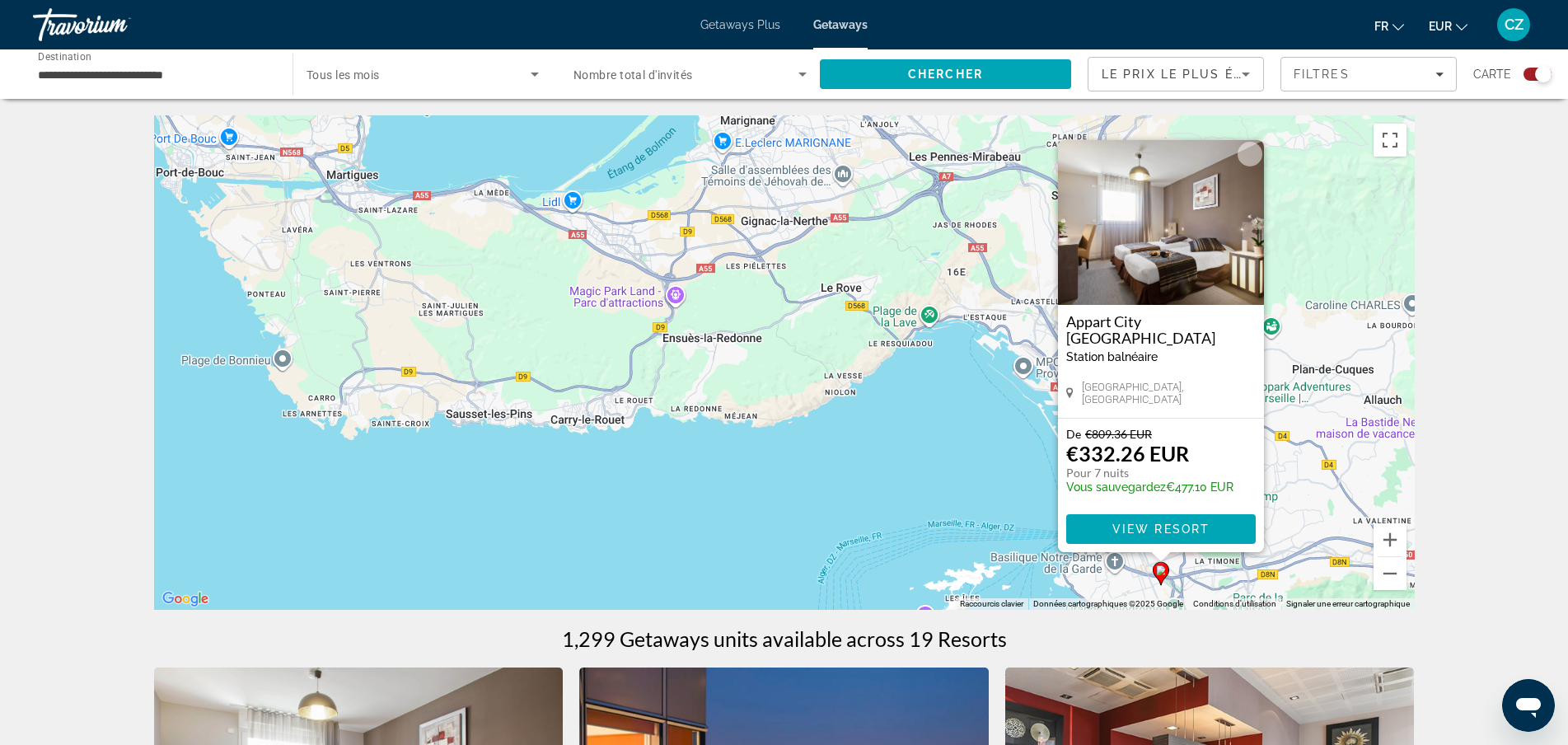
click at [986, 446] on div "Pour activer le glissement avec le clavier, appuyez sur Alt+Entrée. Une fois ce…" at bounding box center [784, 362] width 1260 height 495
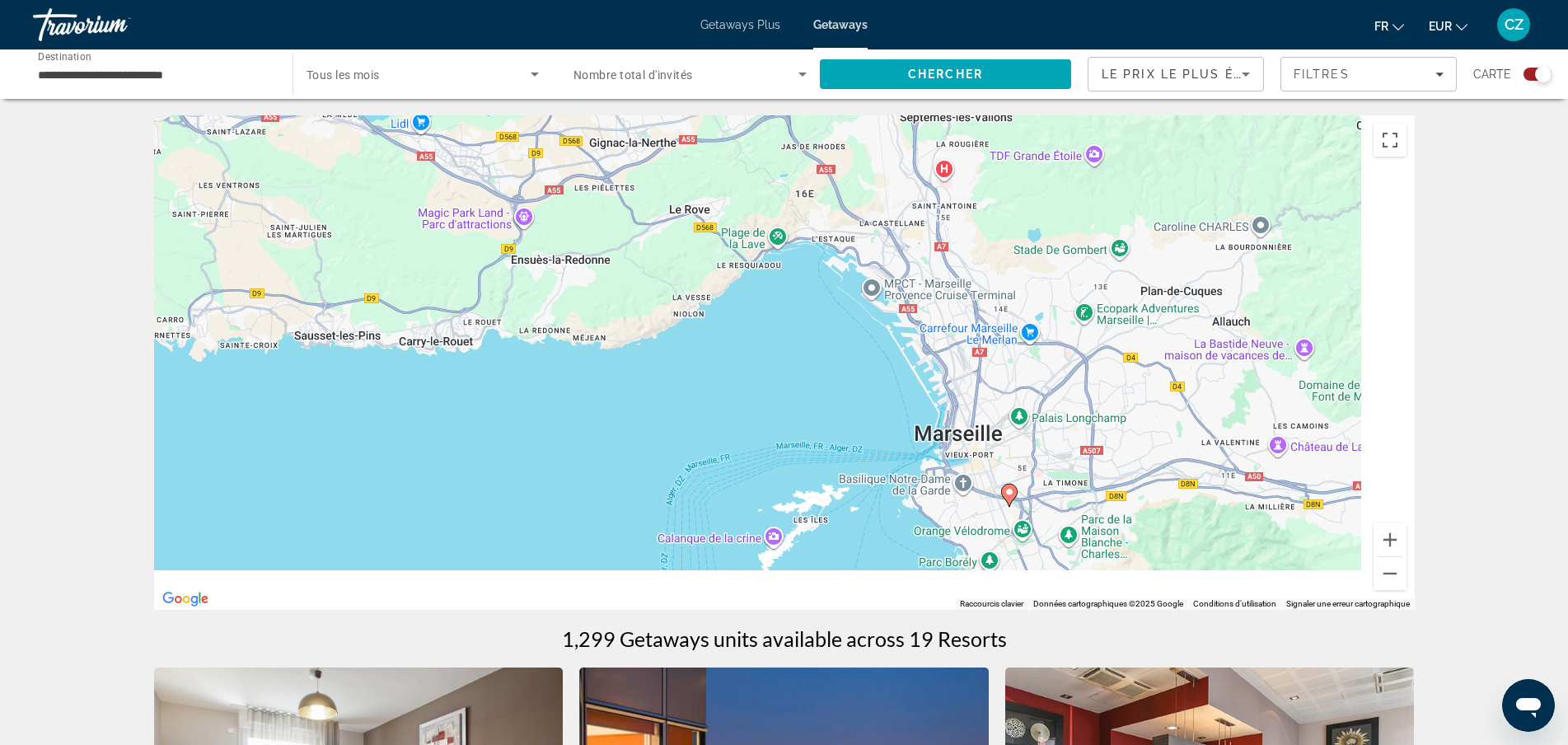
drag, startPoint x: 1242, startPoint y: 483, endPoint x: 553, endPoint y: 259, distance: 724.5
click at [553, 259] on div "Pour activer le glissement avec le clavier, appuyez sur Alt+Entrée. Une fois ce…" at bounding box center [784, 362] width 1260 height 495
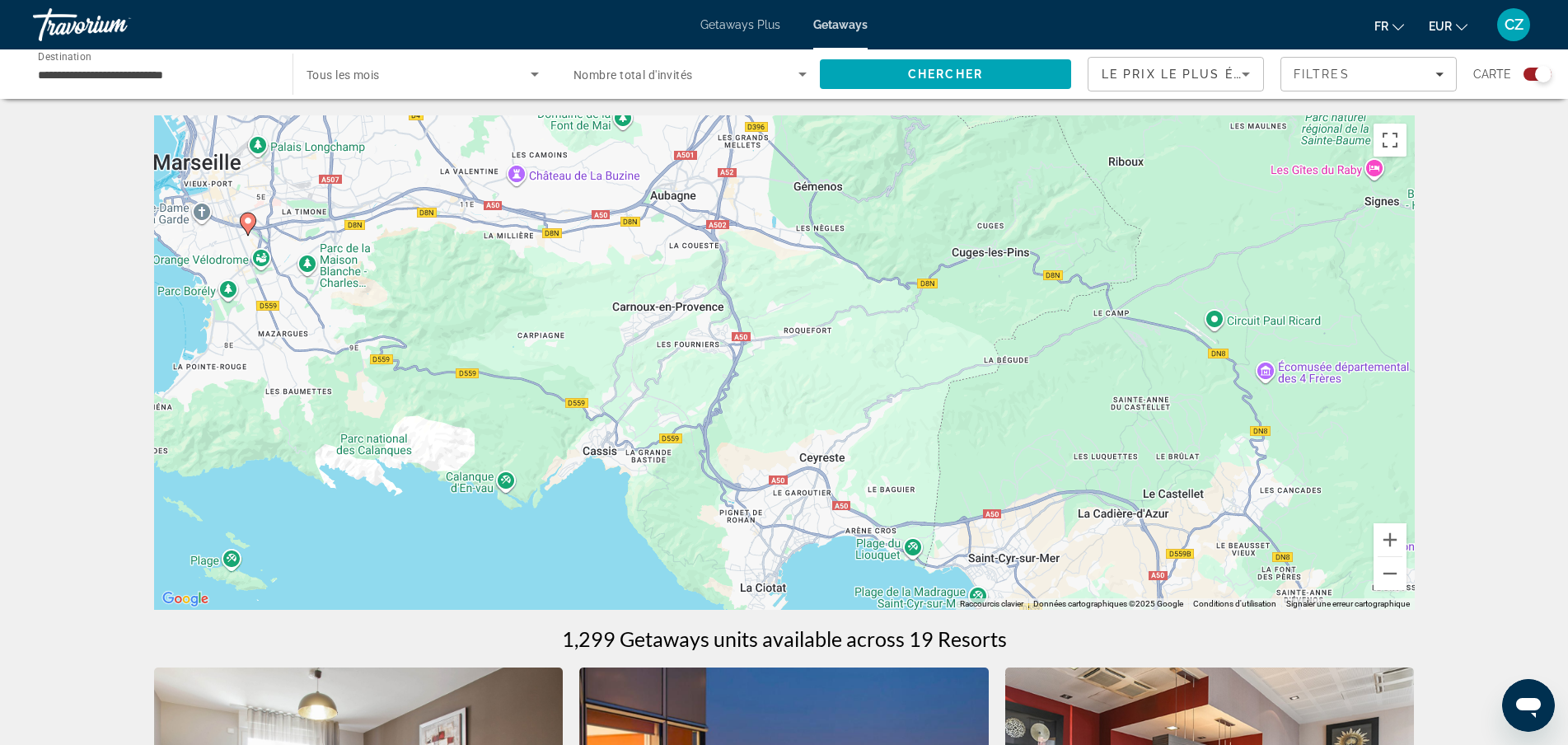
drag, startPoint x: 1105, startPoint y: 279, endPoint x: 521, endPoint y: 52, distance: 626.6
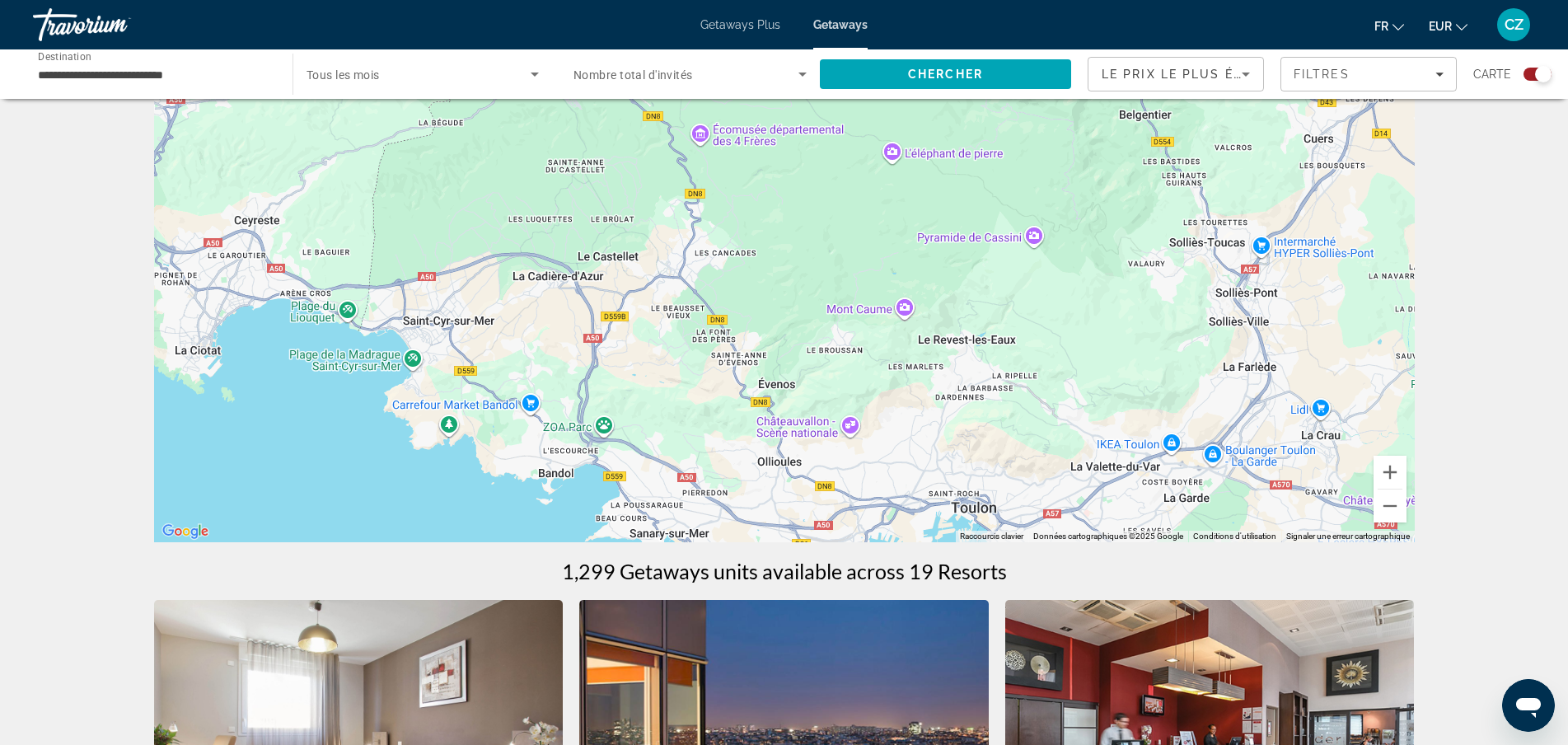
scroll to position [83, 0]
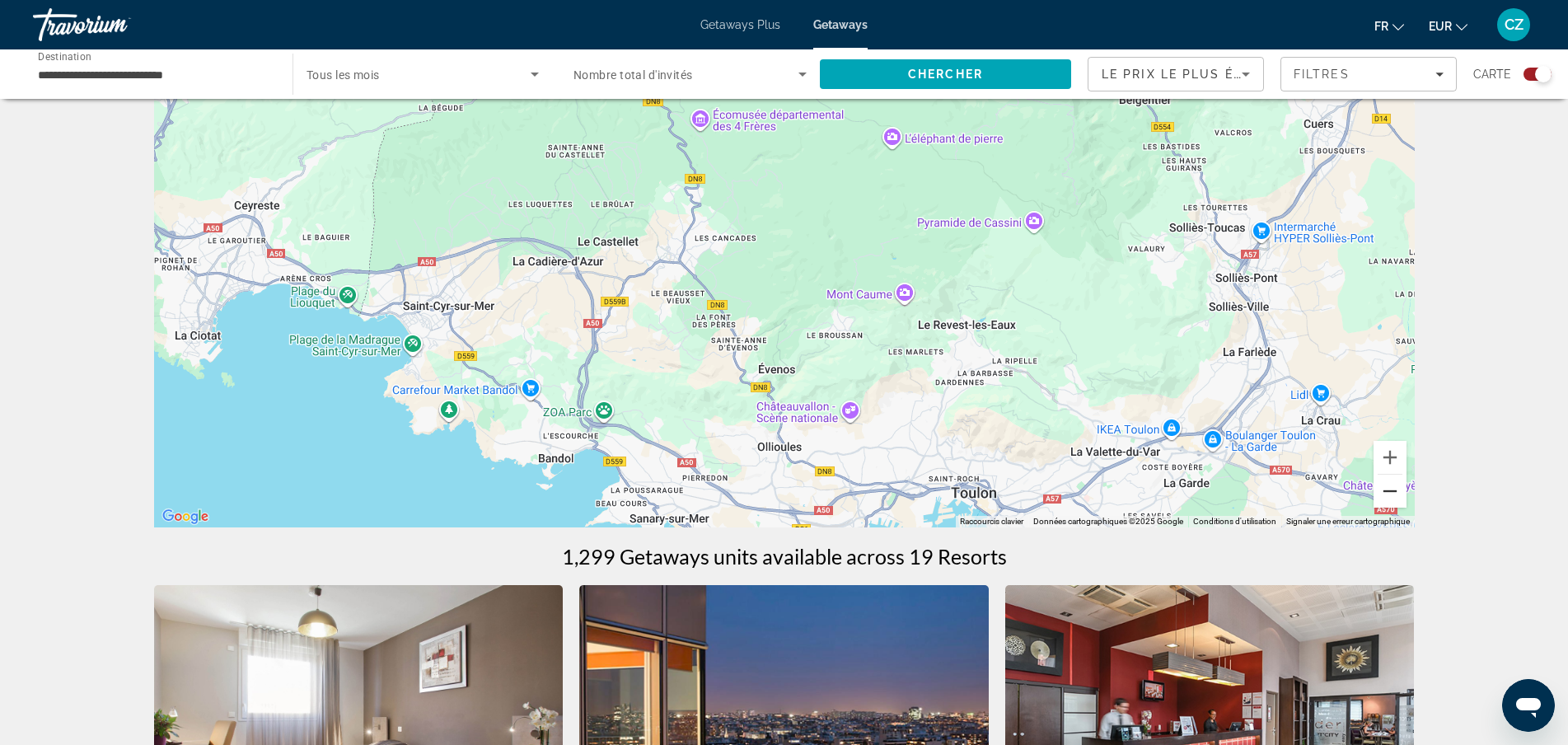
click at [1398, 501] on button "Zoom arrière" at bounding box center [1390, 491] width 33 height 33
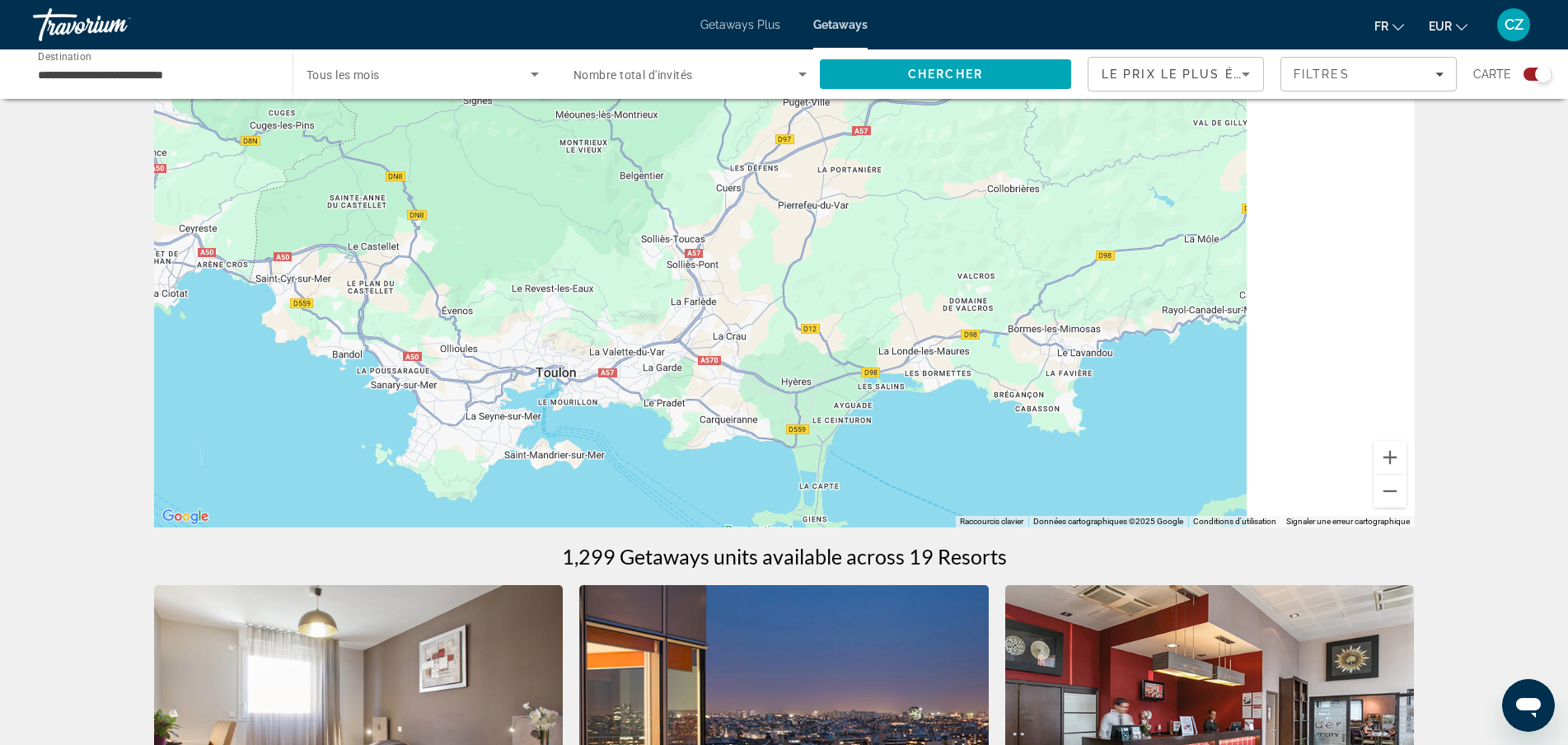
drag, startPoint x: 947, startPoint y: 283, endPoint x: 452, endPoint y: 216, distance: 499.5
click at [452, 213] on div "Pour activer le glissement avec le clavier, appuyez sur Alt+Entrée. Une fois ce…" at bounding box center [784, 280] width 1260 height 495
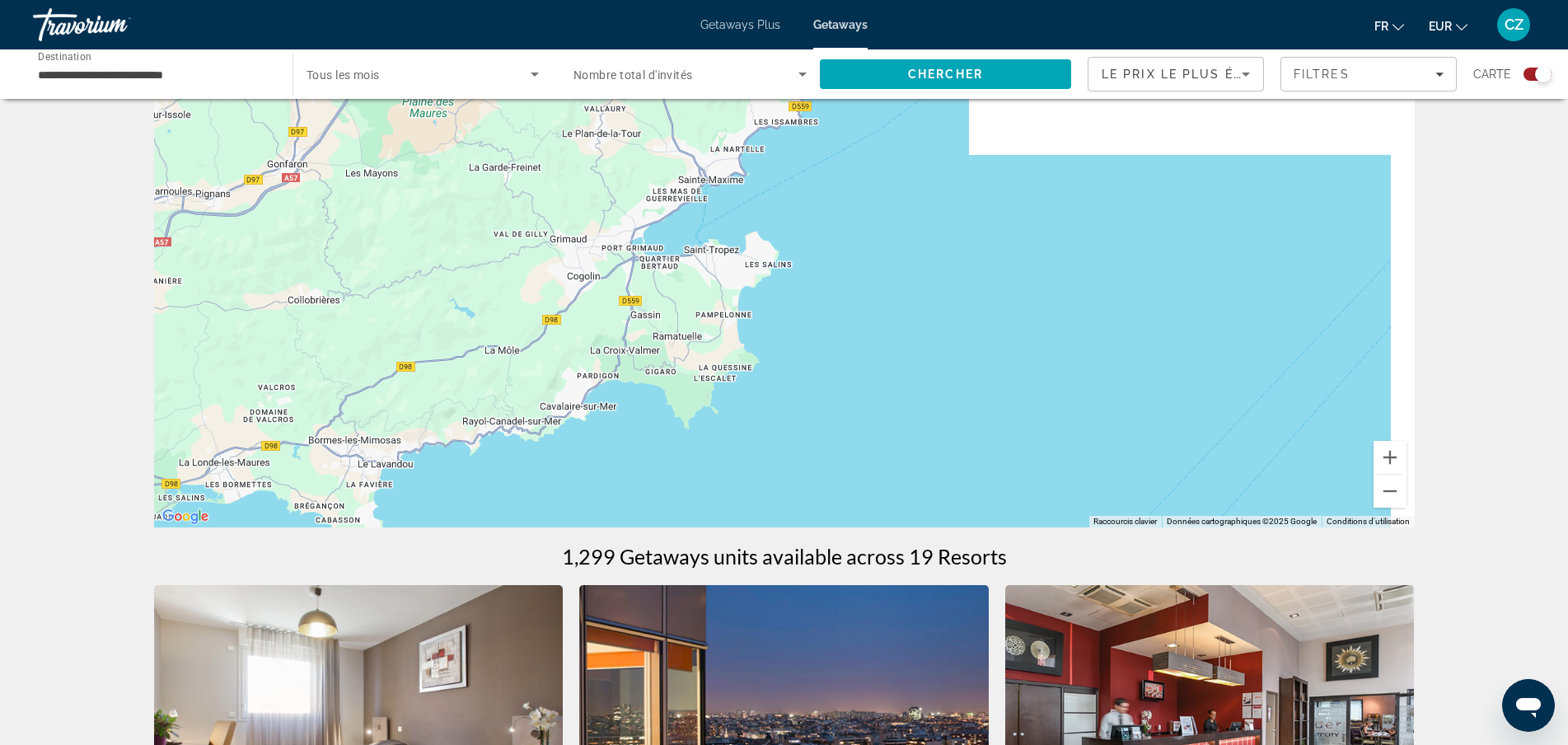
drag, startPoint x: 810, startPoint y: 163, endPoint x: 778, endPoint y: 527, distance: 365.4
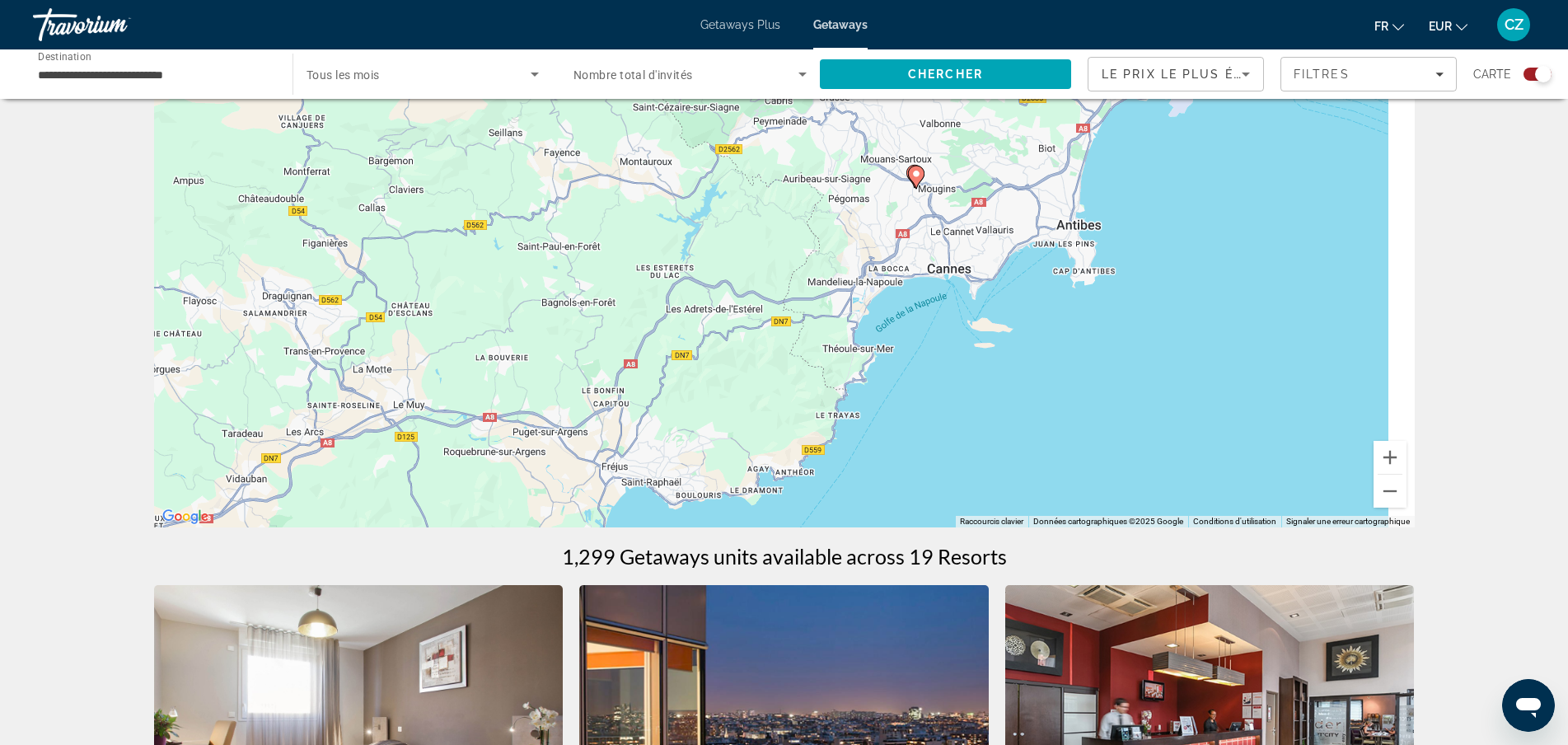
drag, startPoint x: 908, startPoint y: 310, endPoint x: 673, endPoint y: 566, distance: 347.5
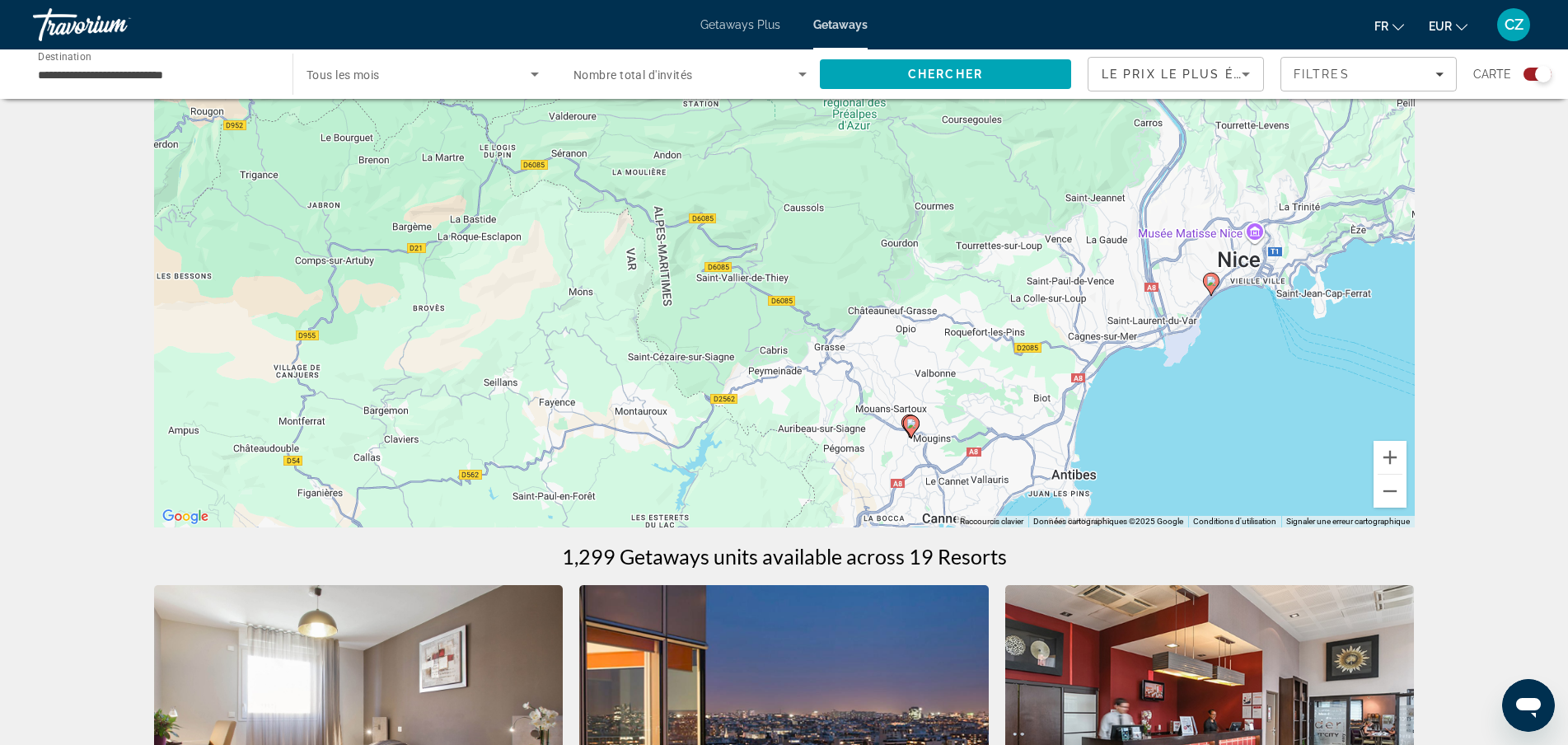
drag, startPoint x: 833, startPoint y: 253, endPoint x: 841, endPoint y: 496, distance: 243.1
click at [841, 496] on div "Pour activer le glissement avec le clavier, appuyez sur Alt+Entrée. Une fois ce…" at bounding box center [784, 280] width 1260 height 495
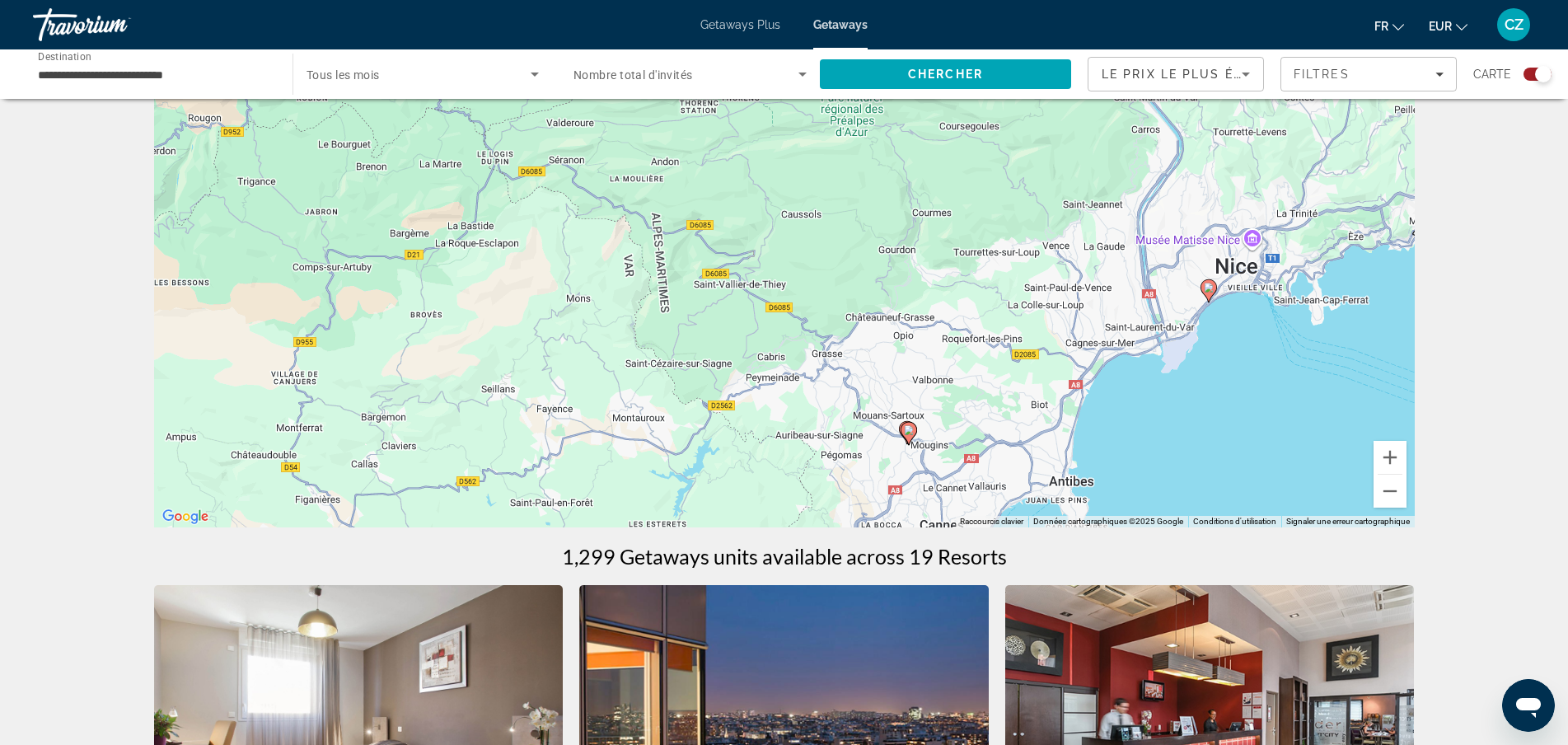
click at [1208, 287] on image "Main content" at bounding box center [1208, 287] width 9 height 9
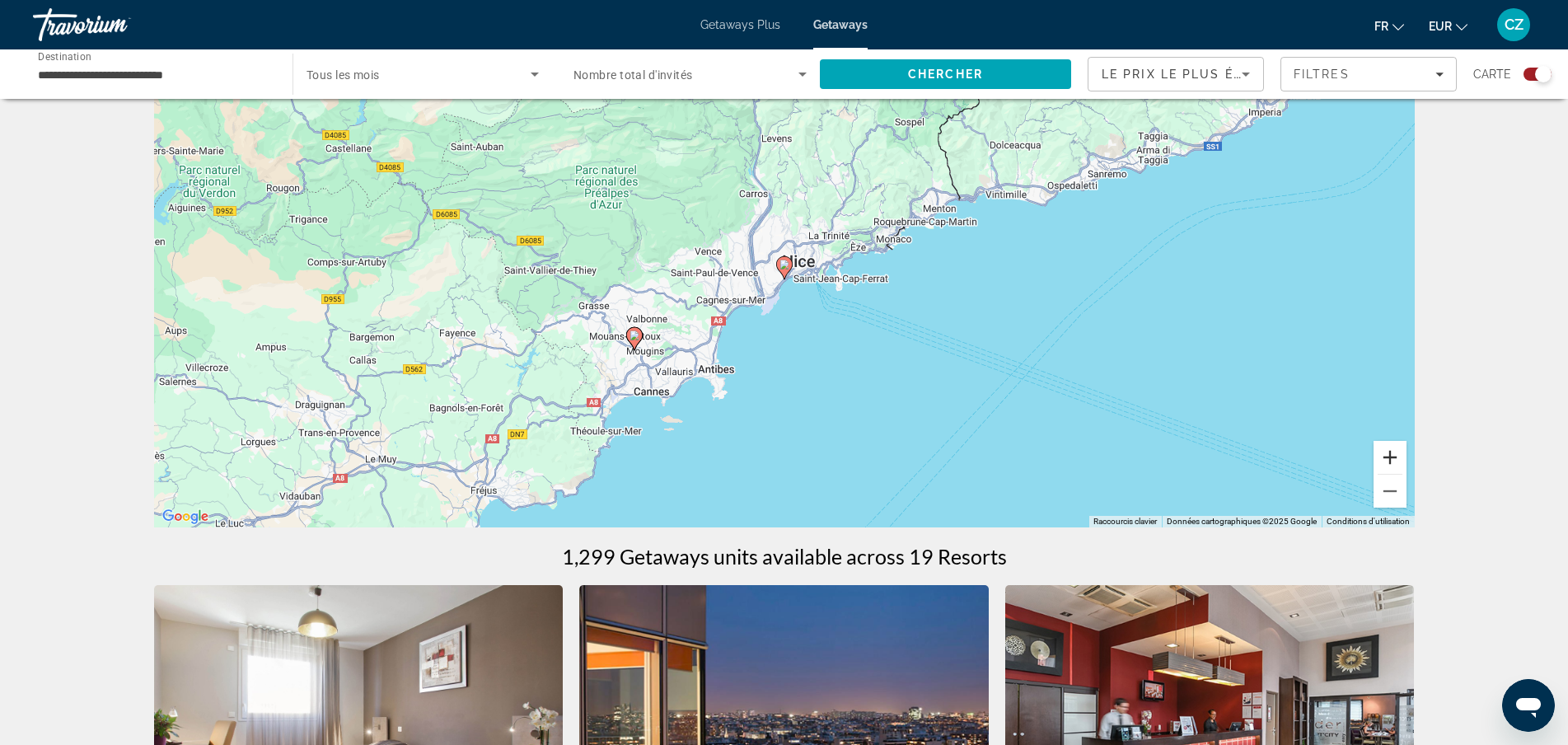
click at [1393, 461] on button "Zoom avant" at bounding box center [1390, 457] width 33 height 33
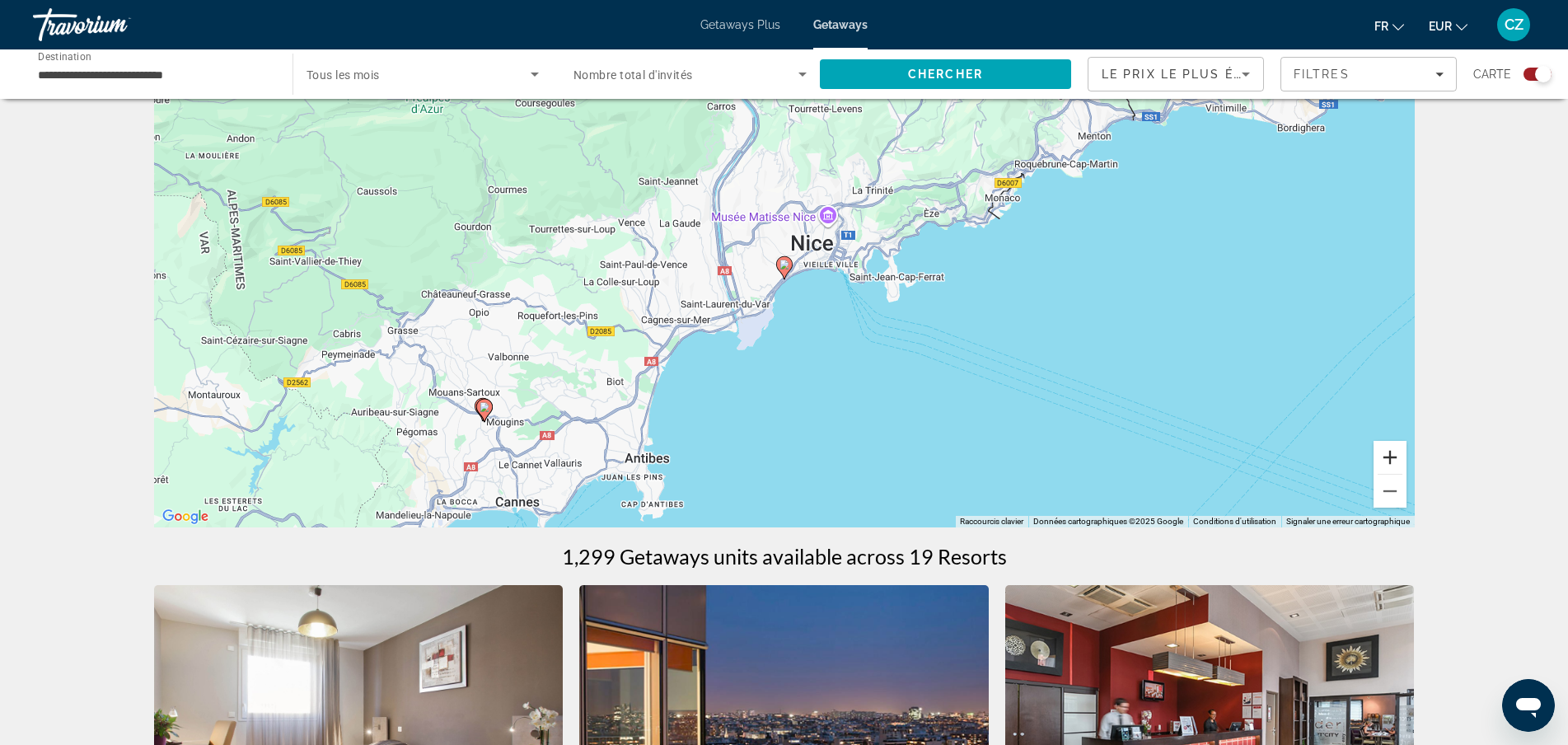
click at [1388, 461] on button "Zoom avant" at bounding box center [1390, 457] width 33 height 33
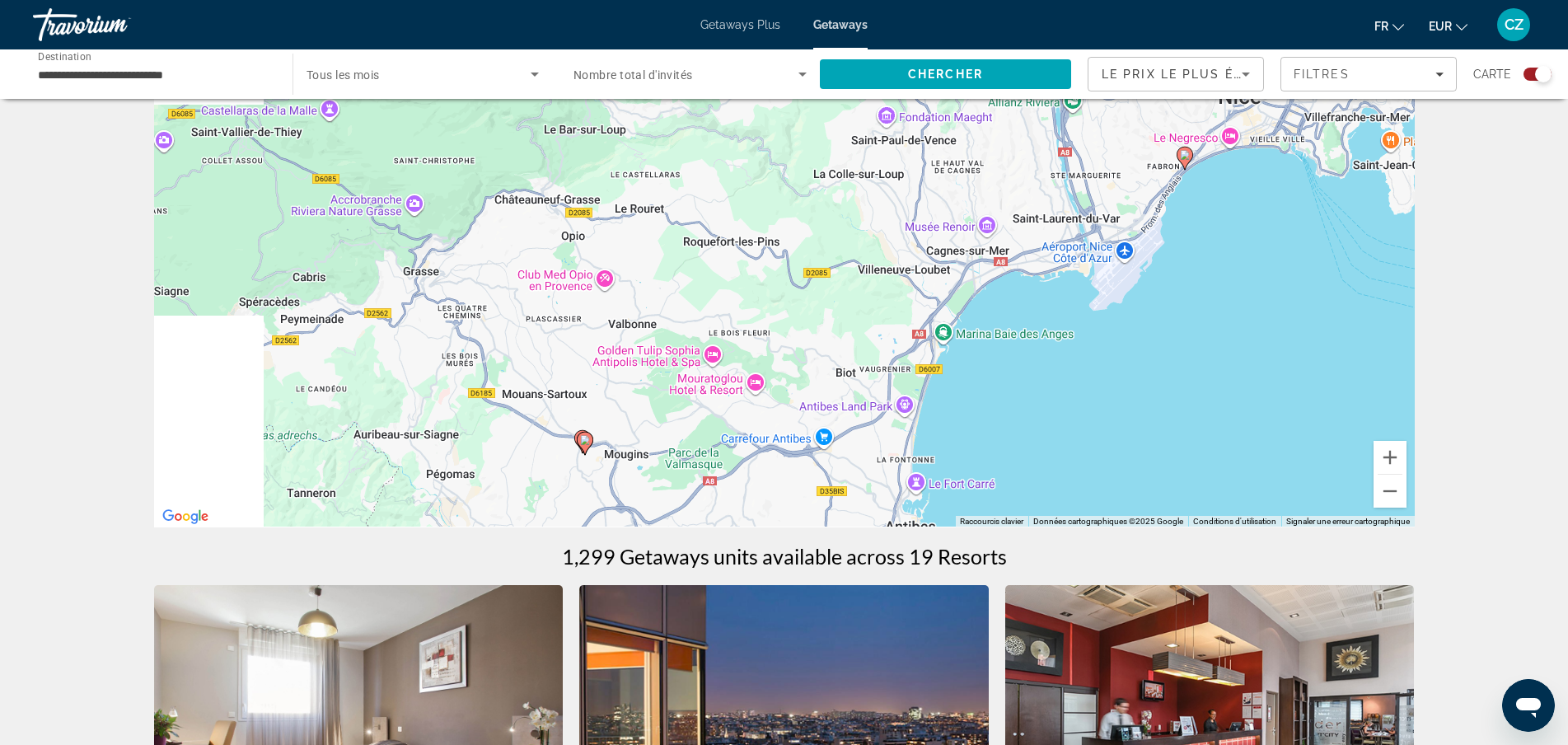
drag, startPoint x: 873, startPoint y: 341, endPoint x: 1295, endPoint y: 222, distance: 438.5
click at [1302, 219] on div "Pour activer le glissement avec le clavier, appuyez sur Alt+Entrée. Une fois ce…" at bounding box center [784, 280] width 1260 height 495
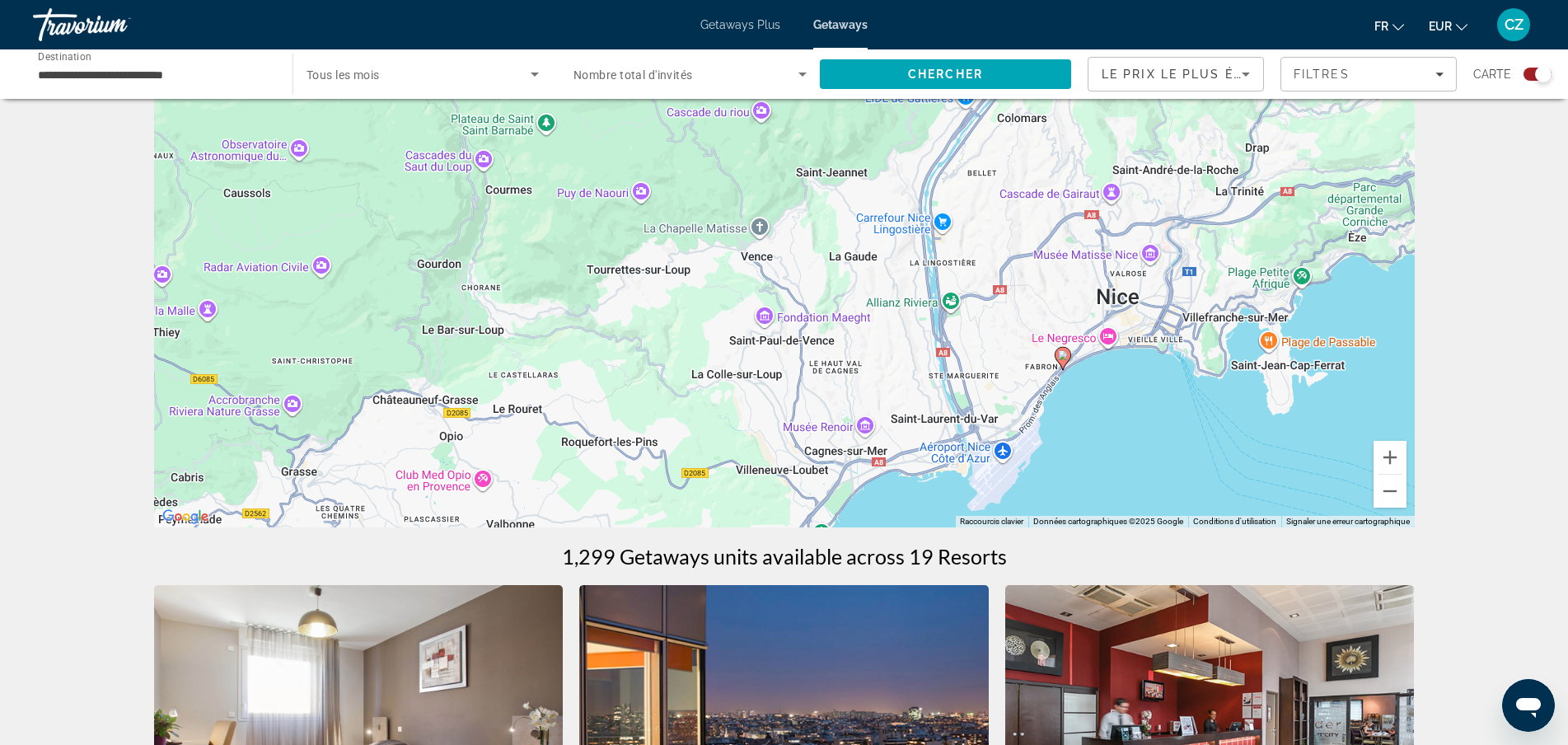
drag, startPoint x: 1025, startPoint y: 392, endPoint x: 993, endPoint y: 454, distance: 69.8
click at [939, 486] on div "Pour activer le glissement avec le clavier, appuyez sur Alt+Entrée. Une fois ce…" at bounding box center [784, 280] width 1260 height 495
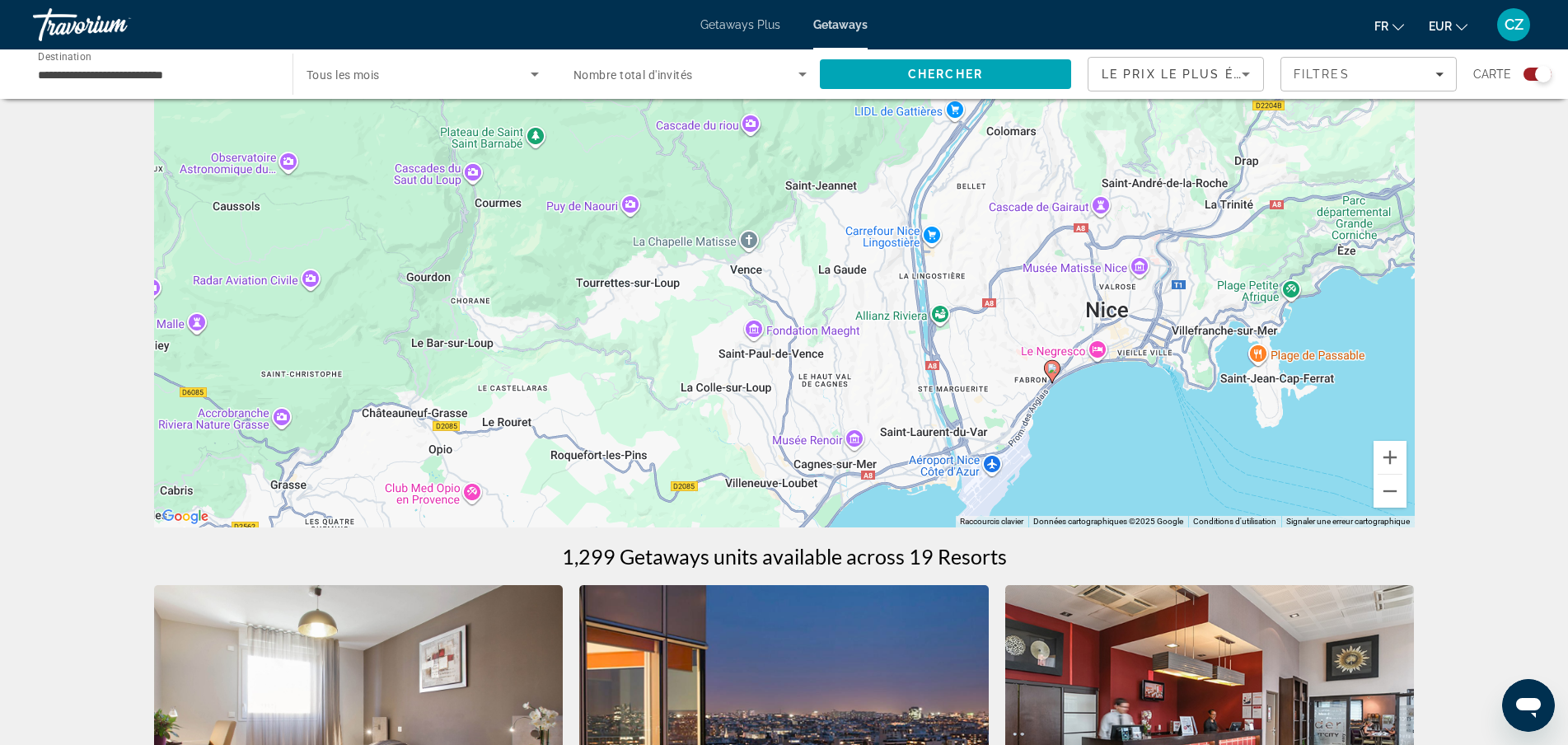
click at [1055, 371] on image "Main content" at bounding box center [1051, 367] width 9 height 9
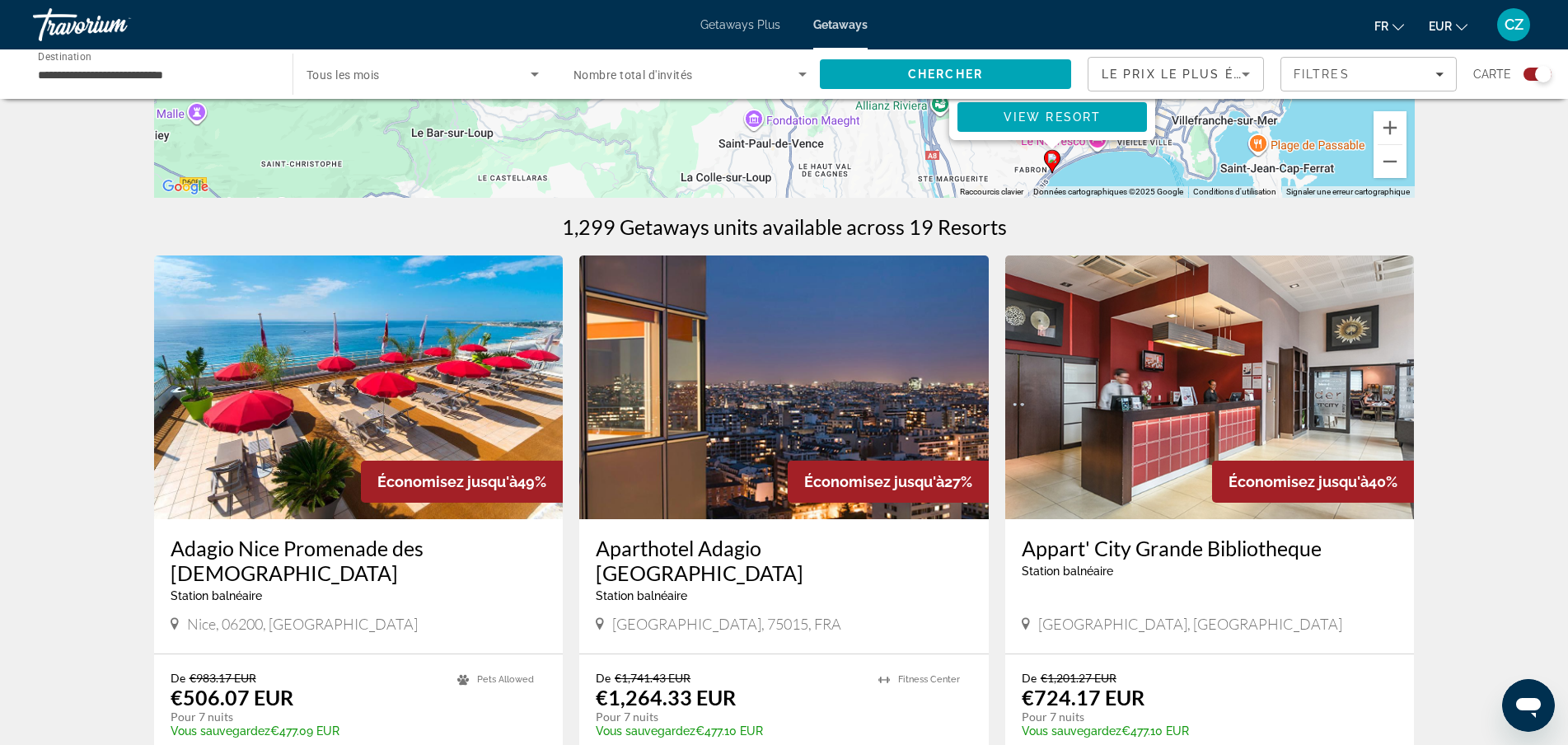
scroll to position [0, 0]
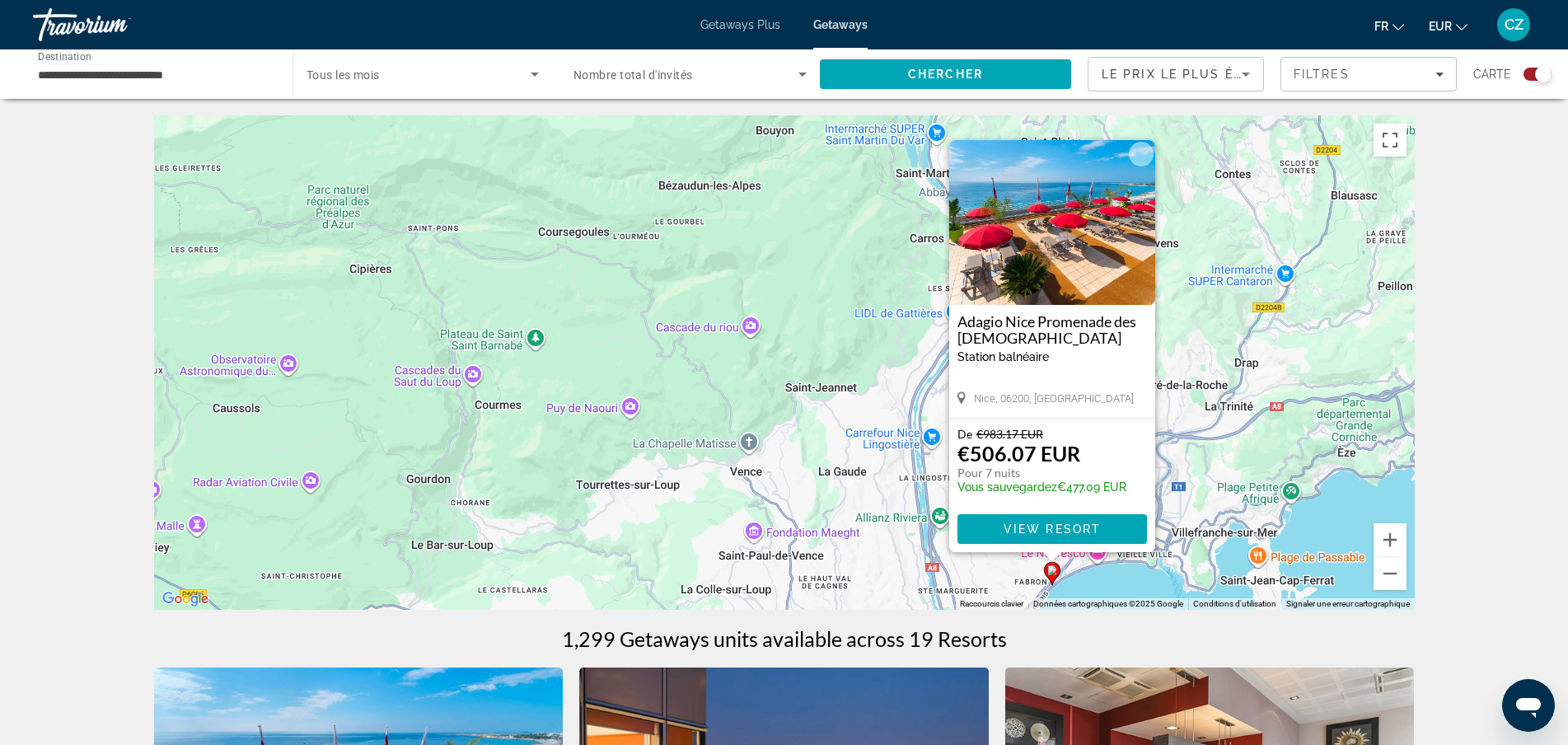
click at [1234, 78] on span "Le prix le plus élevé" at bounding box center [1184, 74] width 166 height 13
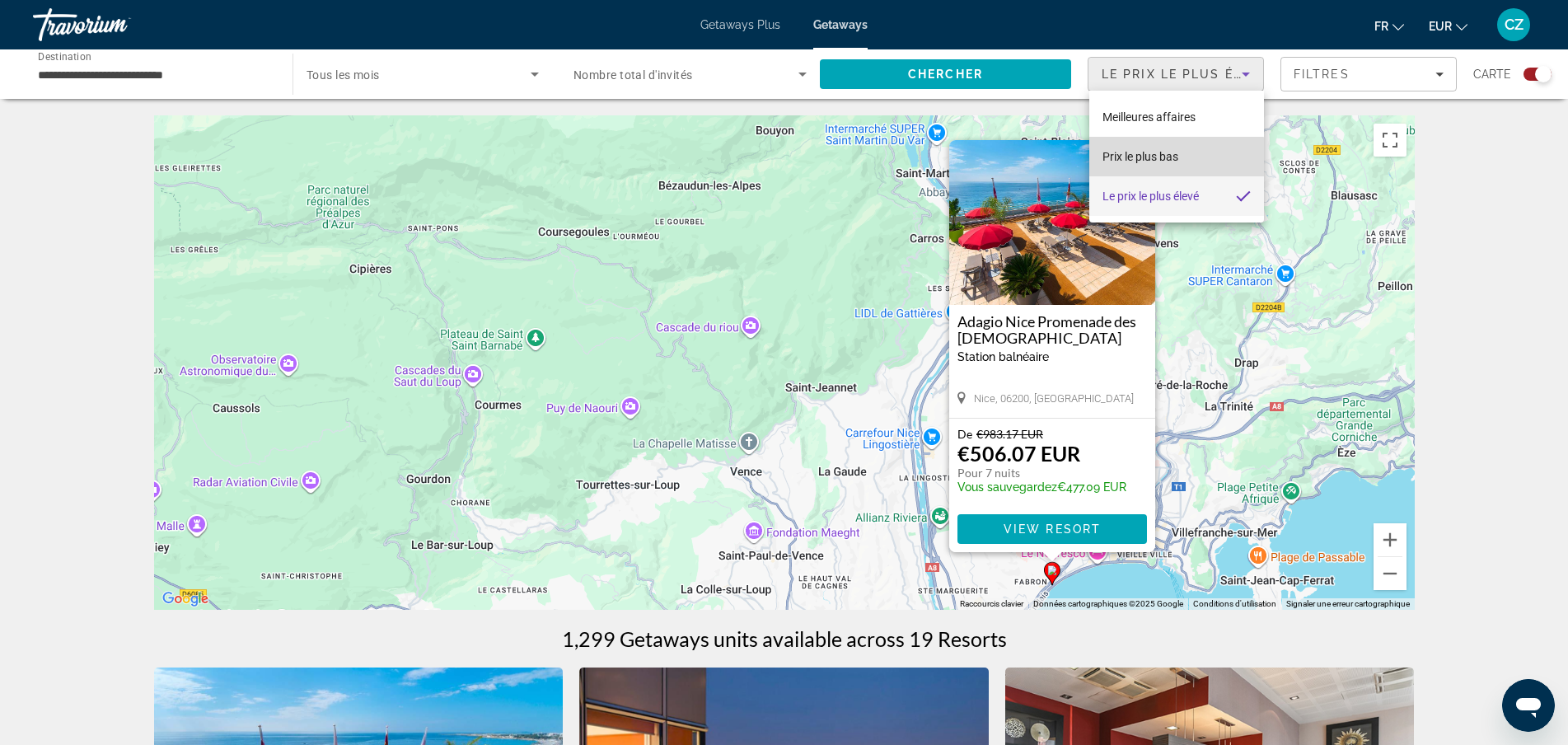
click at [1173, 163] on span "Prix ​​le plus bas" at bounding box center [1141, 156] width 76 height 13
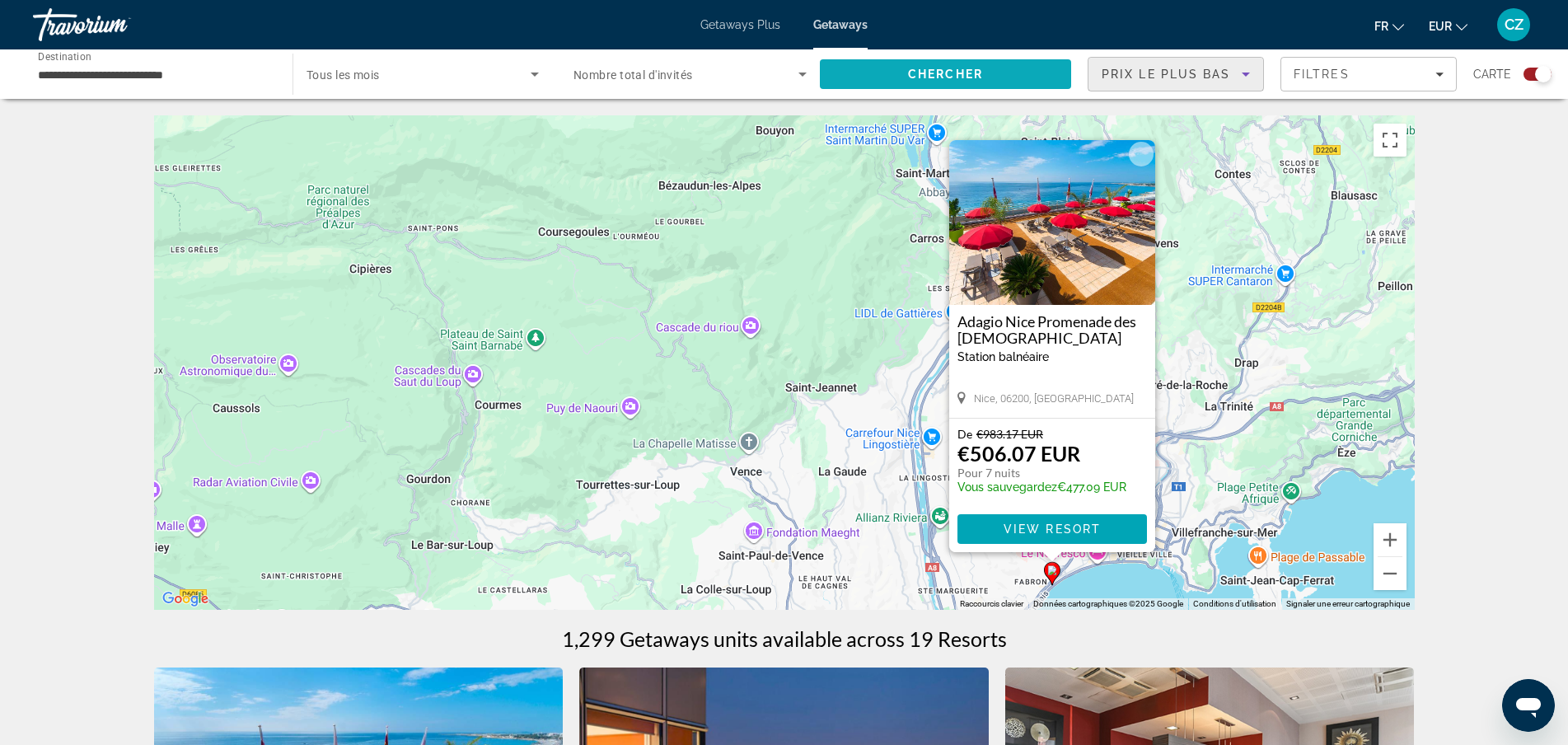
click at [968, 64] on span "Search" at bounding box center [945, 74] width 251 height 40
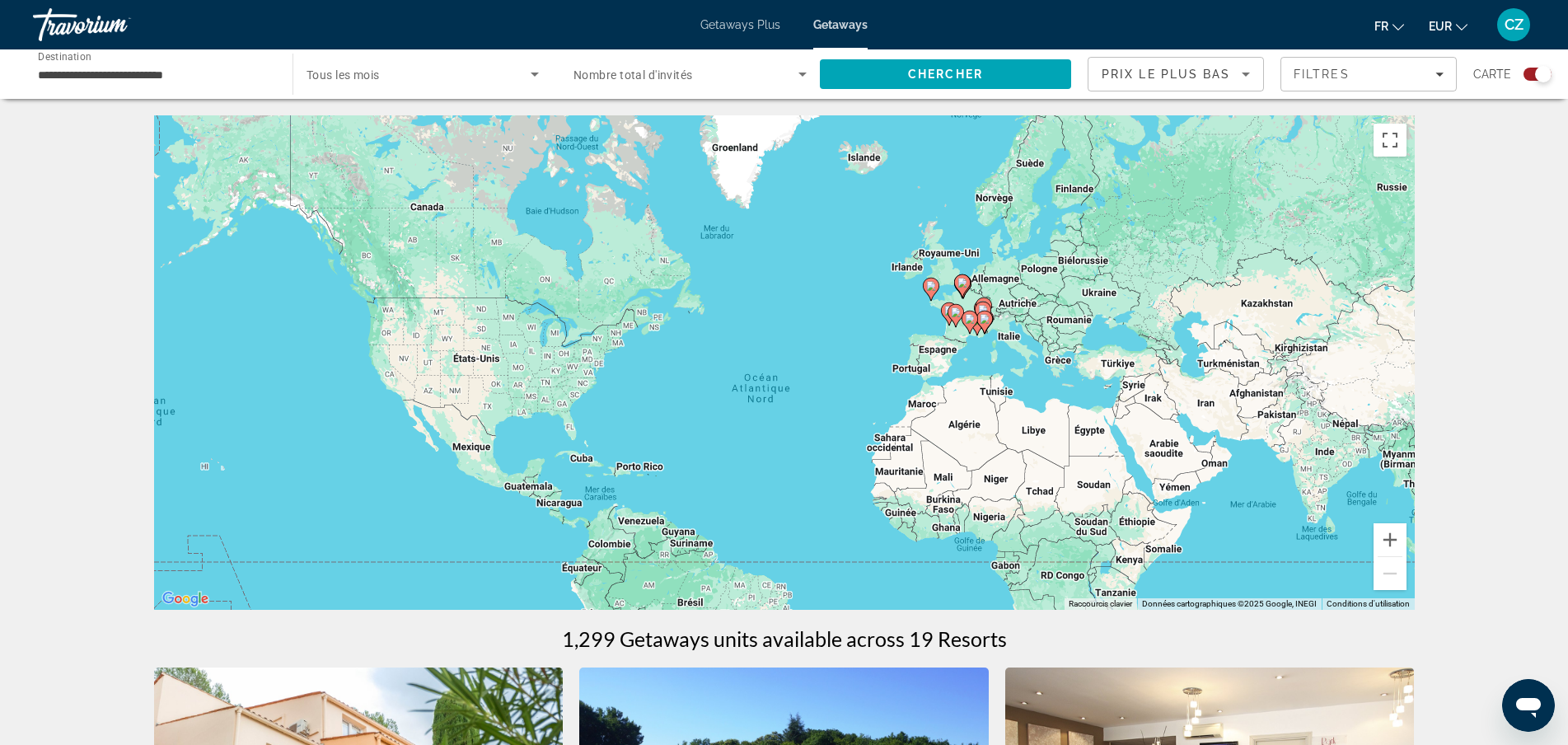
drag, startPoint x: 1285, startPoint y: 423, endPoint x: 1300, endPoint y: 475, distance: 54.1
click at [1300, 475] on div "Pour activer le glissement avec le clavier, appuyez sur Alt+Entrée. Une fois ce…" at bounding box center [784, 362] width 1260 height 495
click at [231, 71] on input "**********" at bounding box center [154, 75] width 233 height 20
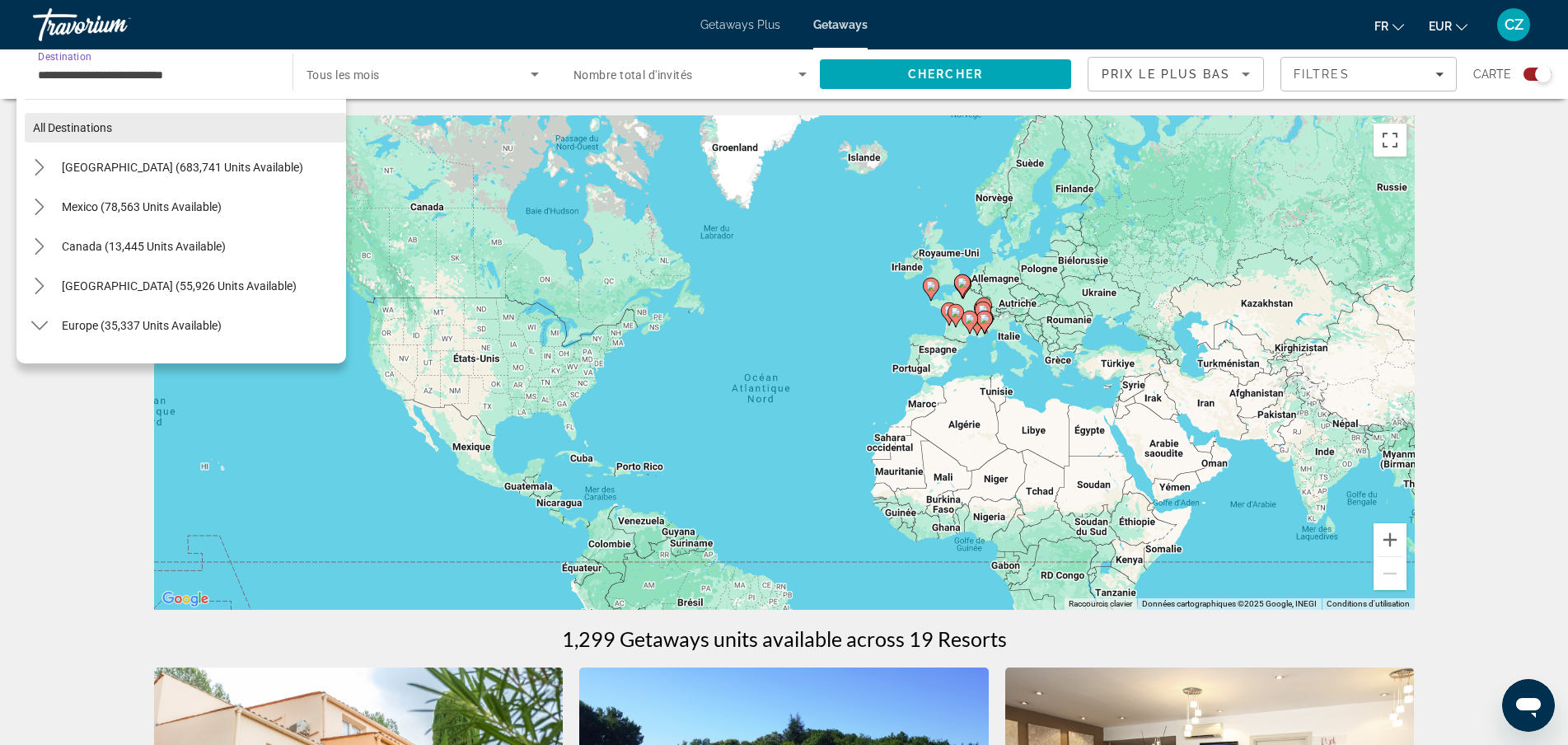
click at [132, 127] on span "Select destination: All destinations" at bounding box center [186, 127] width 322 height 40
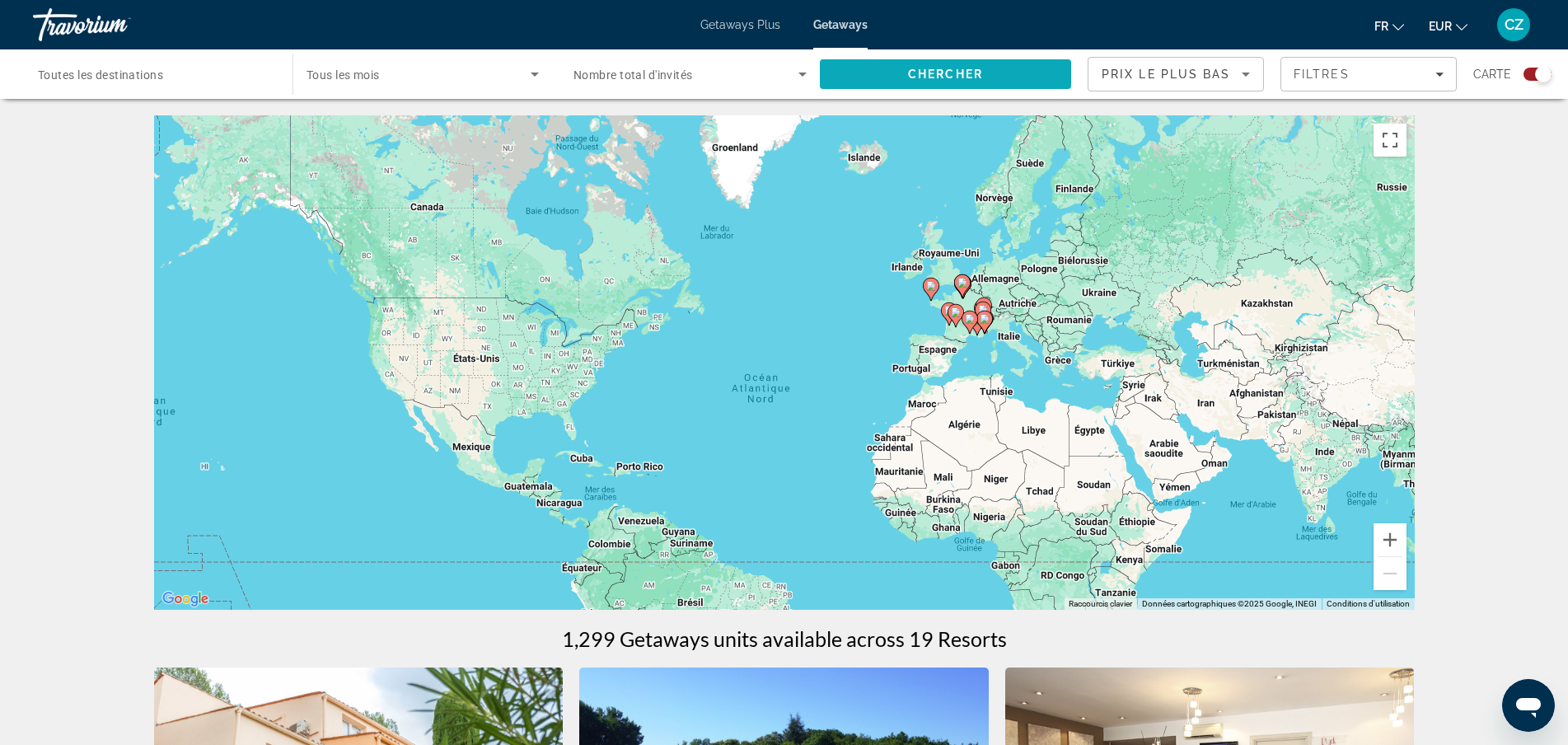
click at [913, 75] on span "Chercher" at bounding box center [945, 74] width 75 height 13
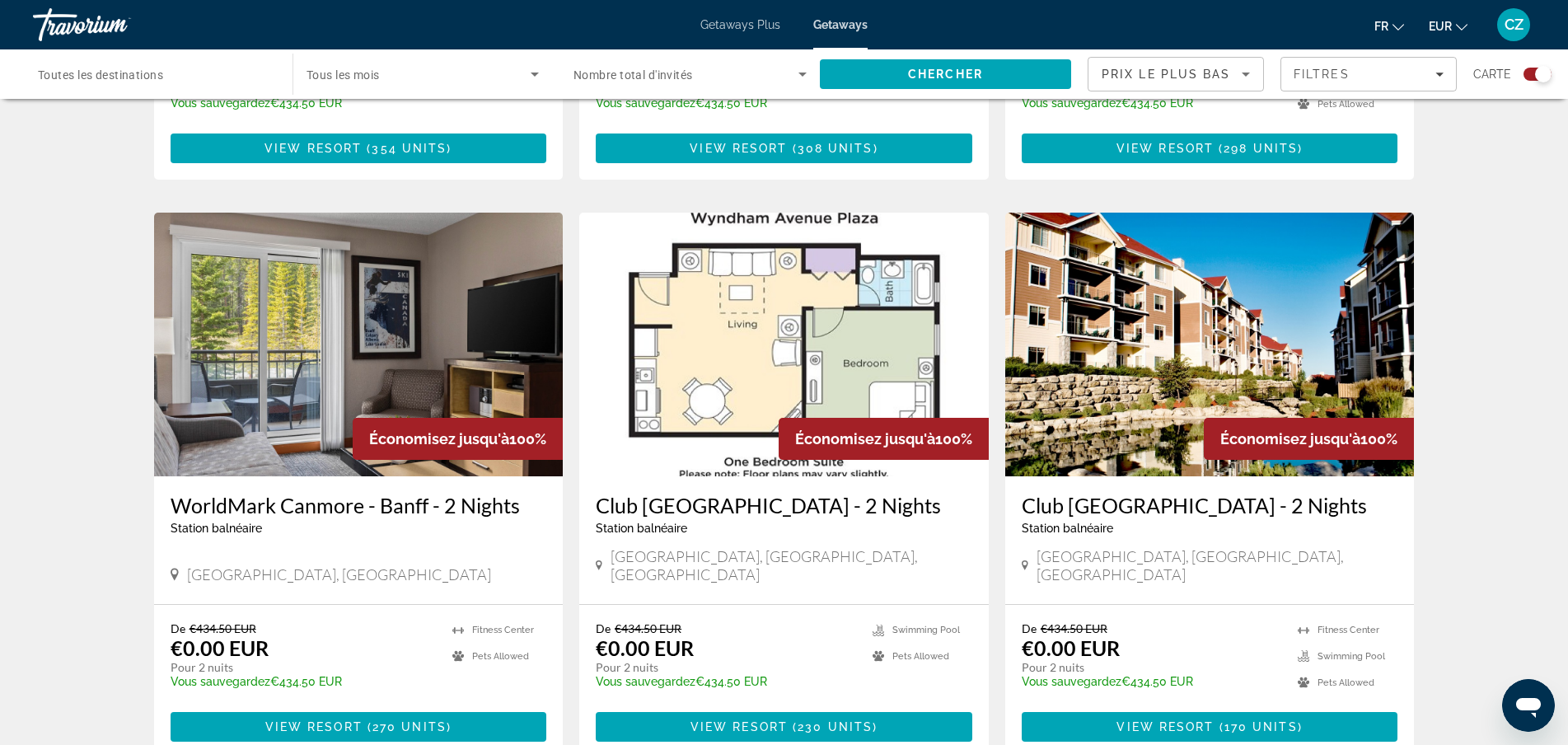
scroll to position [2307, 0]
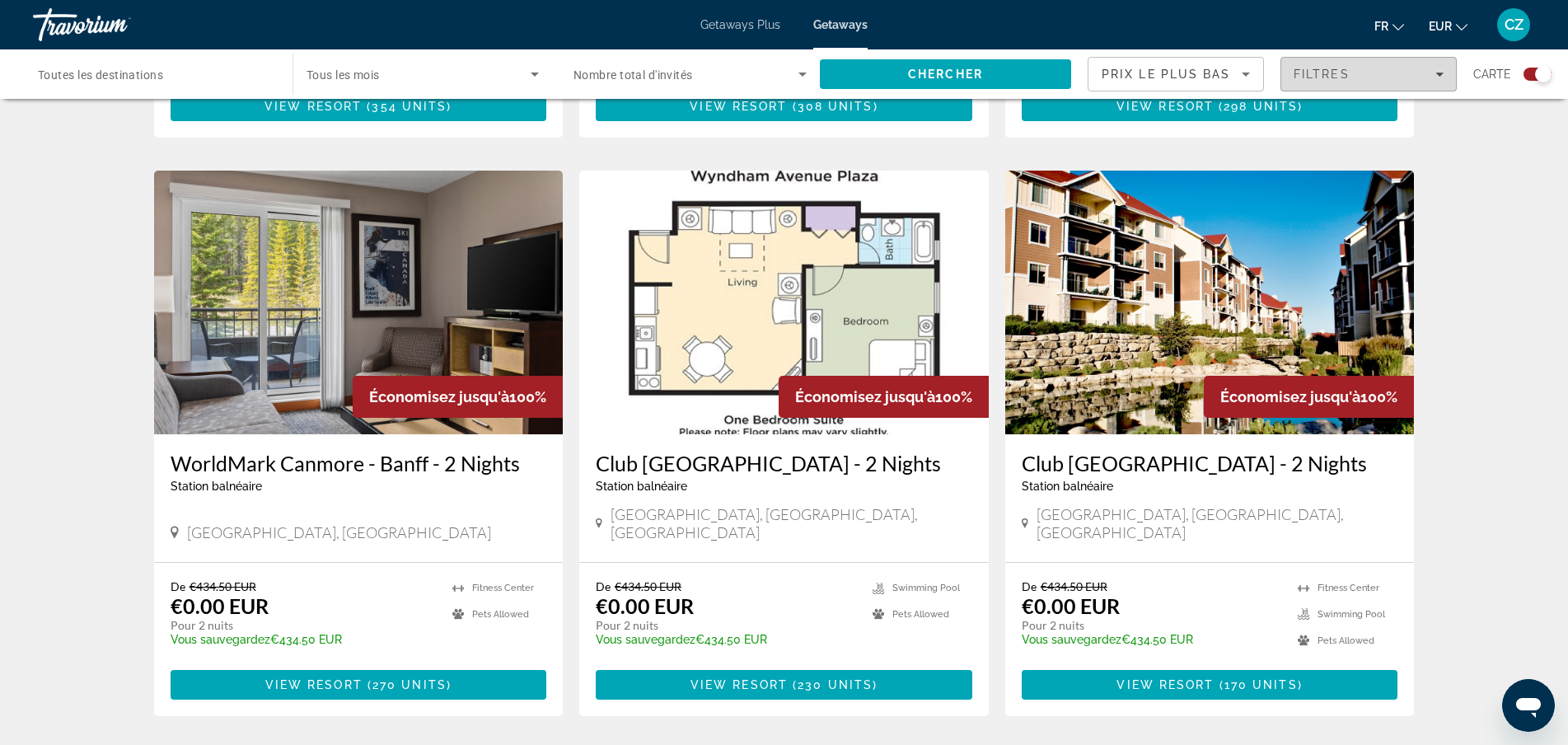
click at [1337, 75] on span "Filtres" at bounding box center [1321, 74] width 56 height 13
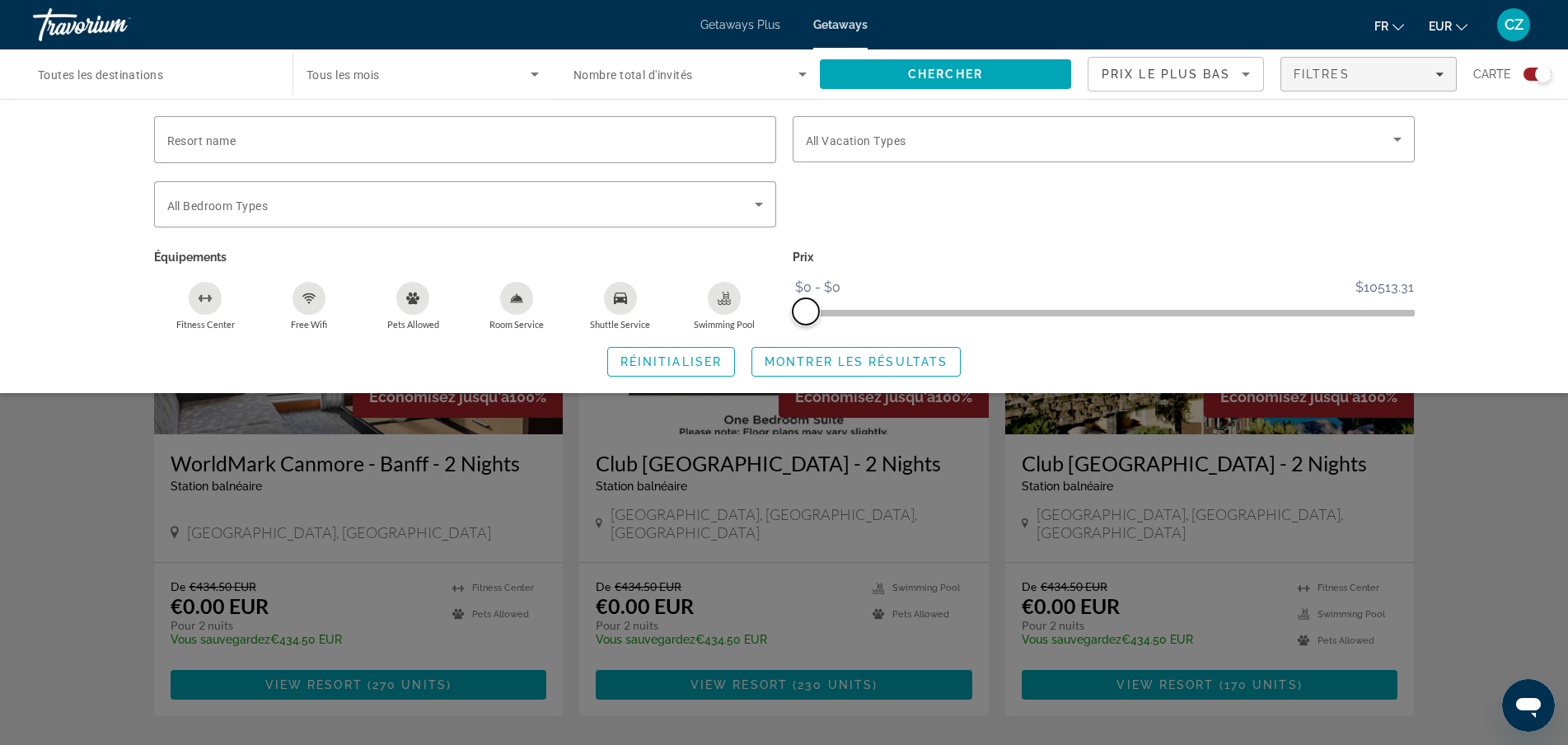
drag, startPoint x: 1405, startPoint y: 317, endPoint x: 795, endPoint y: 339, distance: 610.4
click at [795, 339] on div "Resort name Vacation Types All Vacation Types Bedroom Types All Bedroom Types É…" at bounding box center [784, 246] width 1326 height 261
click at [858, 363] on span "Montrer les résultats" at bounding box center [856, 361] width 183 height 13
